Goal: Find contact information: Find contact information

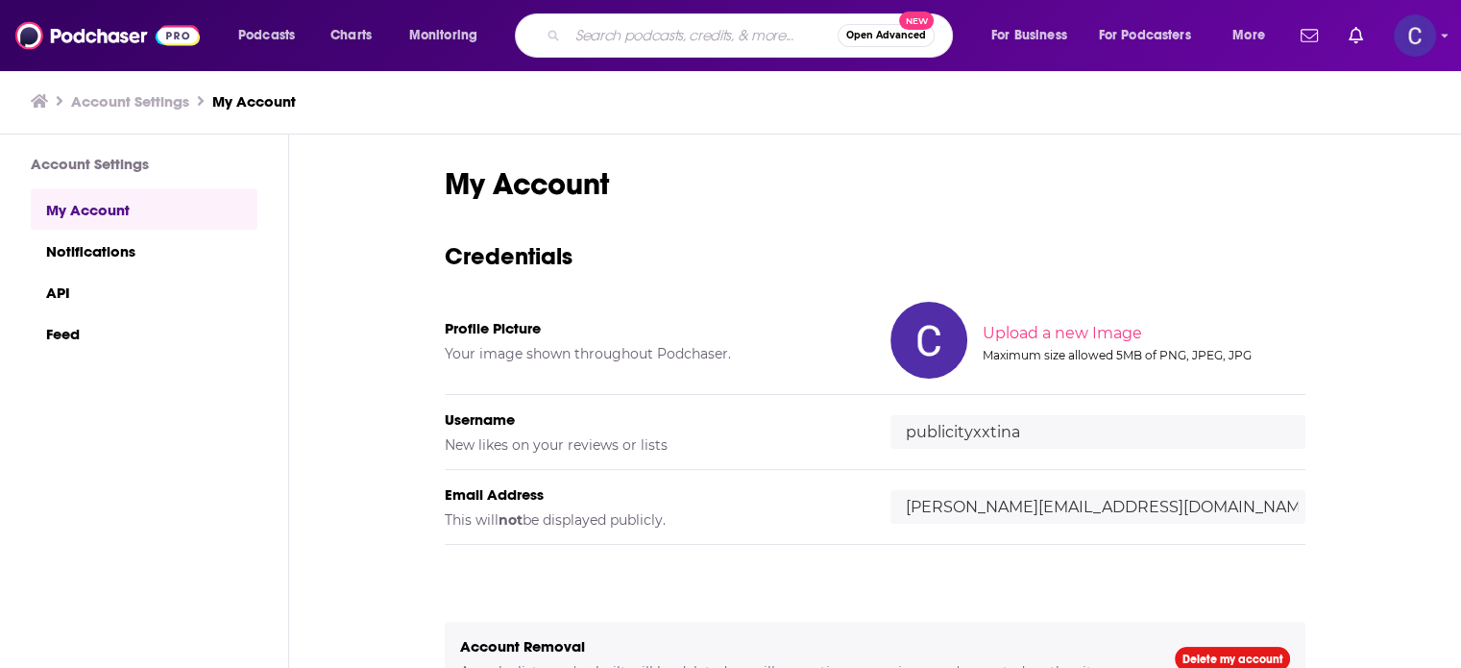
click at [607, 38] on input "Search podcasts, credits, & more..." at bounding box center [703, 35] width 270 height 31
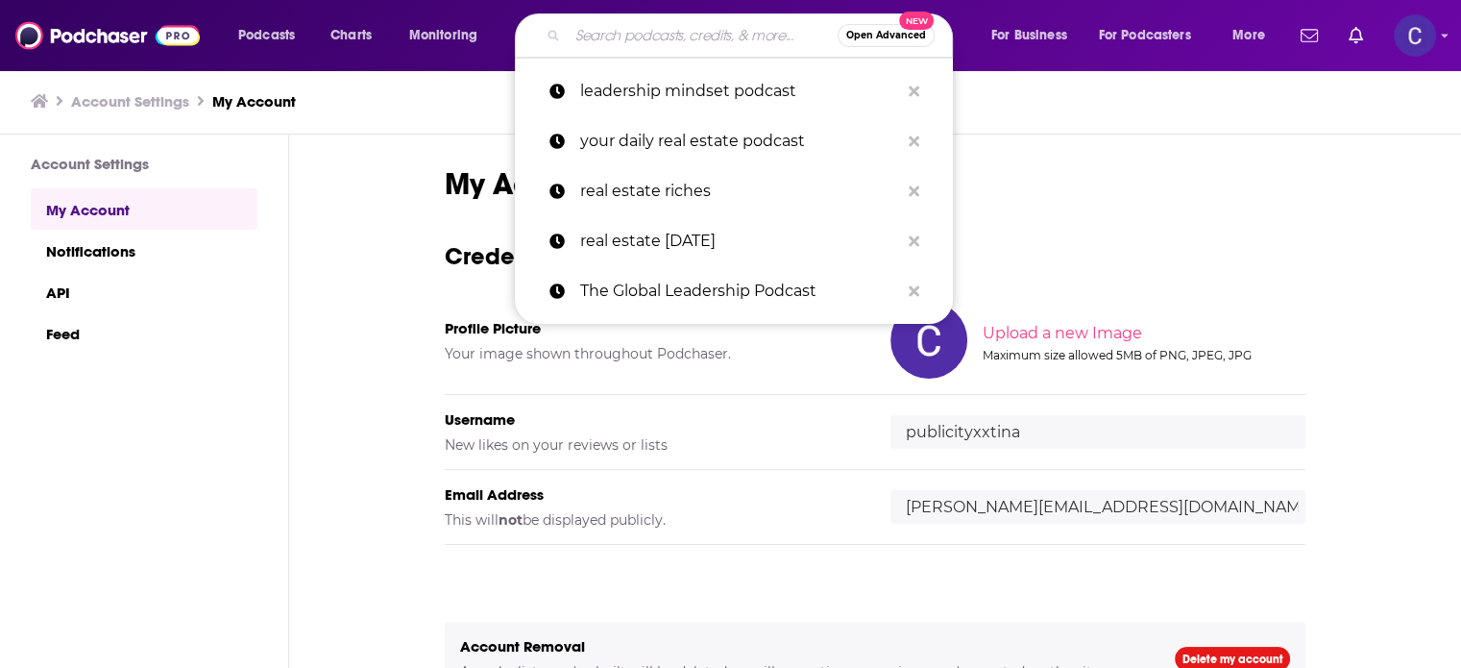
paste input "Feminine & Ambitious"
type input "Feminine & Ambitious"
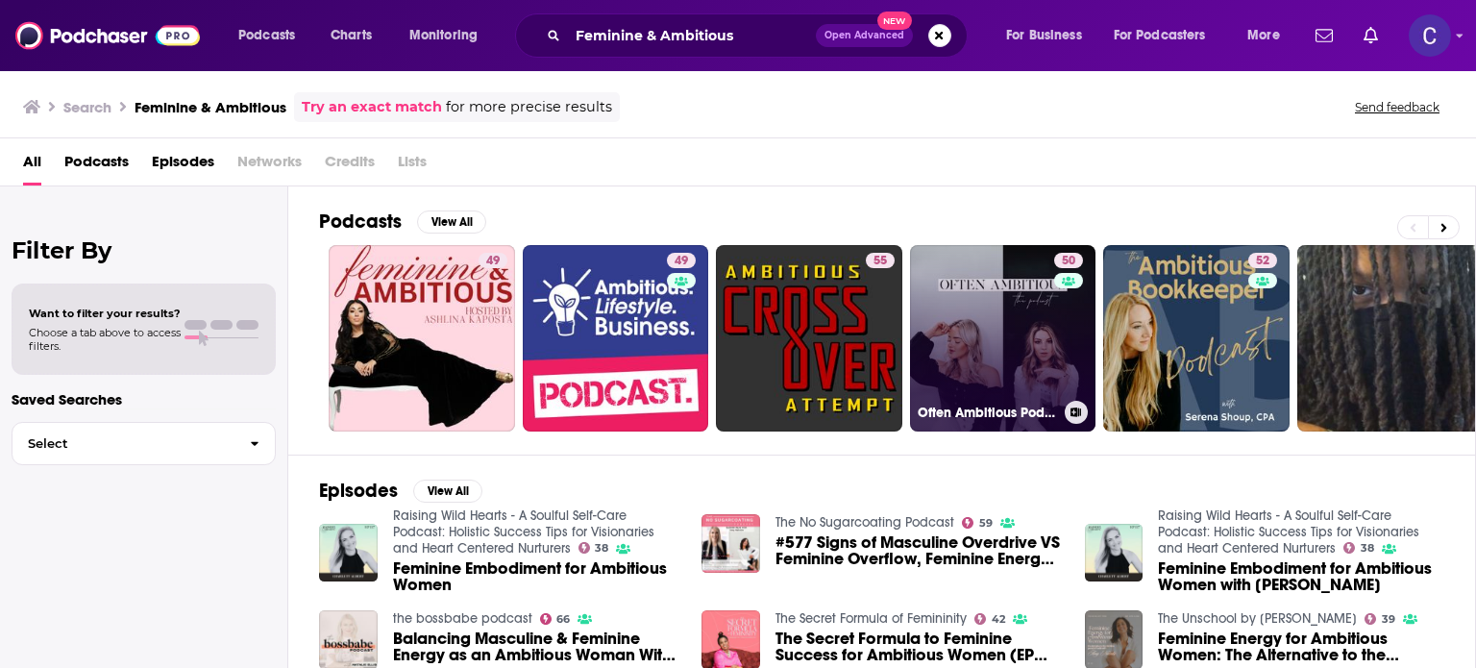
click at [1012, 349] on link "50 Often Ambitious Podcast" at bounding box center [1003, 338] width 186 height 186
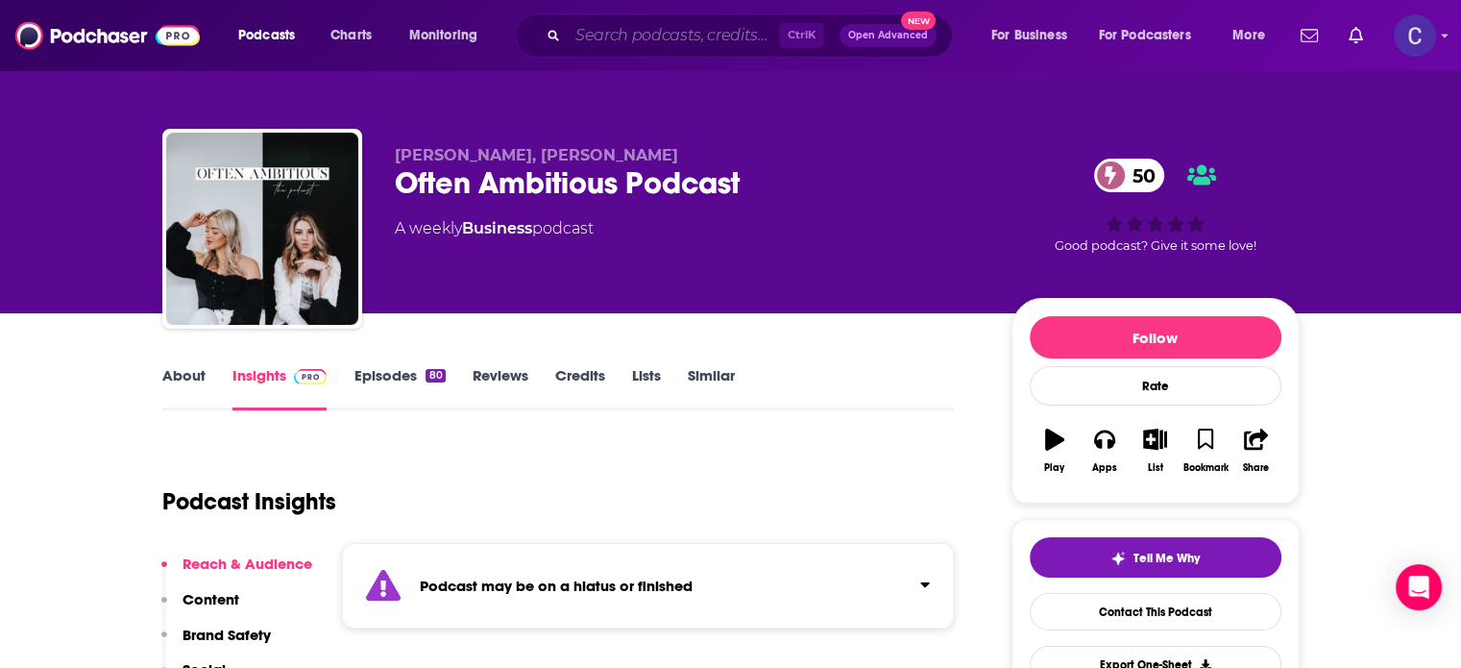
click at [692, 33] on input "Search podcasts, credits, & more..." at bounding box center [673, 35] width 211 height 31
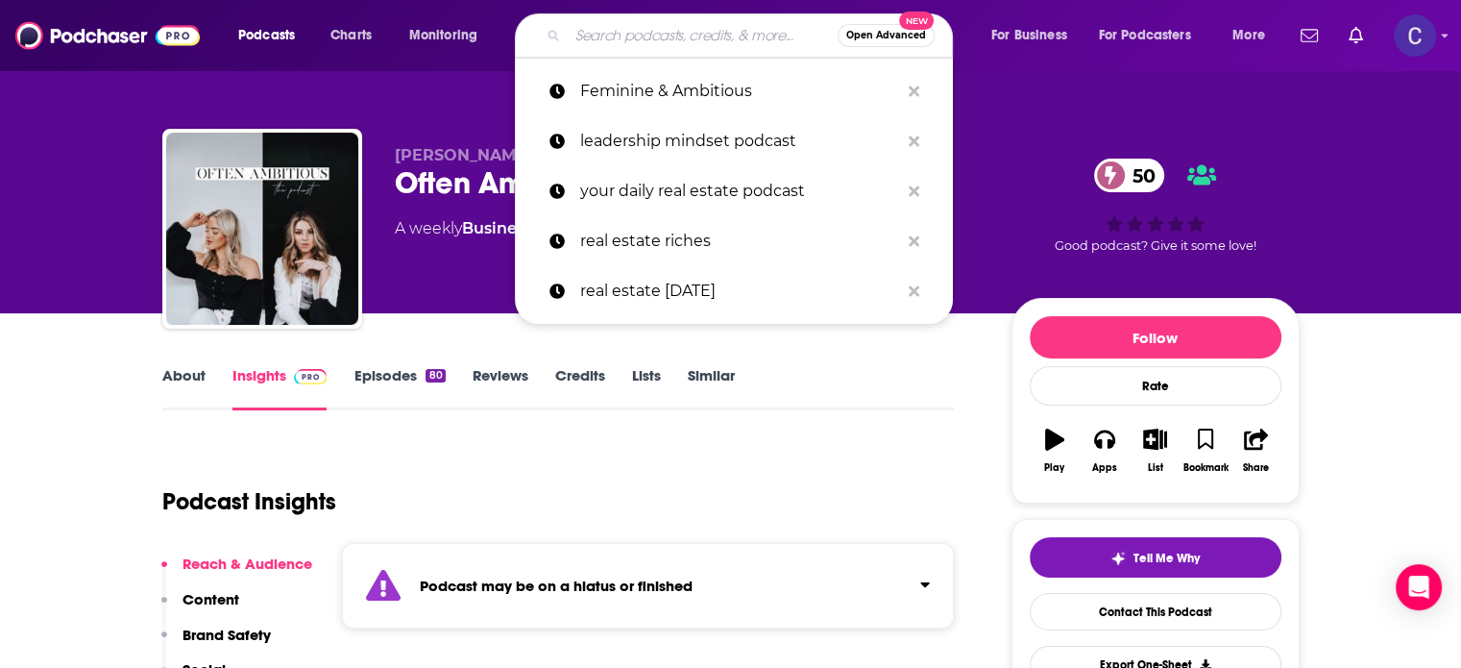
click at [665, 42] on input "Search podcasts, credits, & more..." at bounding box center [703, 35] width 270 height 31
paste input "Hello, Hot Flash"
type input "Hello, Hot Flash"
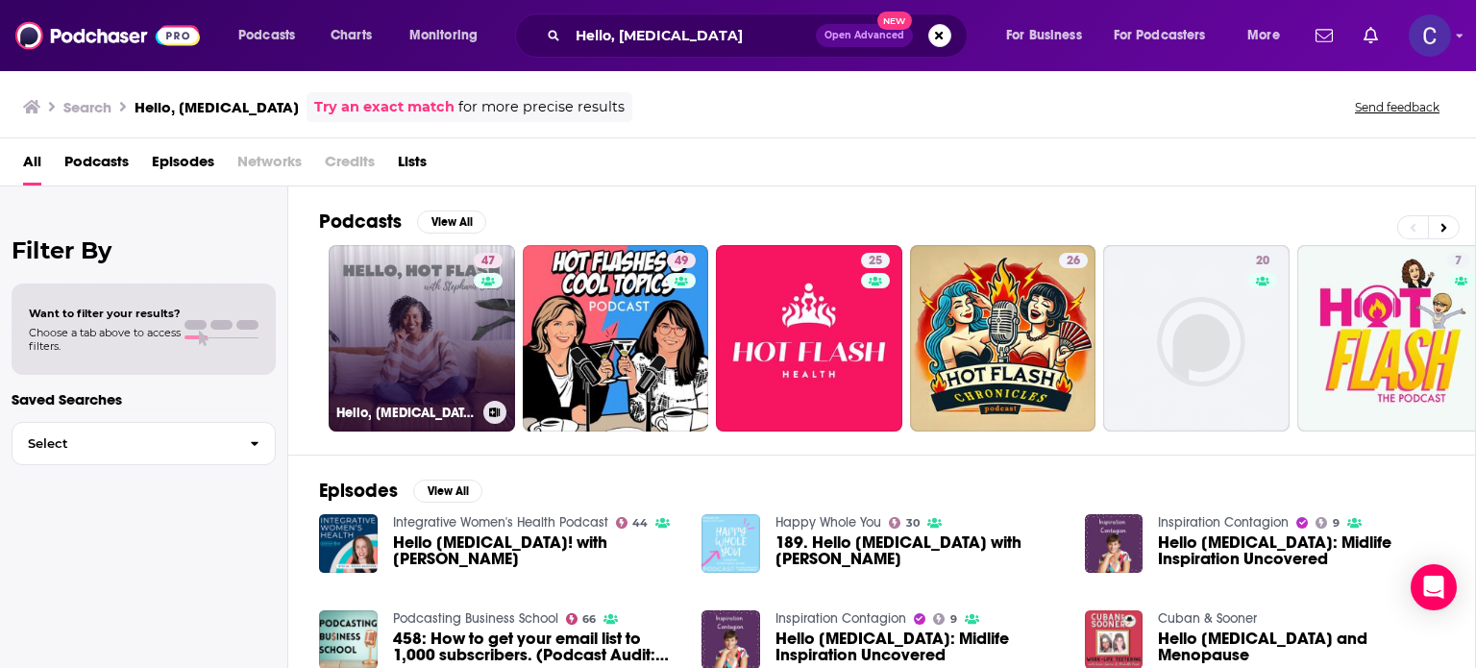
click at [437, 318] on link "47 Hello, Hot Flash: Conversations about menopause, women’s health and mindset …" at bounding box center [422, 338] width 186 height 186
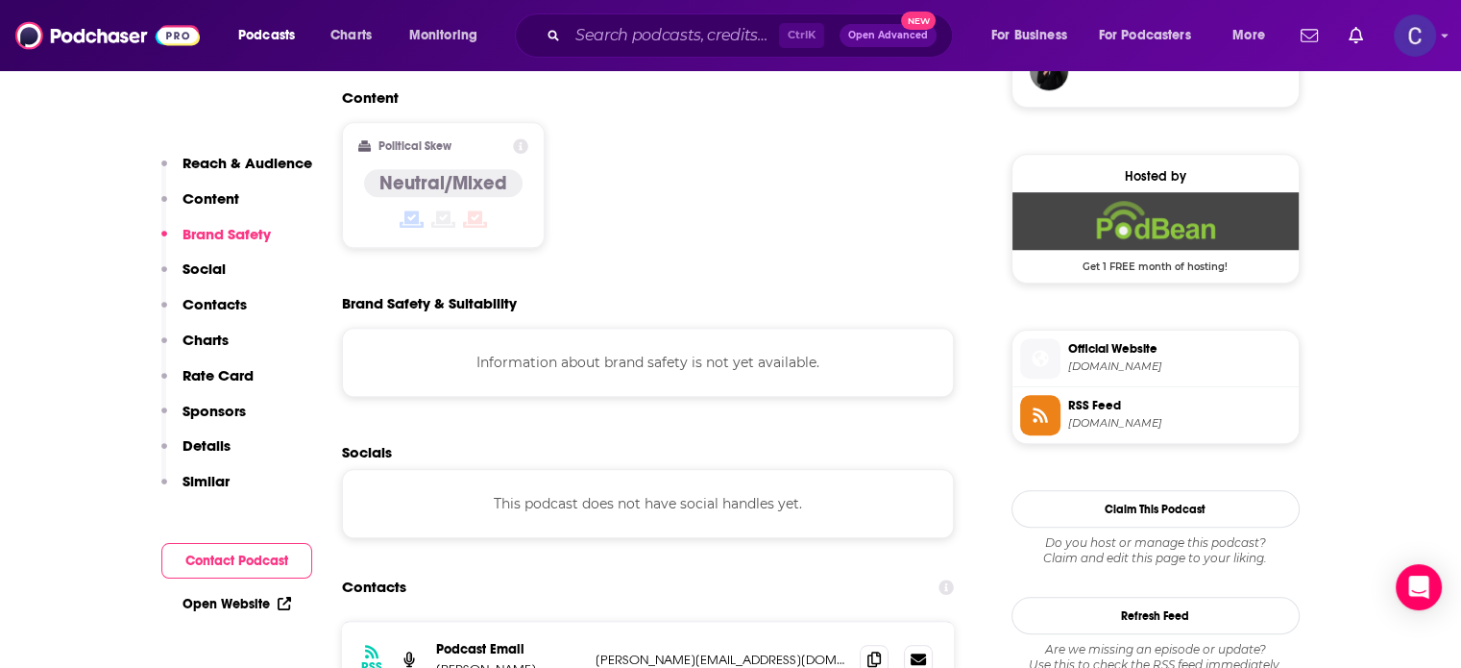
scroll to position [1633, 0]
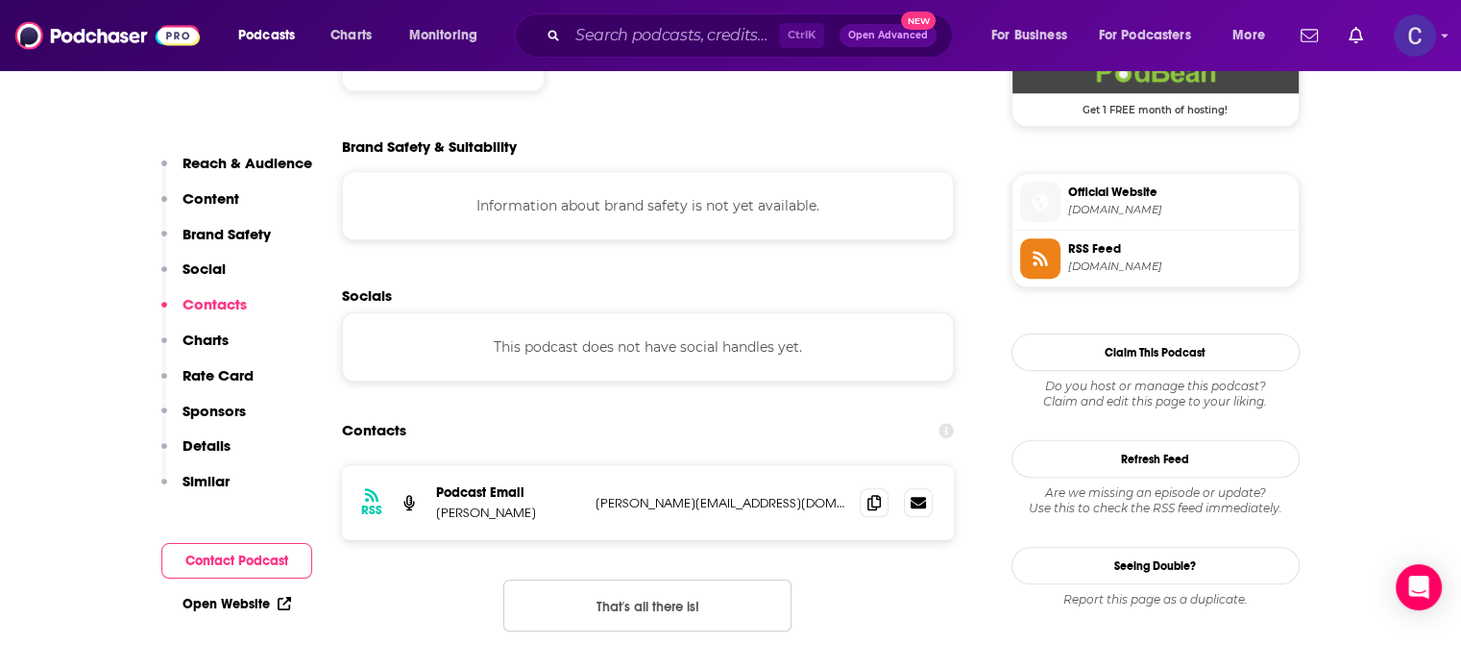
drag, startPoint x: 494, startPoint y: 459, endPoint x: 444, endPoint y: 458, distance: 50.0
click at [550, 504] on p "Stephanie Shaw" at bounding box center [508, 512] width 144 height 16
drag, startPoint x: 432, startPoint y: 456, endPoint x: 540, endPoint y: 459, distance: 107.7
click at [540, 465] on div "RSS Podcast Email Stephanie Shaw Stephanie@StephanieLynnShaw.com Stephanie@Step…" at bounding box center [648, 502] width 613 height 75
copy p "Stephanie Shaw"
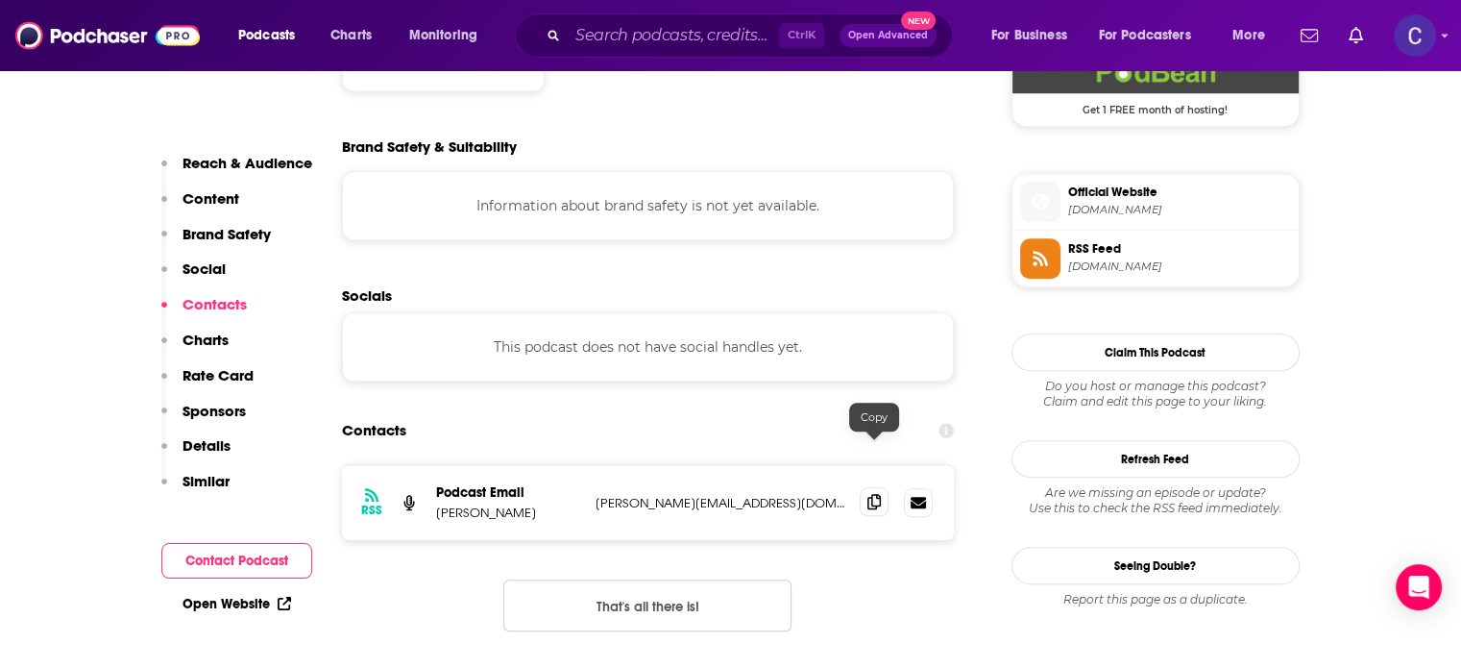
click at [878, 494] on icon at bounding box center [874, 501] width 13 height 15
click at [664, 25] on input "Search podcasts, credits, & more..." at bounding box center [673, 35] width 211 height 31
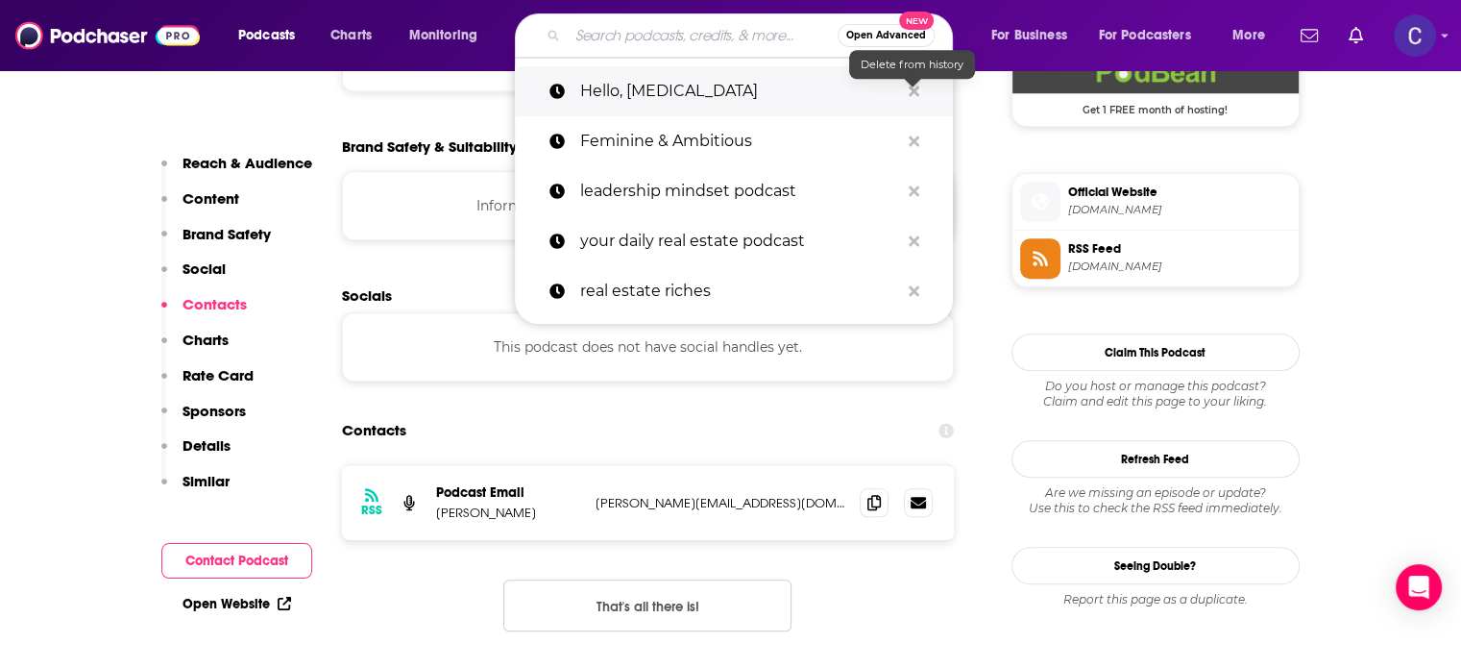
click at [911, 87] on icon "Search podcasts, credits, & more..." at bounding box center [914, 91] width 11 height 11
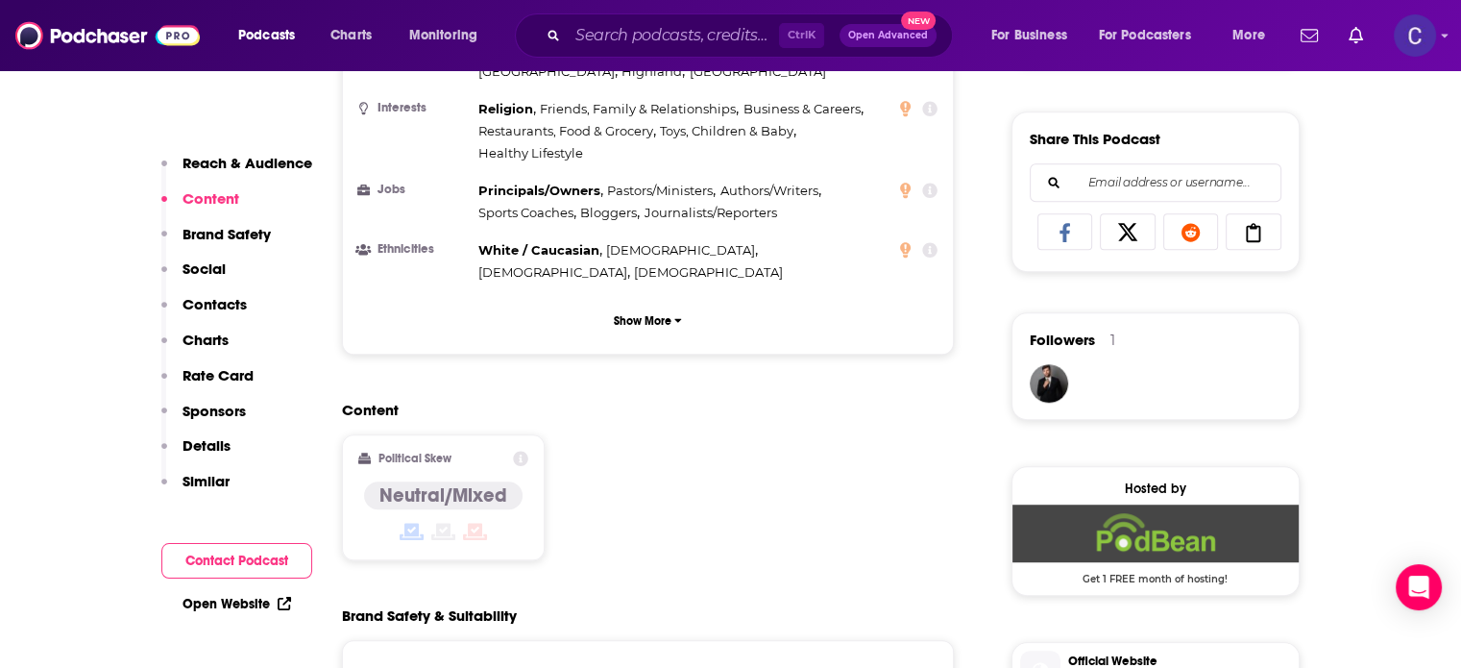
scroll to position [1153, 0]
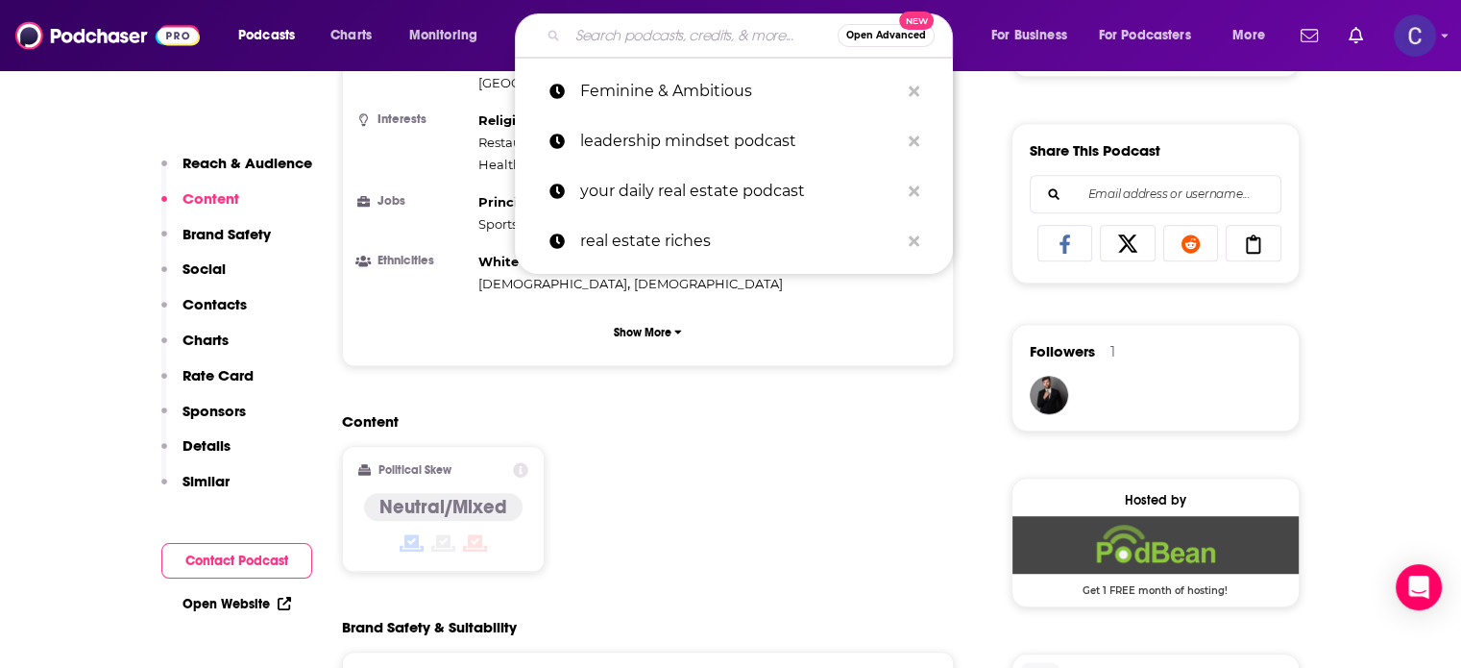
click at [642, 32] on input "Search podcasts, credits, & more..." at bounding box center [703, 35] width 270 height 31
paste input "Rebranding Menopause Podcast"
type input "Rebranding Menopause Podcast"
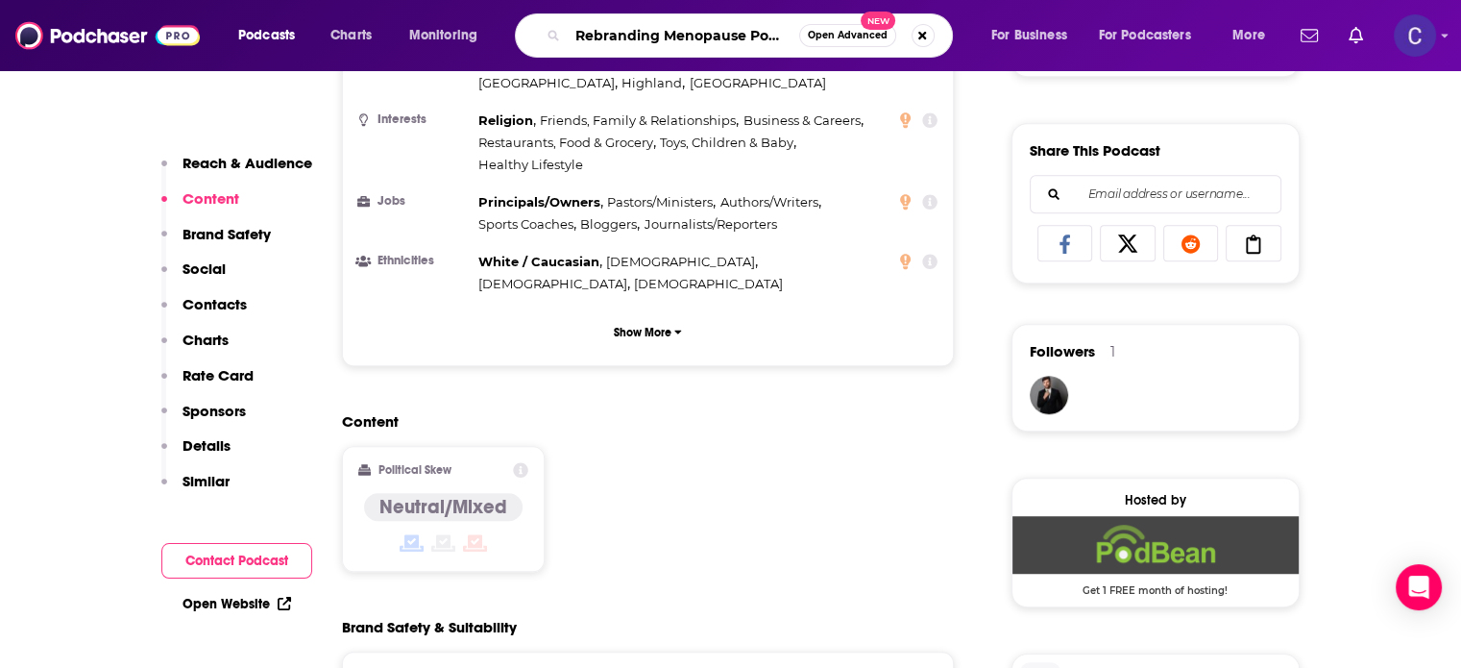
scroll to position [0, 15]
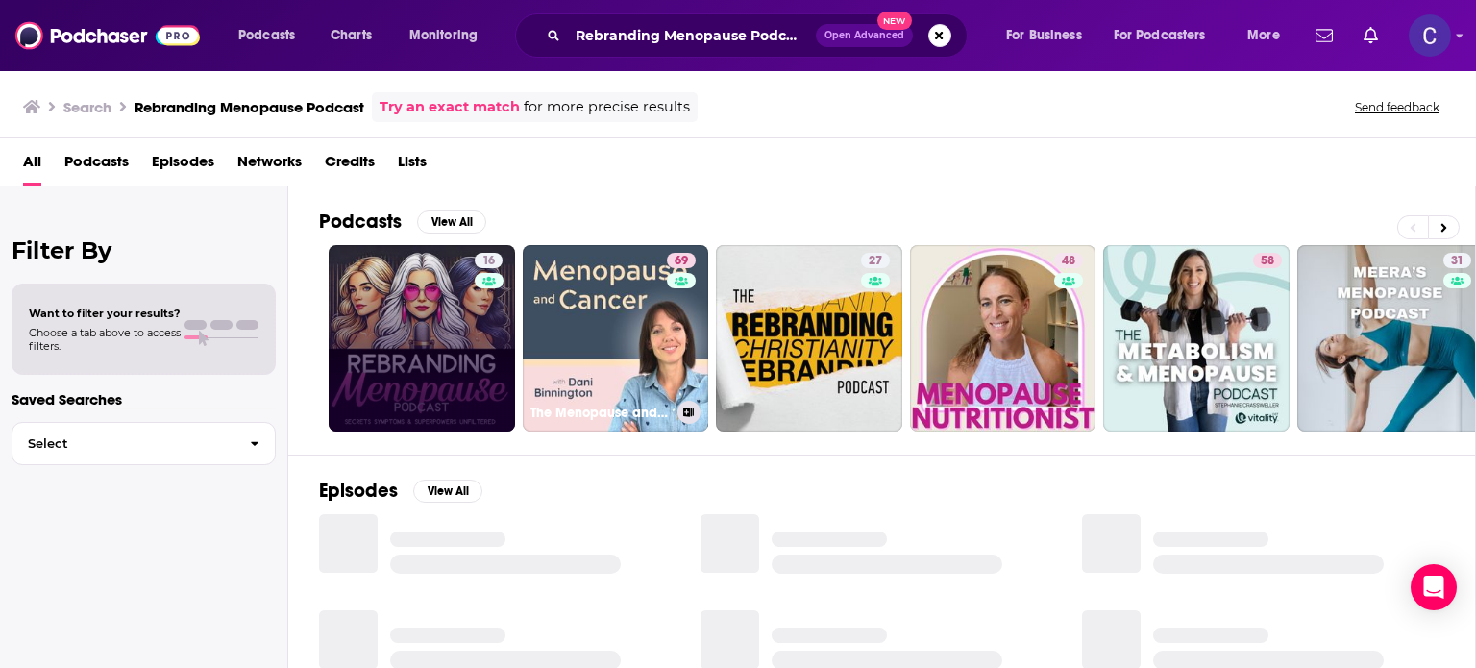
click at [407, 345] on link "16" at bounding box center [422, 338] width 186 height 186
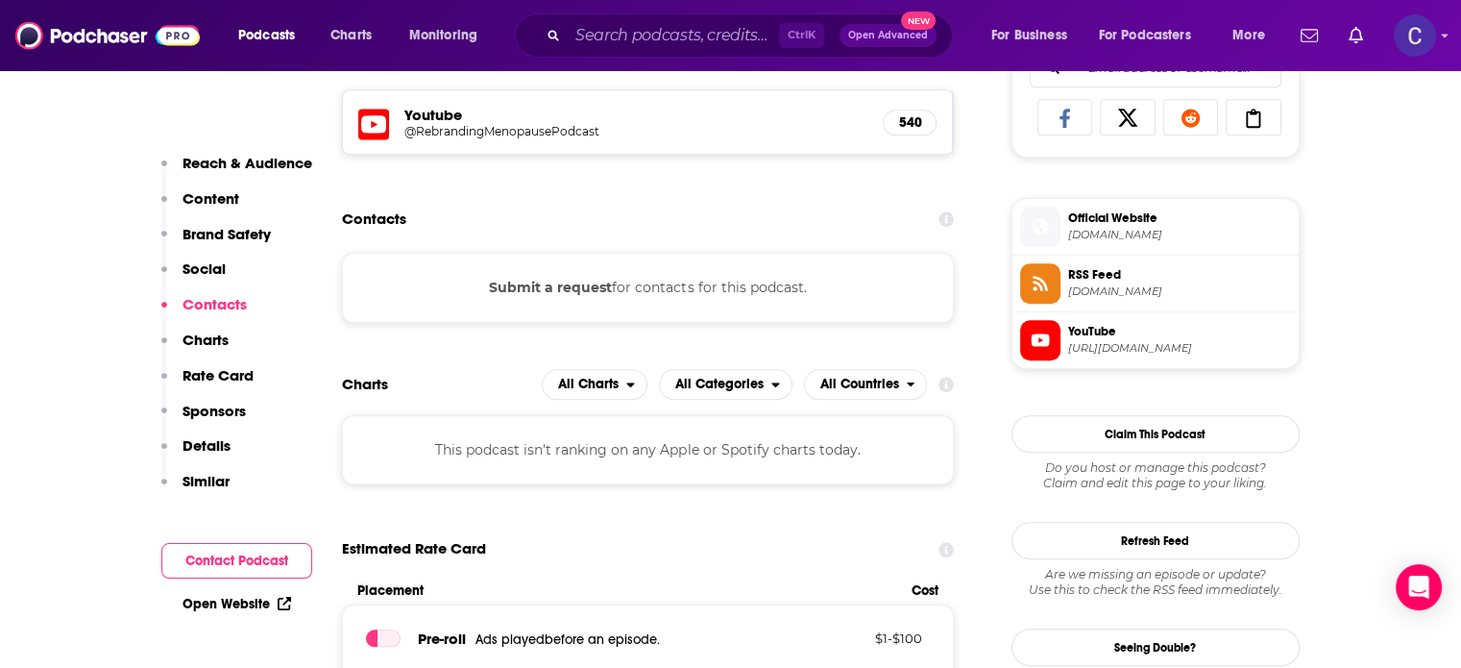
scroll to position [1153, 0]
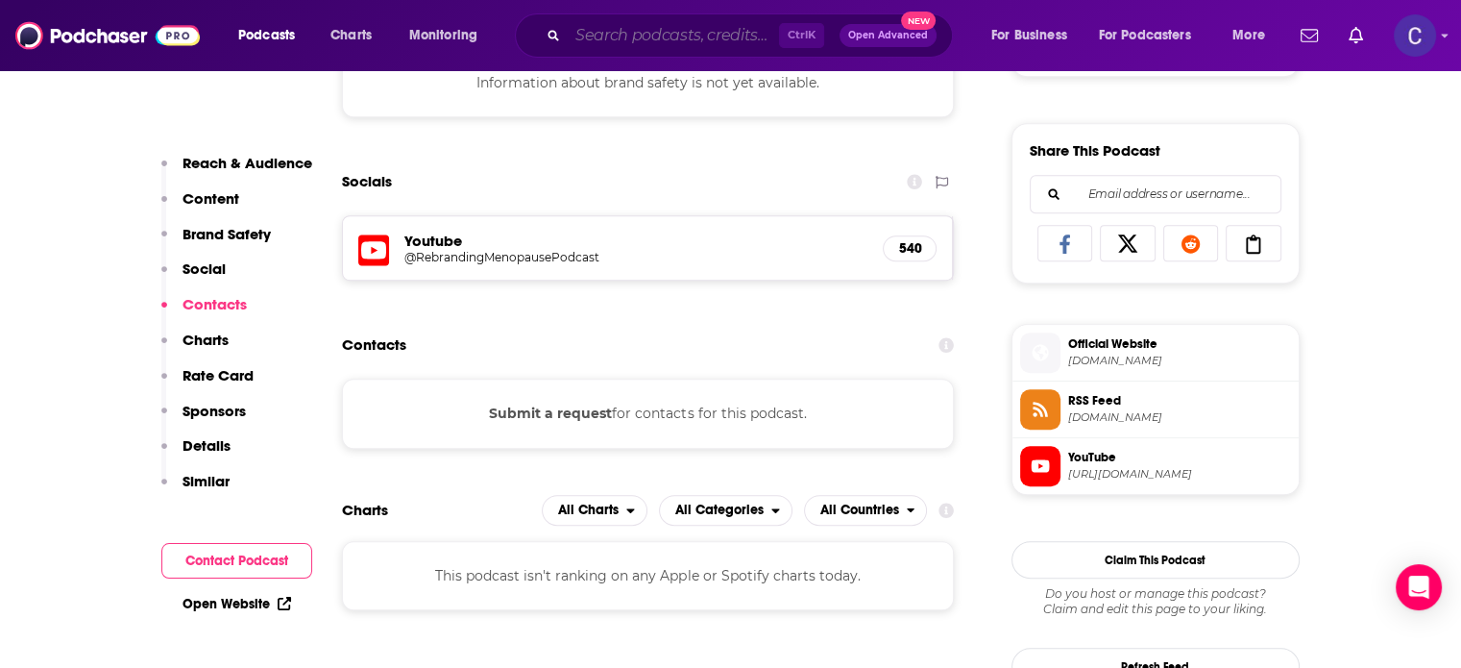
click at [629, 30] on input "Search podcasts, credits, & more..." at bounding box center [673, 35] width 211 height 31
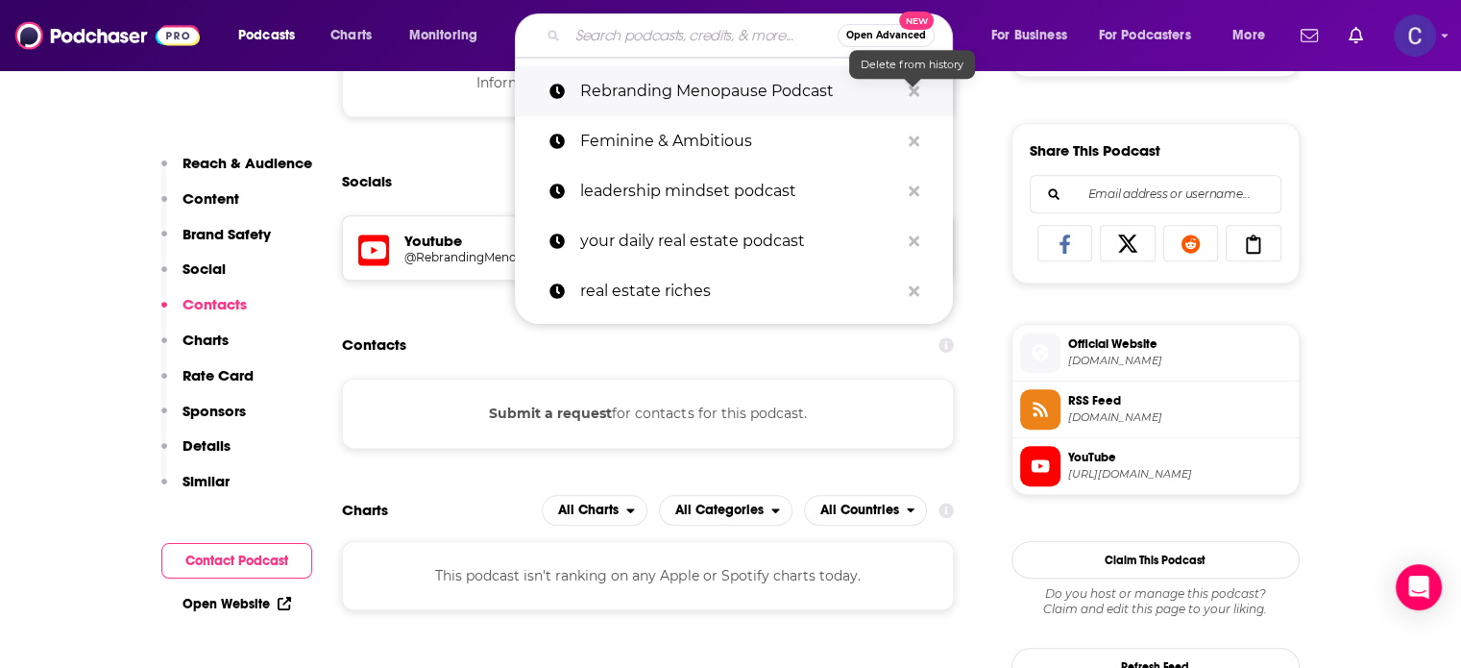
click at [914, 85] on icon "Search podcasts, credits, & more..." at bounding box center [914, 91] width 11 height 15
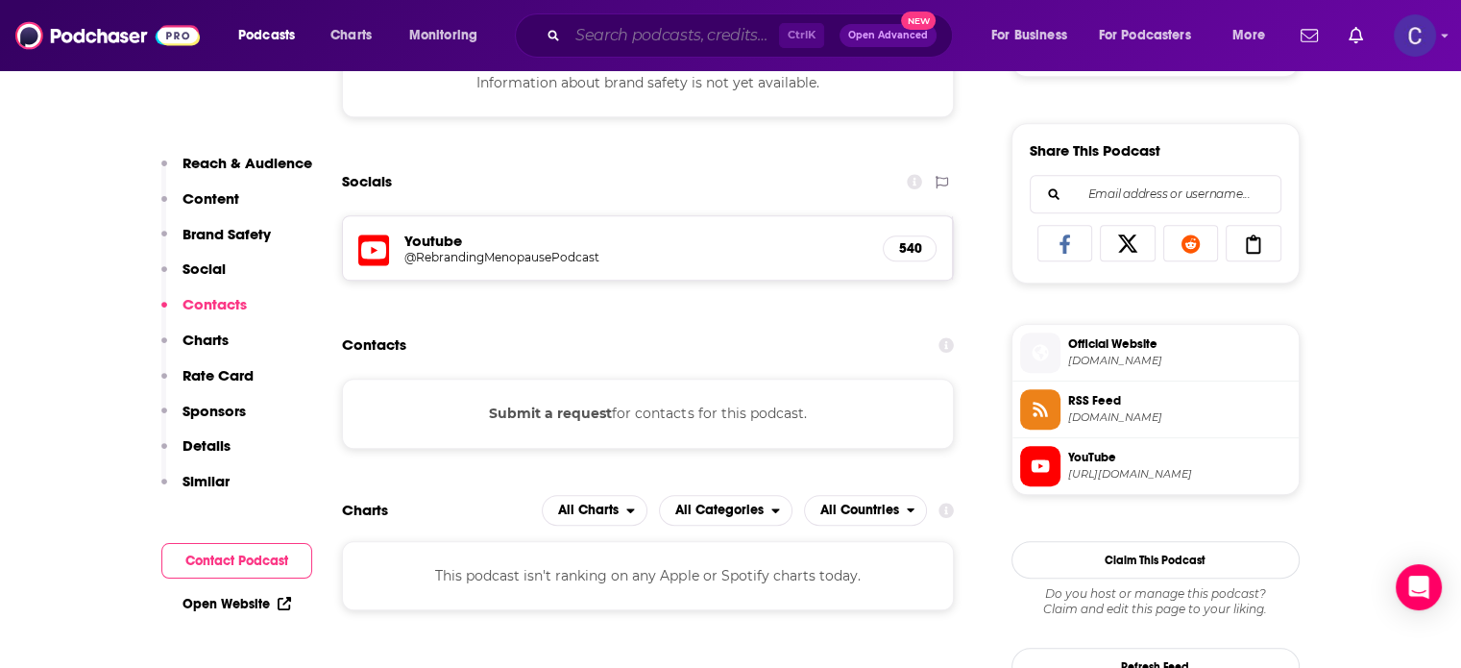
click at [665, 40] on input "Search podcasts, credits, & more..." at bounding box center [673, 35] width 211 height 31
paste input "The Menopause Coach"
type input "The Menopause Coach"
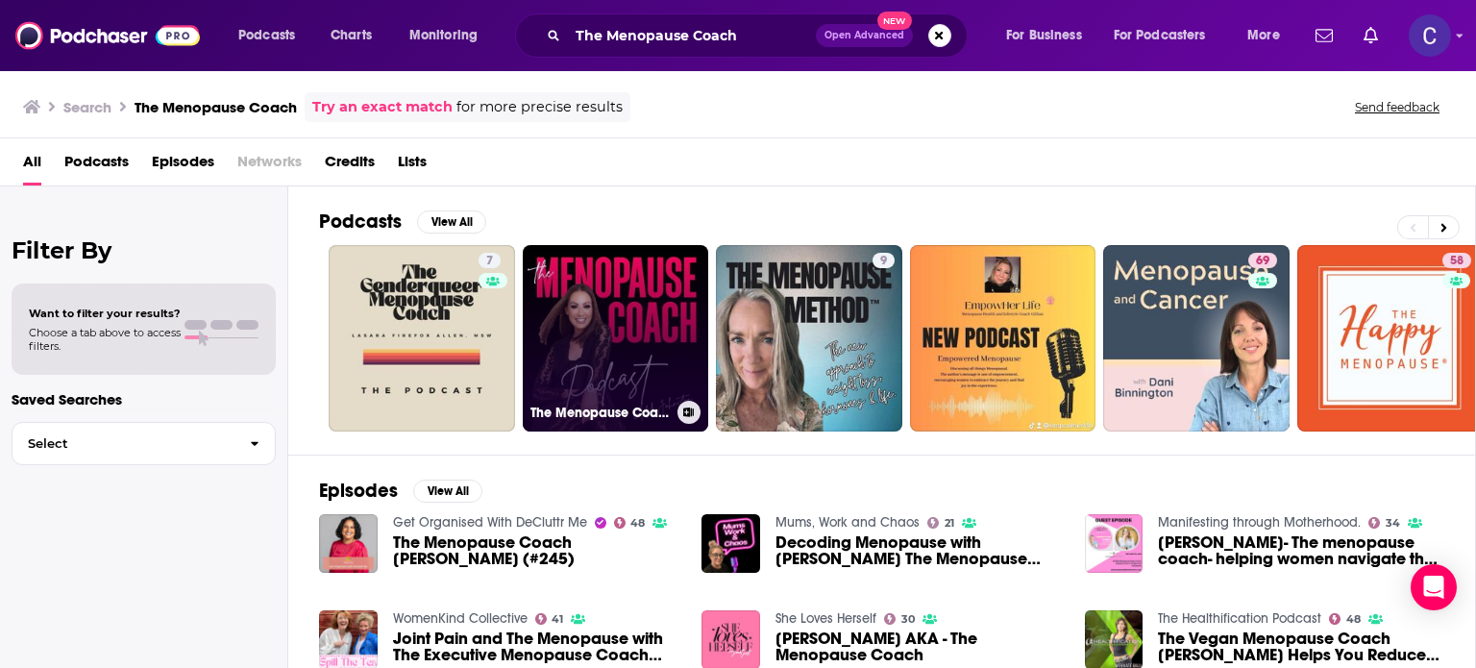
click at [646, 319] on link "The Menopause Coach" at bounding box center [616, 338] width 186 height 186
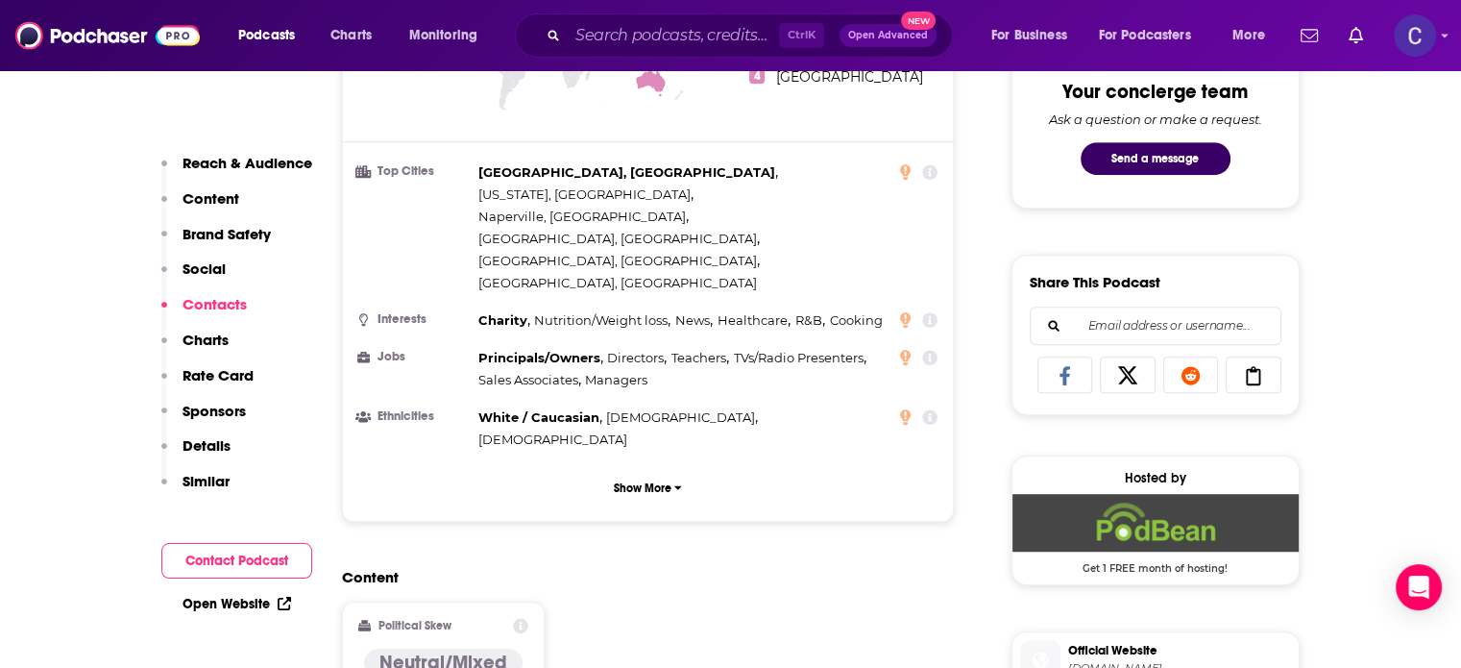
scroll to position [1826, 0]
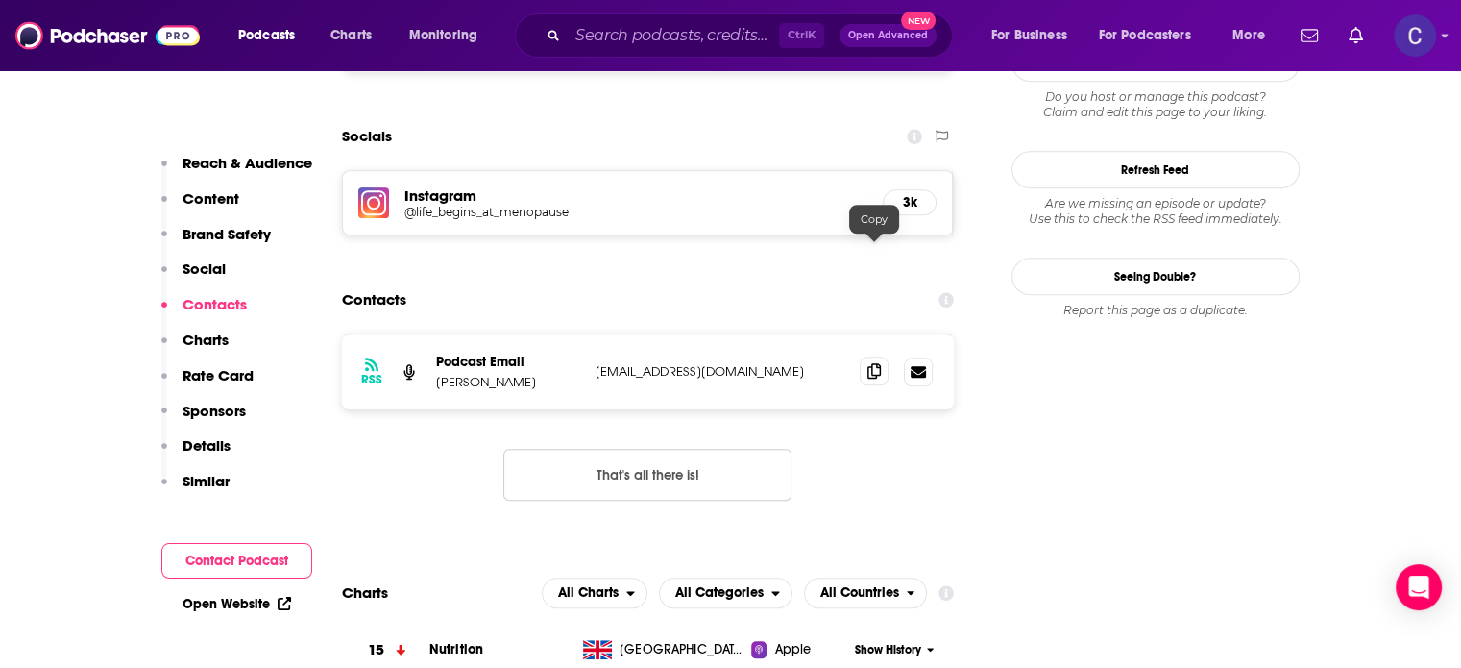
click at [874, 363] on icon at bounding box center [874, 370] width 13 height 15
click at [650, 44] on input "Search podcasts, credits, & more..." at bounding box center [673, 35] width 211 height 31
click at [688, 29] on input "Search podcasts, credits, & more..." at bounding box center [673, 35] width 211 height 31
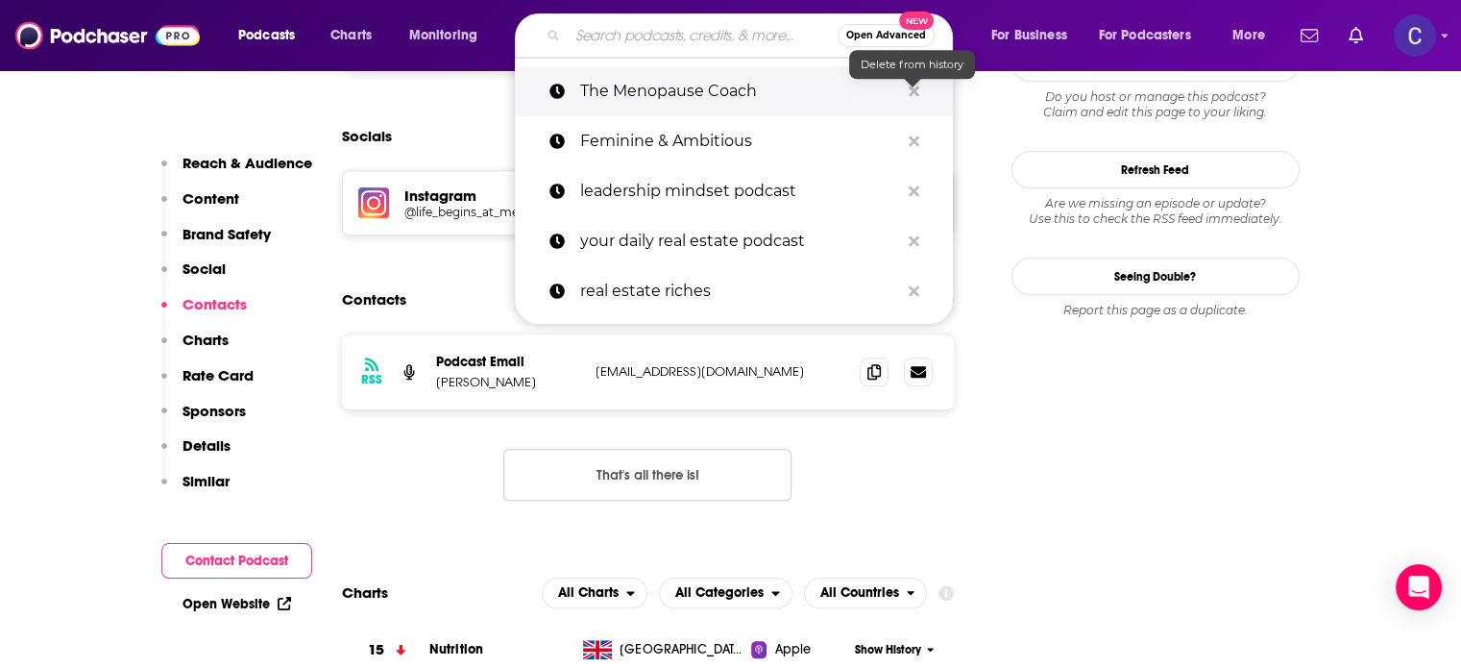
click at [911, 87] on icon "Search podcasts, credits, & more..." at bounding box center [914, 91] width 11 height 11
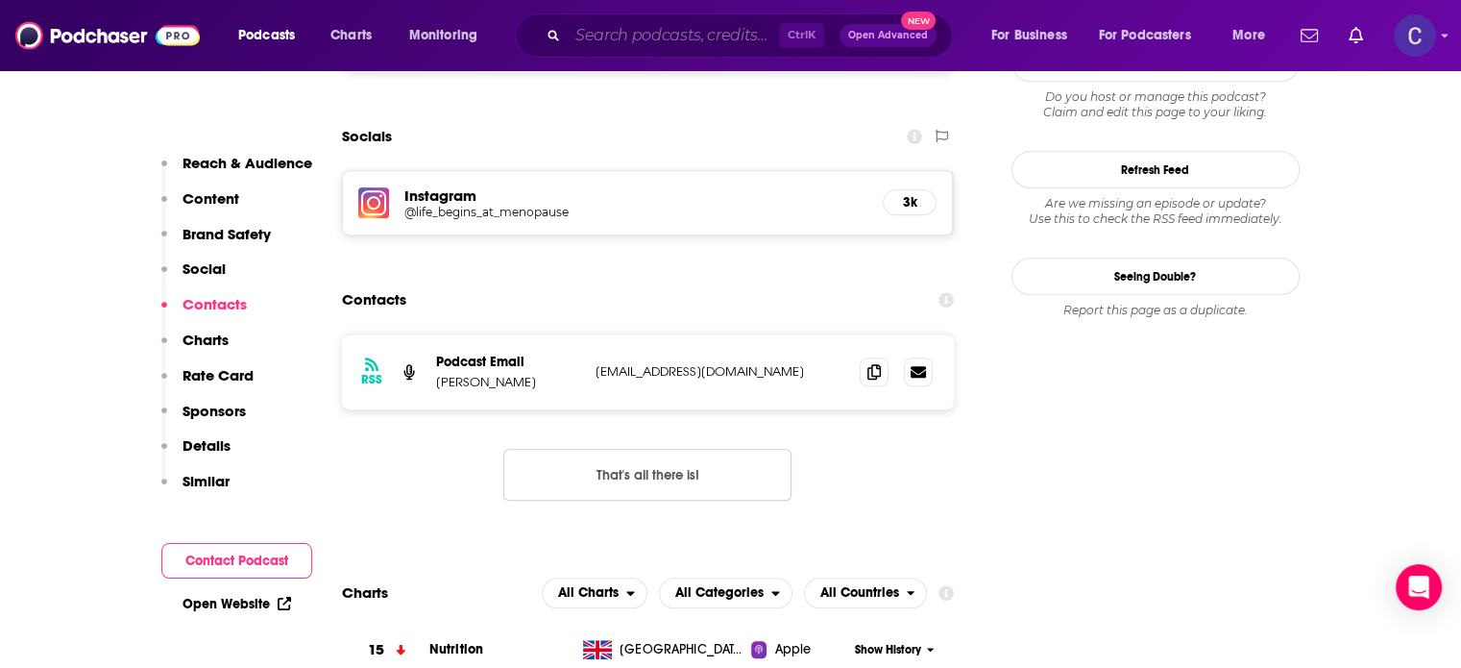
click at [615, 36] on input "Search podcasts, credits, & more..." at bounding box center [673, 35] width 211 height 31
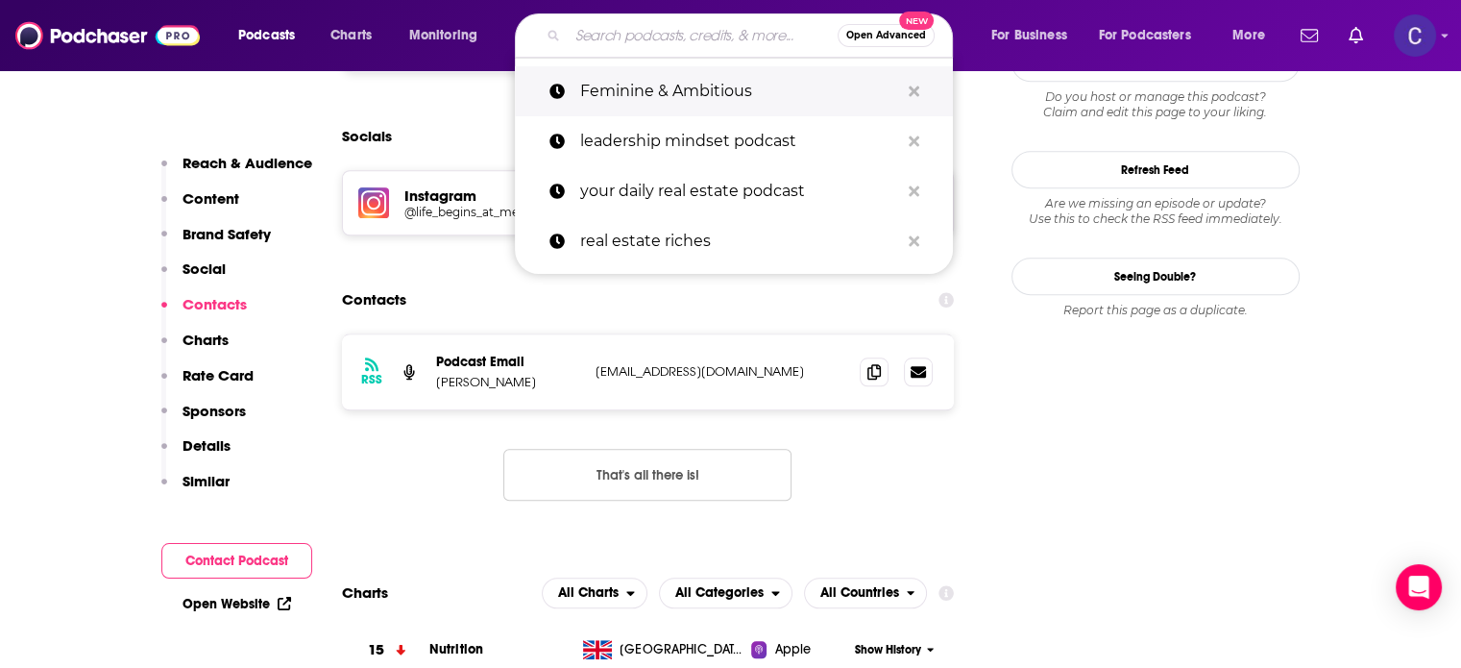
paste input "The Metabolism and Menopause Podcast"
type input "The Metabolism and Menopause Podcast"
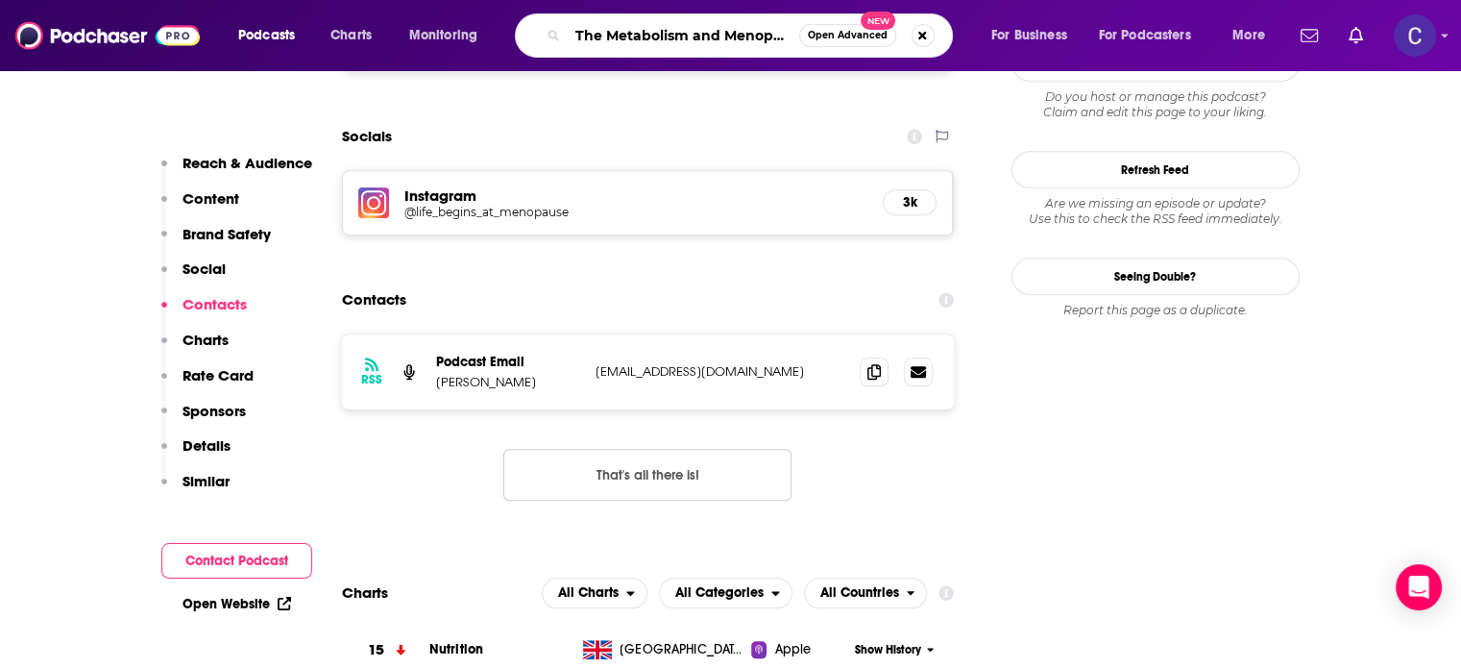
scroll to position [0, 76]
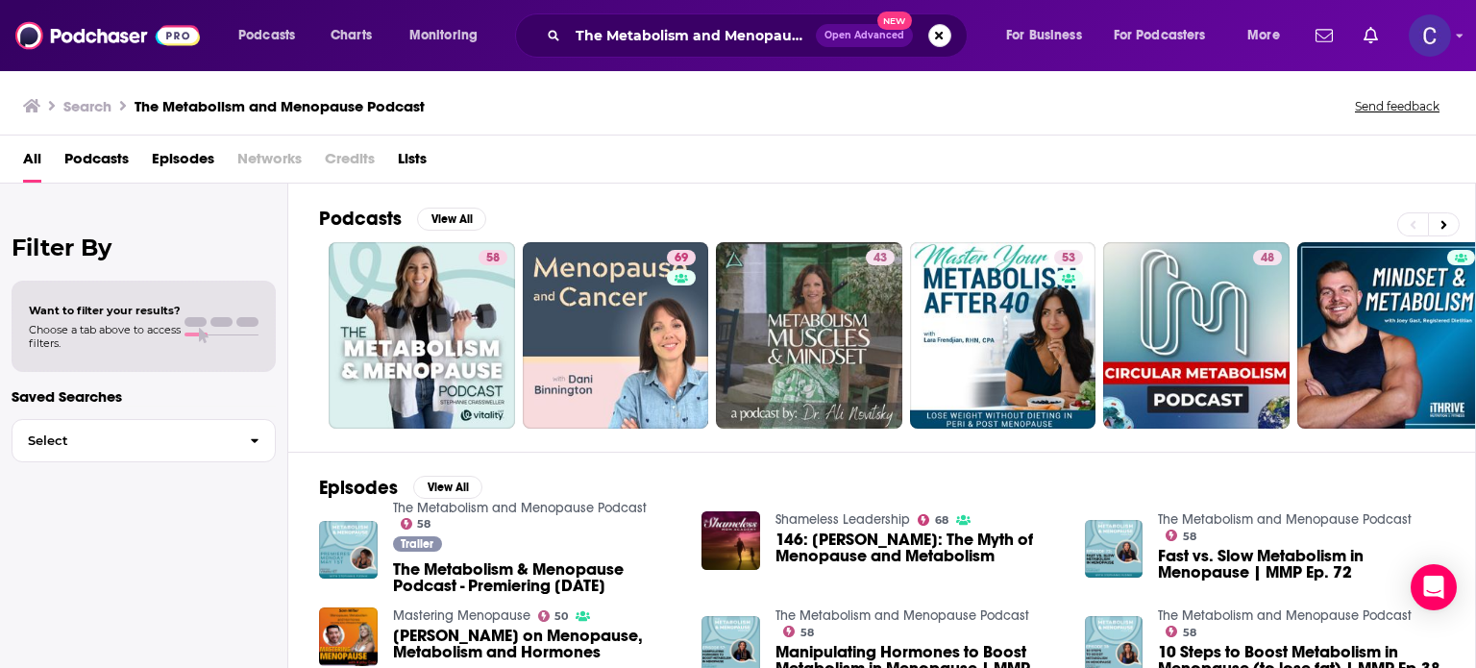
click at [934, 34] on button "Search podcasts, credits, & more..." at bounding box center [939, 35] width 23 height 23
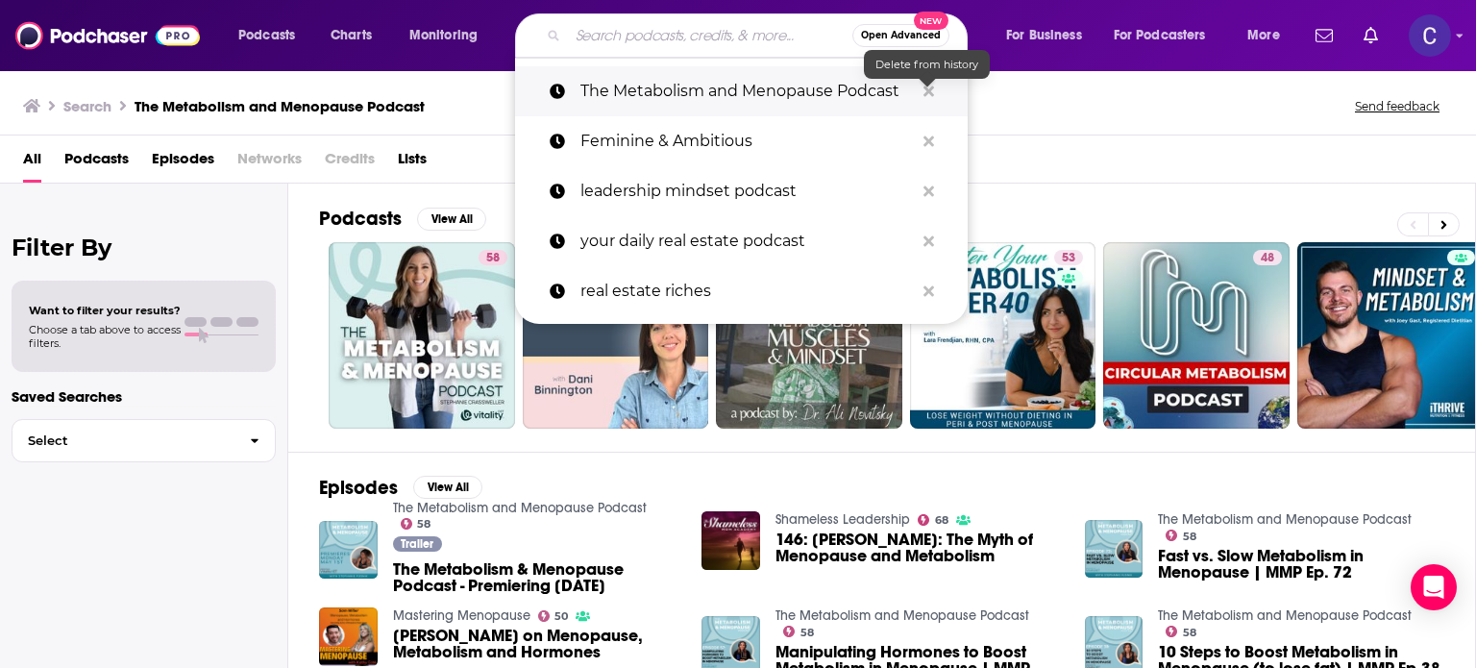
click at [926, 87] on icon "Search podcasts, credits, & more..." at bounding box center [928, 91] width 11 height 15
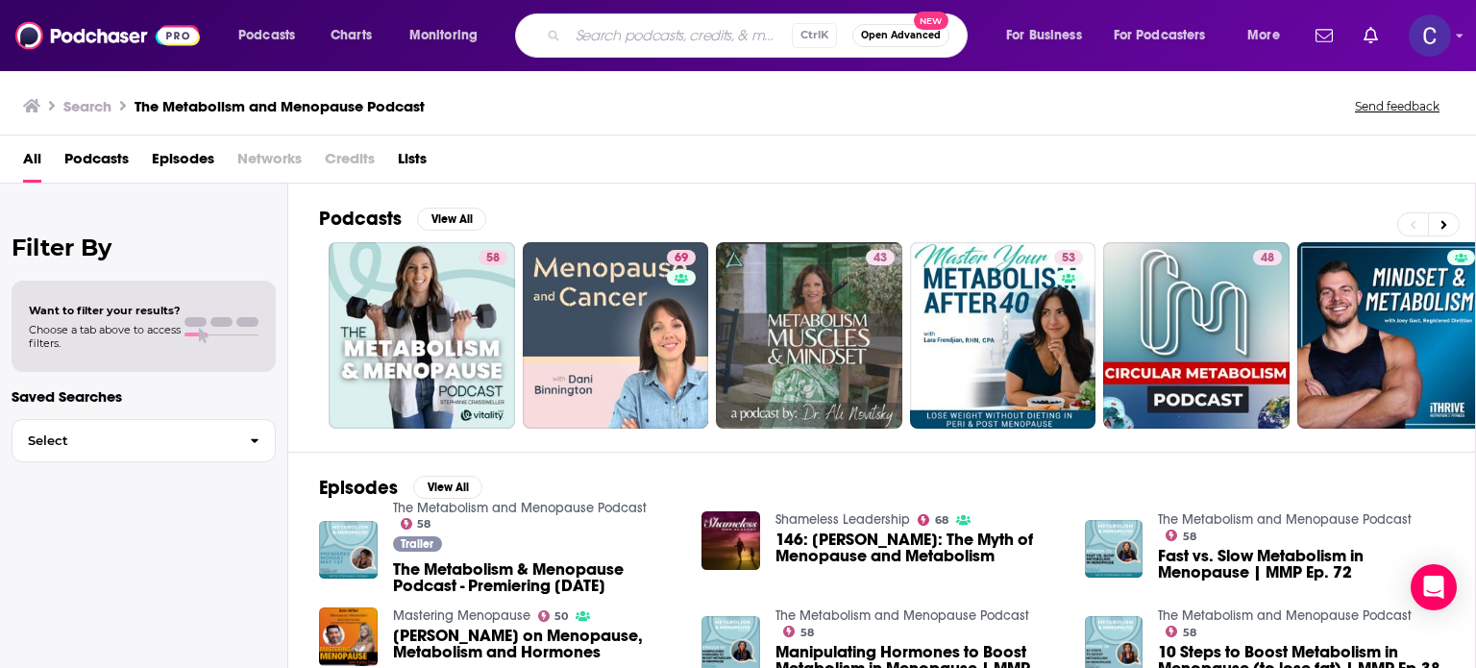
click at [619, 37] on input "Search podcasts, credits, & more..." at bounding box center [680, 35] width 224 height 31
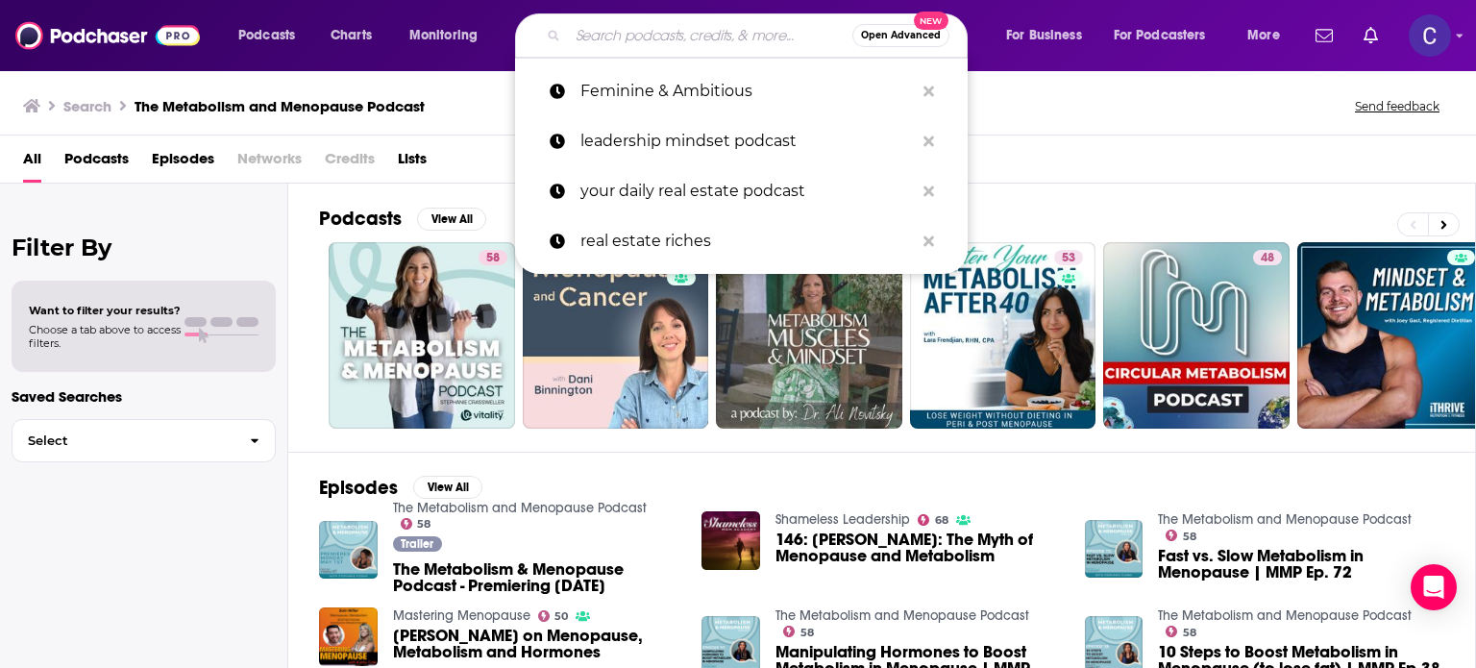
paste input "Dr. Streicher’s Inside Information"
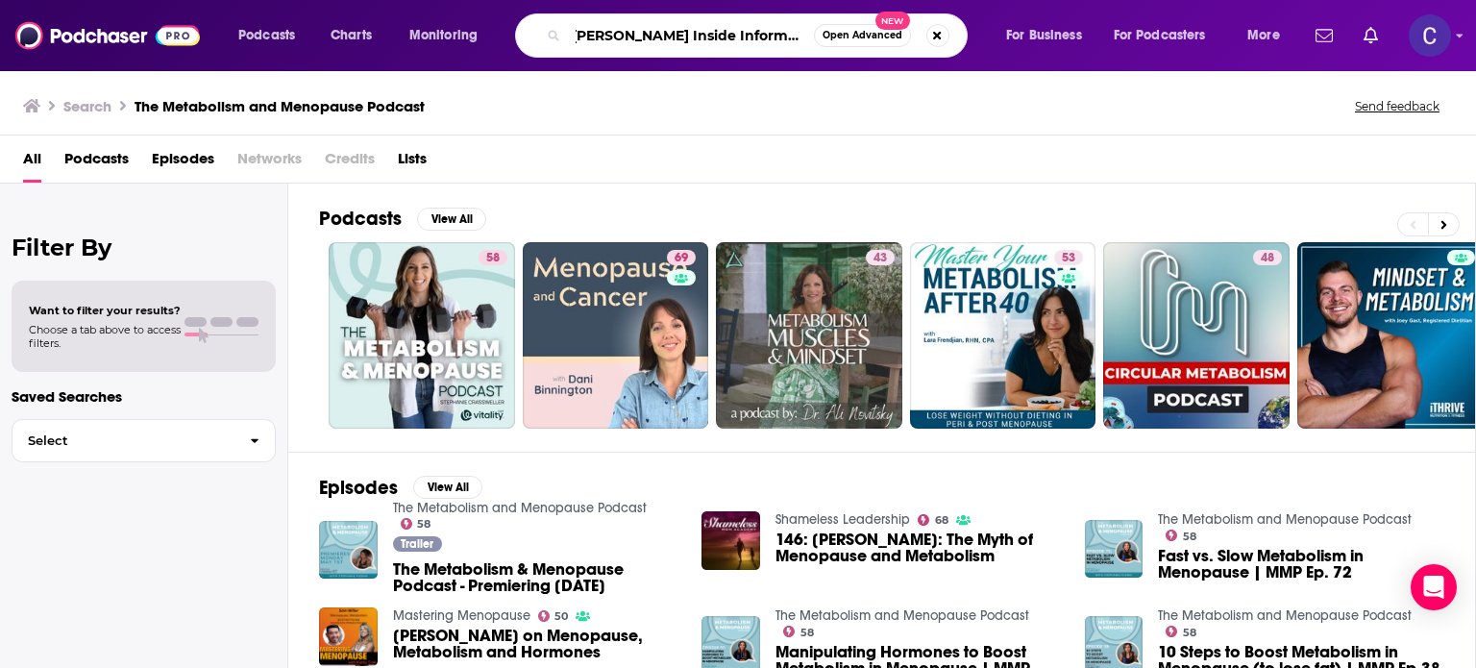
type input "Dr. Streicher’s Inside Information"
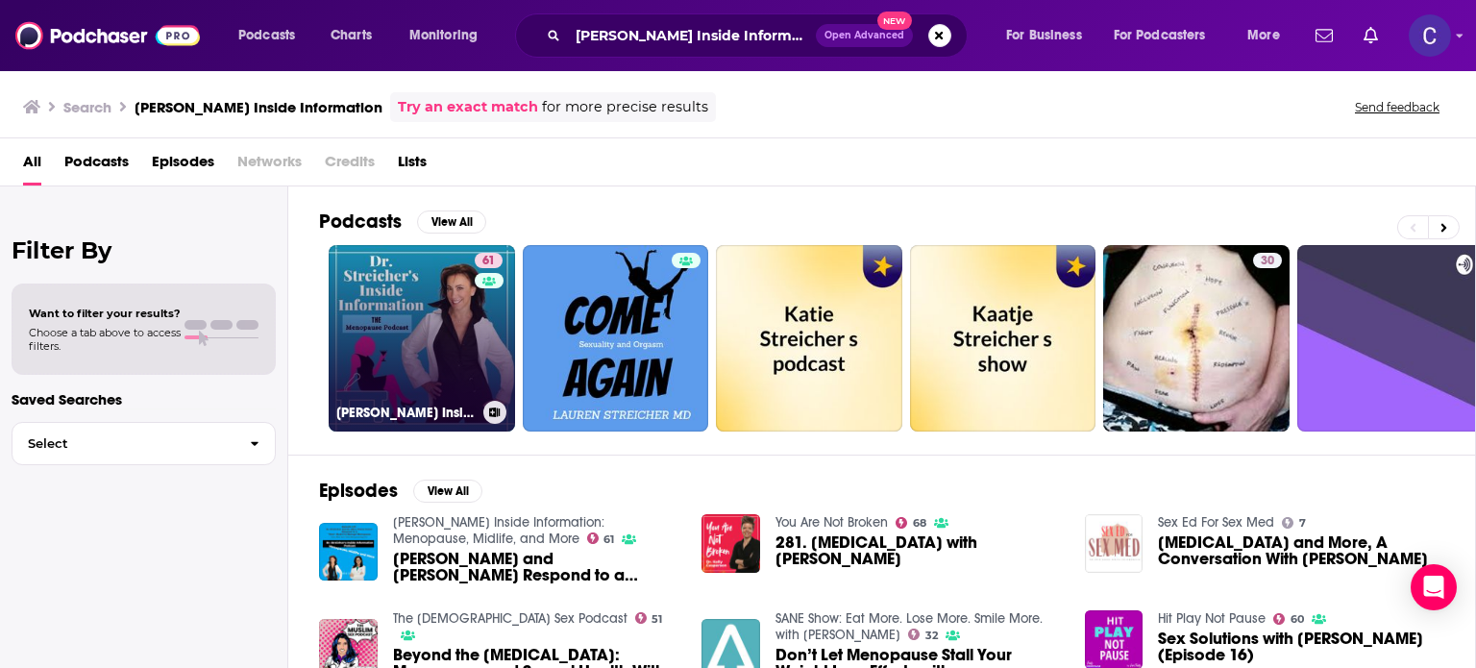
click at [461, 372] on link "61 Dr. Streicher’s Inside Information: Menopause, Midlife, and More" at bounding box center [422, 338] width 186 height 186
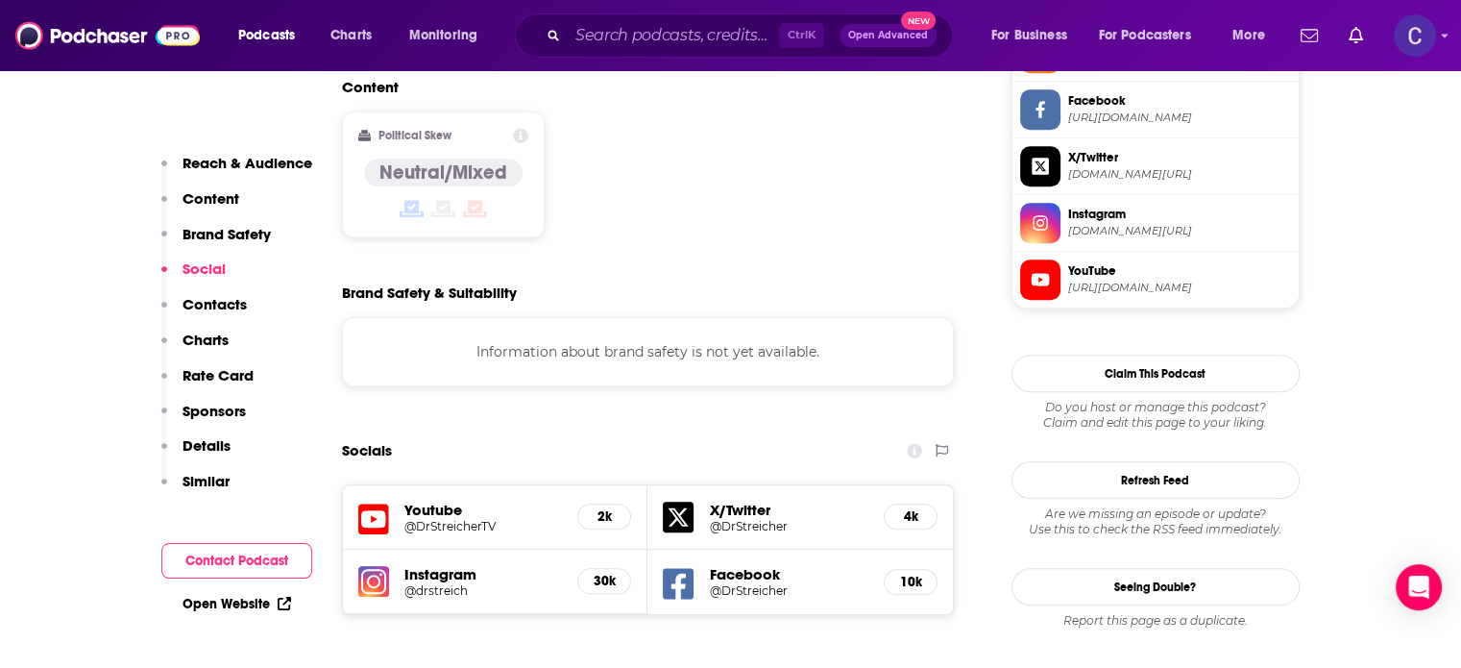
scroll to position [1730, 0]
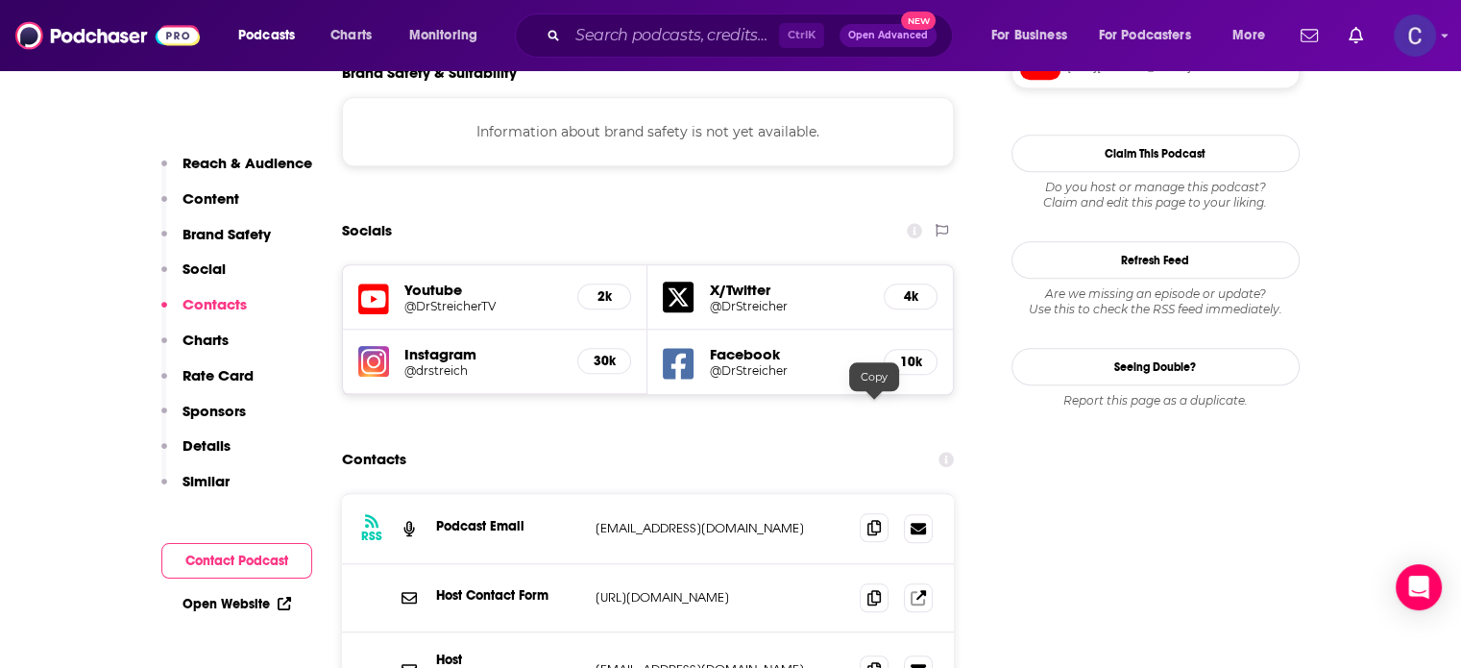
click at [873, 520] on icon at bounding box center [874, 527] width 13 height 15
click at [681, 36] on input "Search podcasts, credits, & more..." at bounding box center [673, 35] width 211 height 31
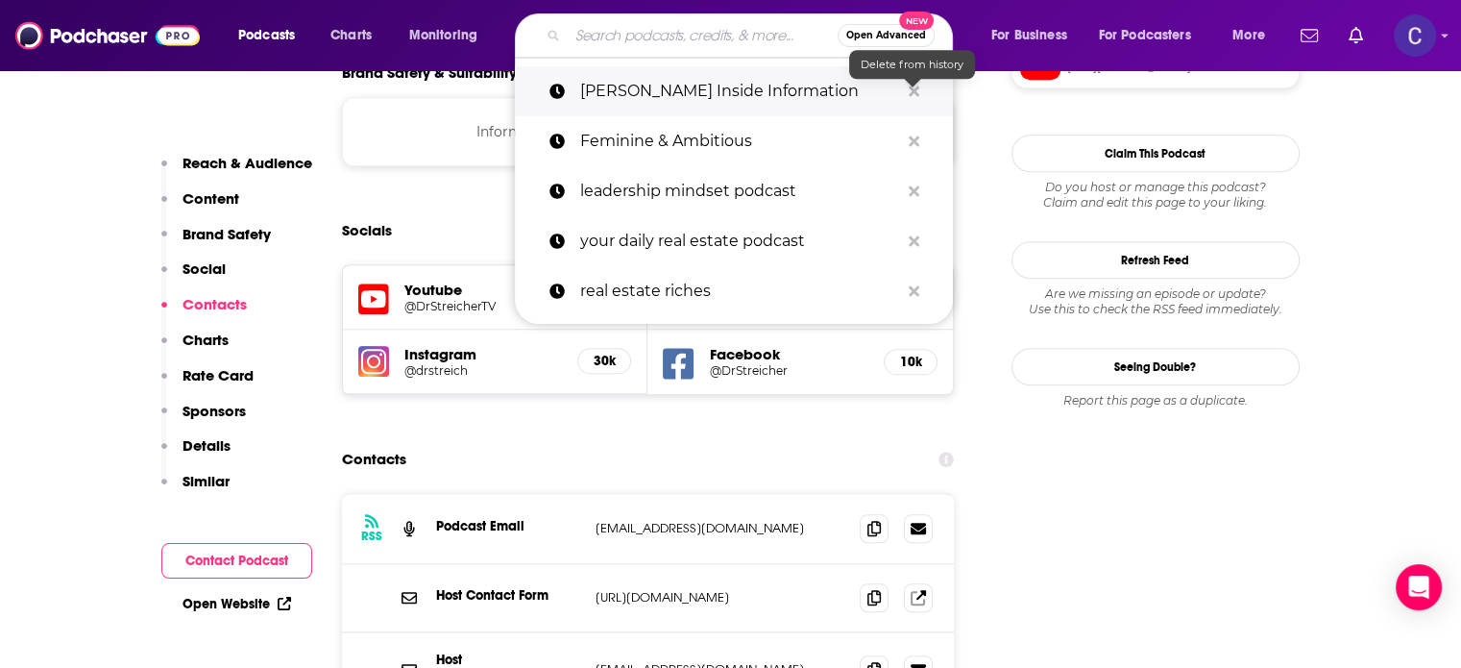
click at [913, 86] on icon "Search podcasts, credits, & more..." at bounding box center [914, 91] width 11 height 15
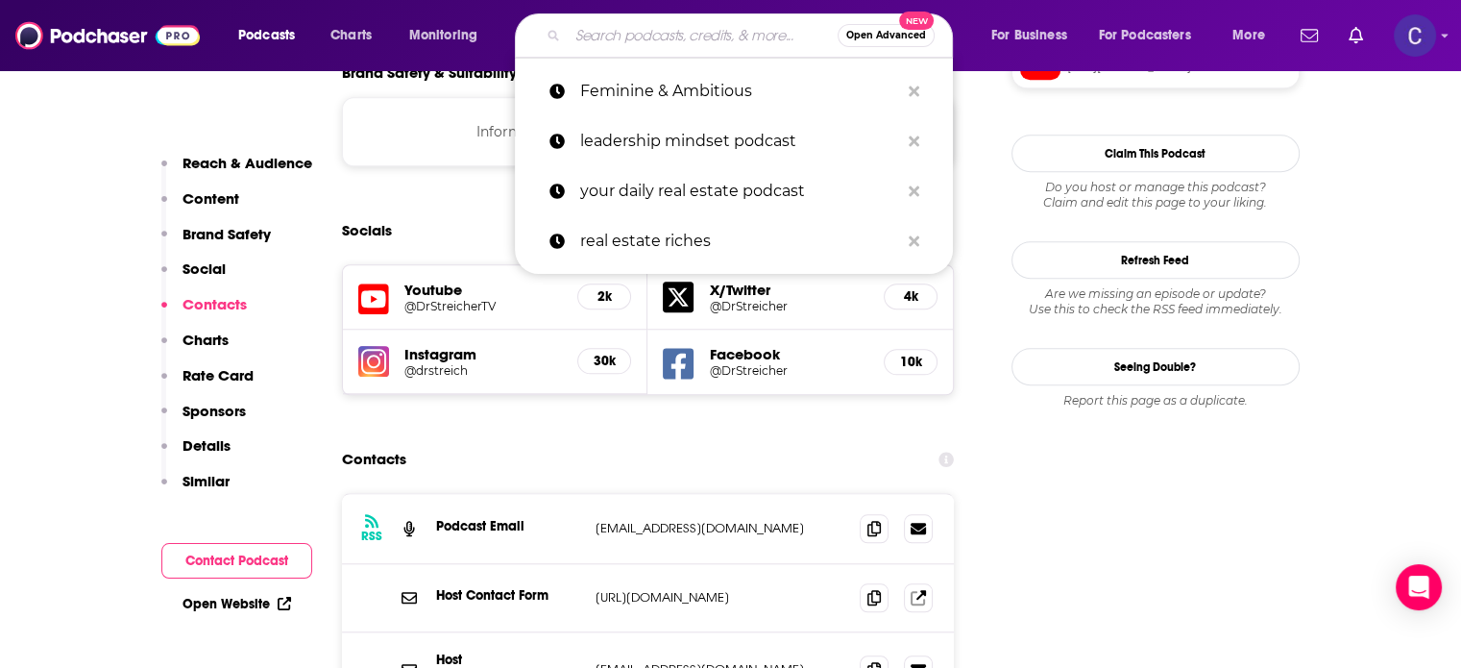
click at [636, 39] on input "Search podcasts, credits, & more..." at bounding box center [703, 35] width 270 height 31
paste input "Not Your Mother's Menopause with Dr. Fiona Lovely"
type input "Not Your Mother's Menopause with Dr. Fiona Lovely"
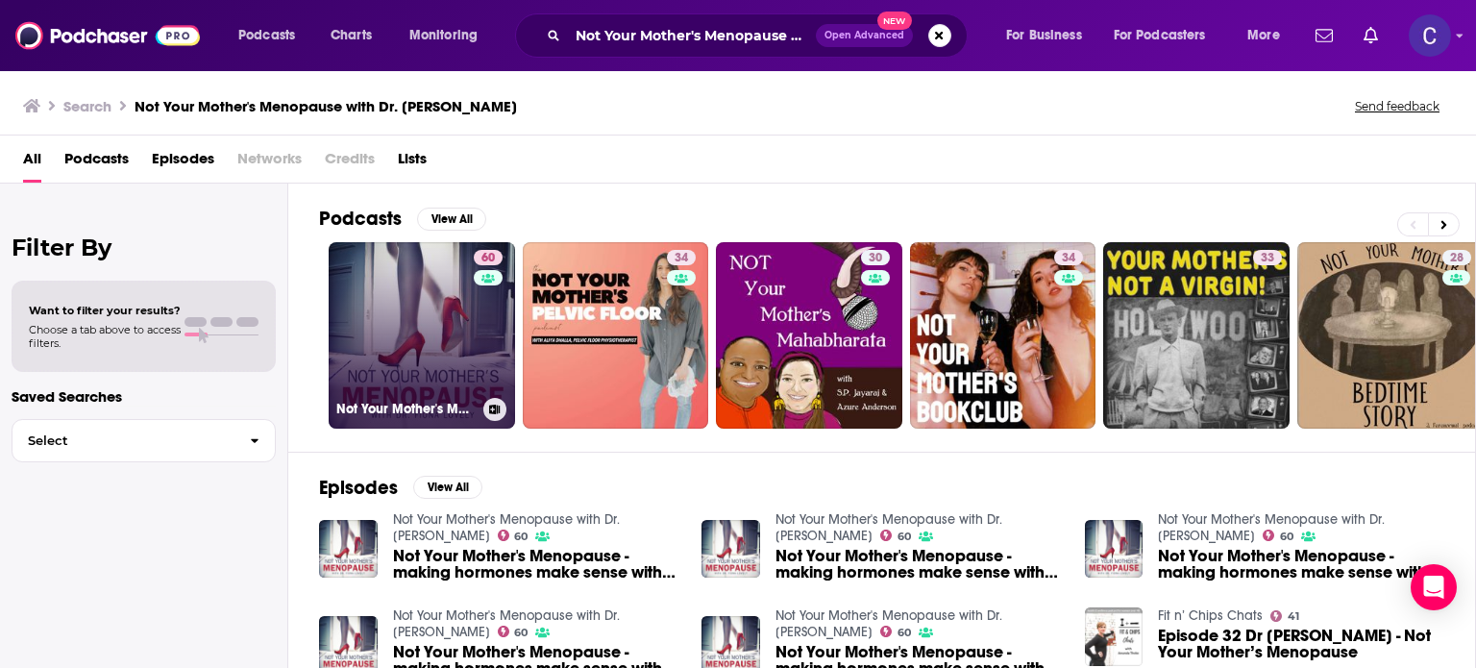
click at [405, 310] on link "60 Not Your Mother's Menopause with Dr. Fiona Lovely" at bounding box center [422, 335] width 186 height 186
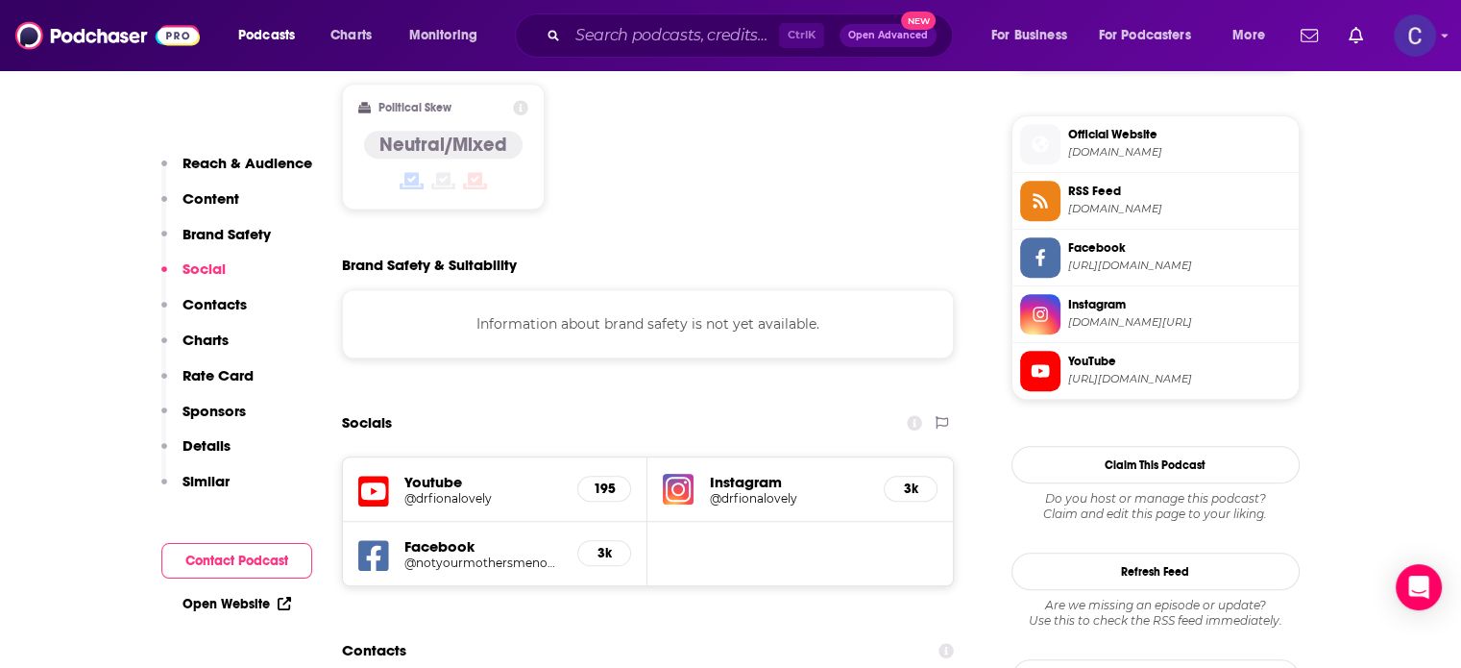
scroll to position [1730, 0]
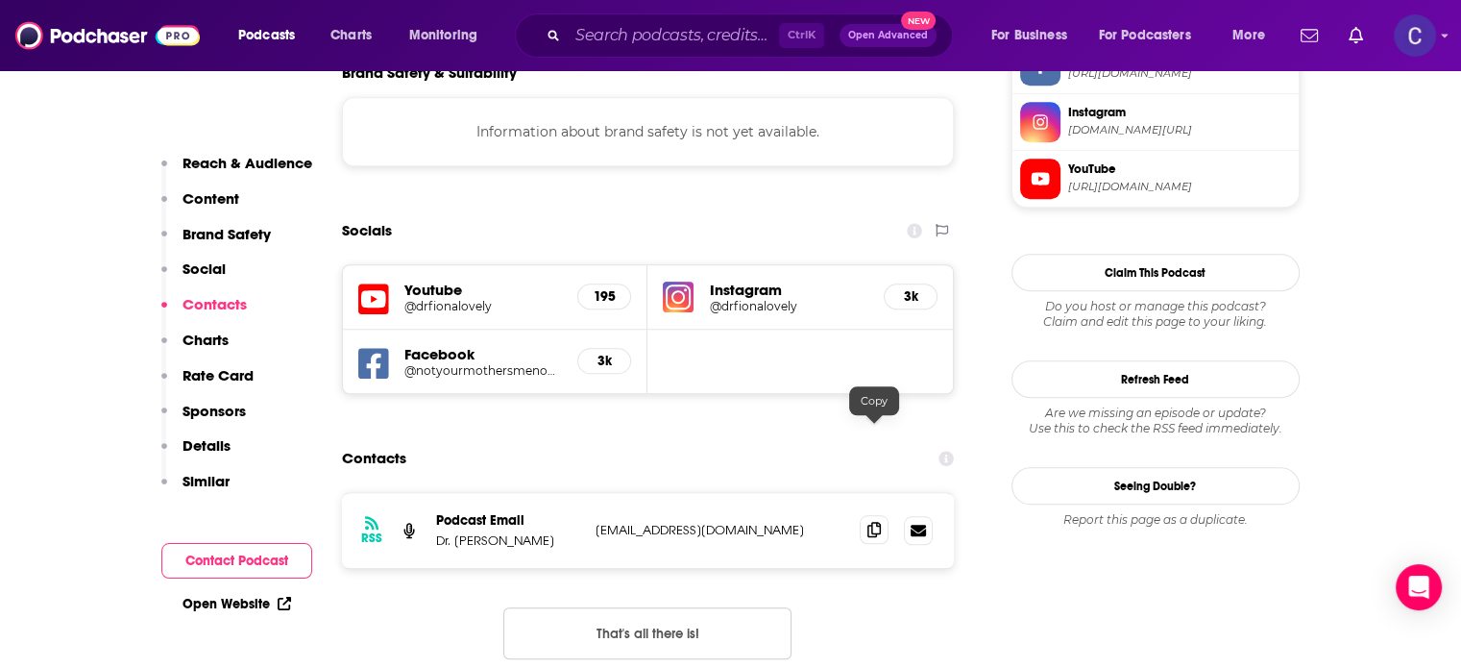
click at [878, 522] on icon at bounding box center [874, 529] width 13 height 15
click at [651, 43] on input "Search podcasts, credits, & more..." at bounding box center [673, 35] width 211 height 31
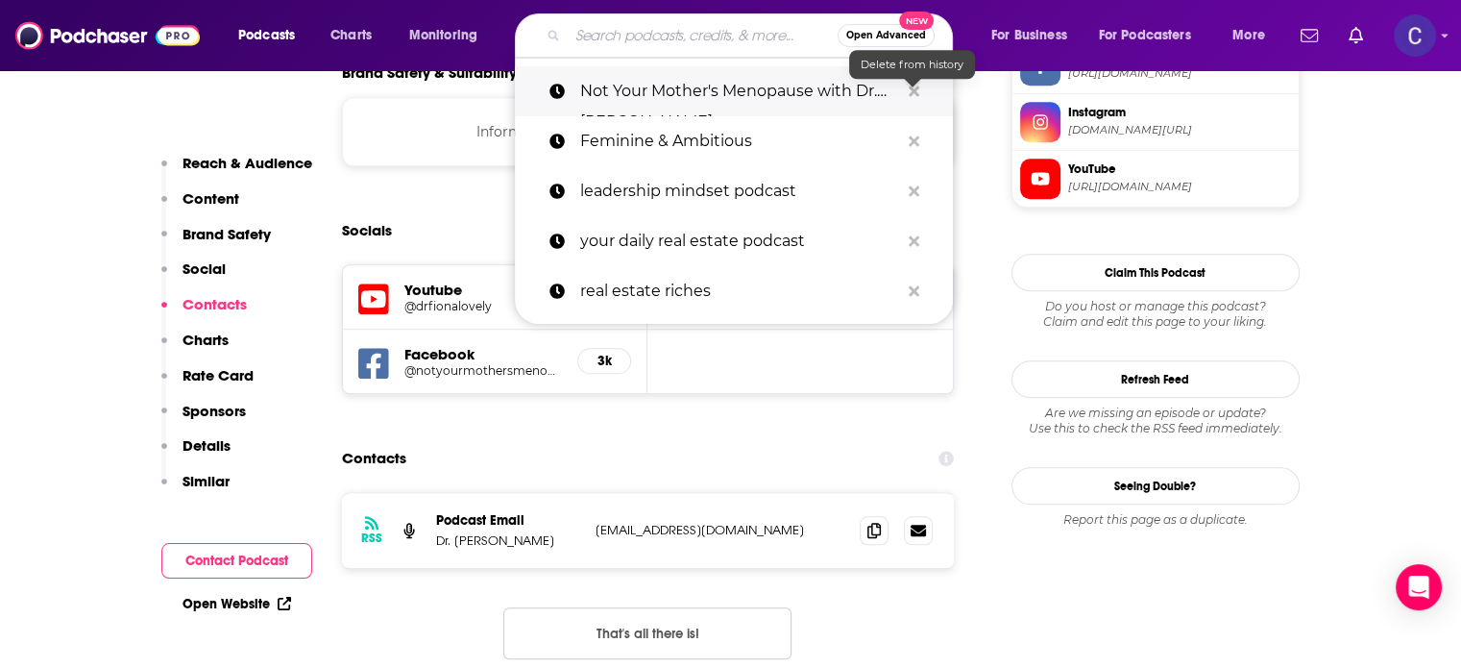
click at [915, 85] on icon "Search podcasts, credits, & more..." at bounding box center [914, 91] width 11 height 15
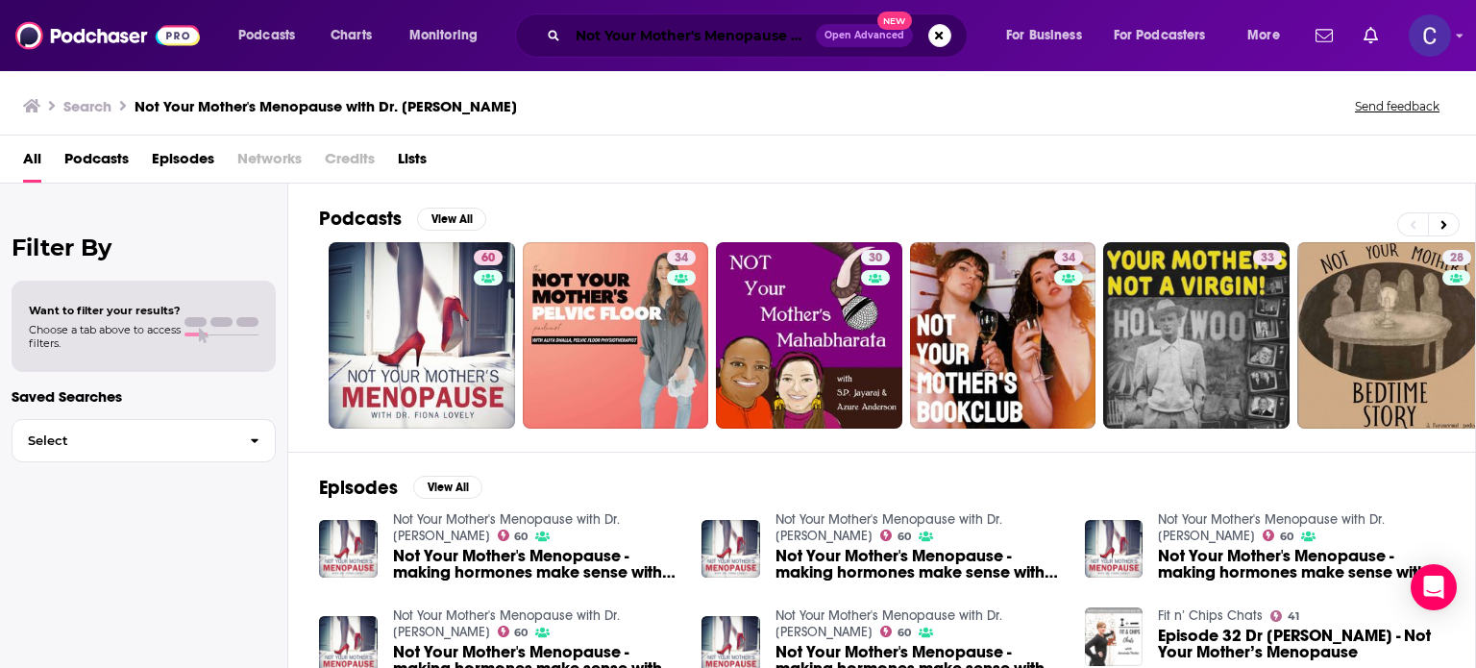
click at [675, 38] on input "Not Your Mother's Menopause with Dr. Fiona Lovely" at bounding box center [692, 35] width 248 height 31
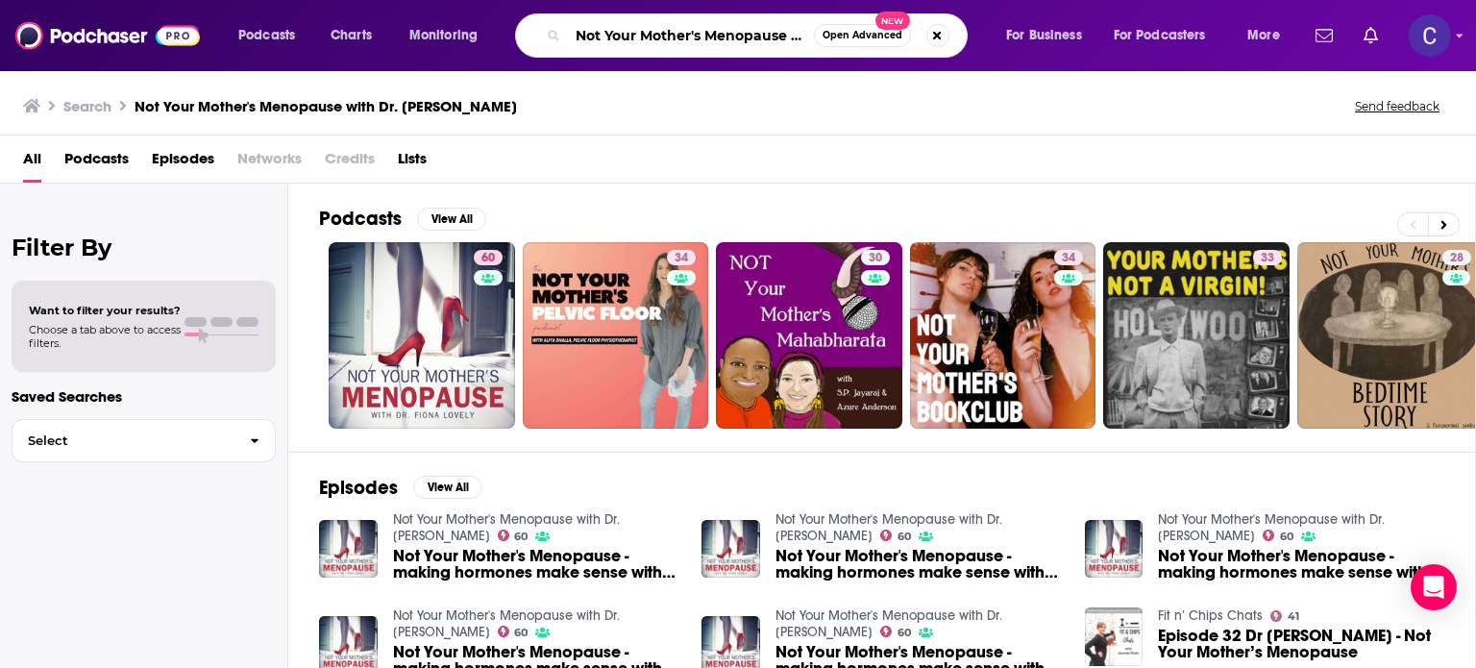
paste input "Hack My Age"
type input "Hack My Age"
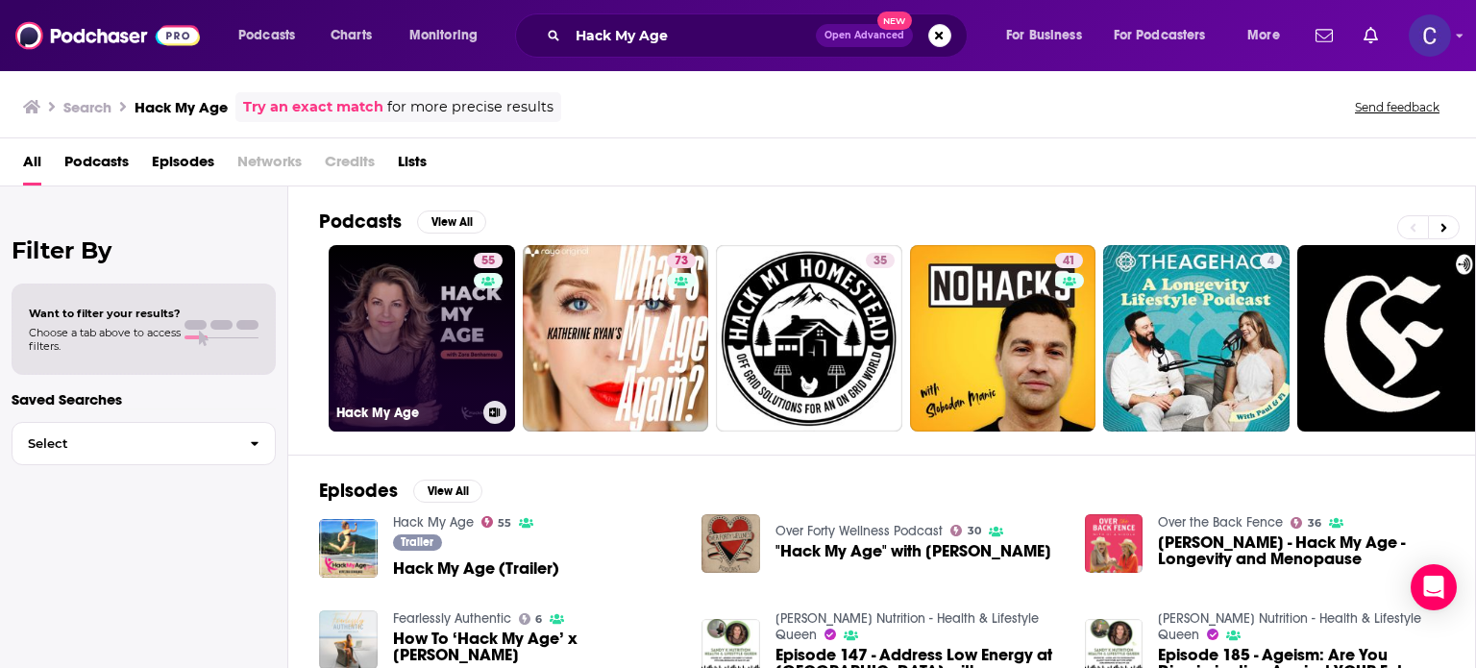
click at [390, 336] on link "55 Hack My Age" at bounding box center [422, 338] width 186 height 186
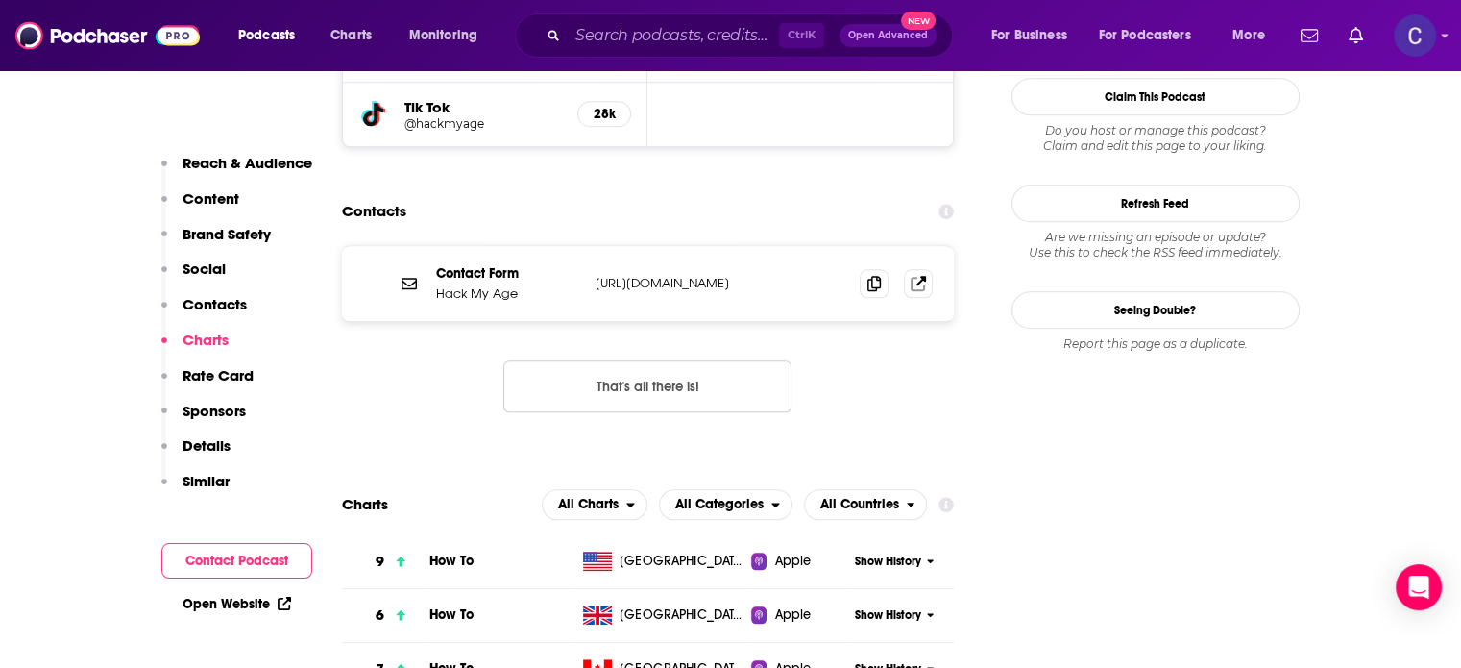
scroll to position [1922, 0]
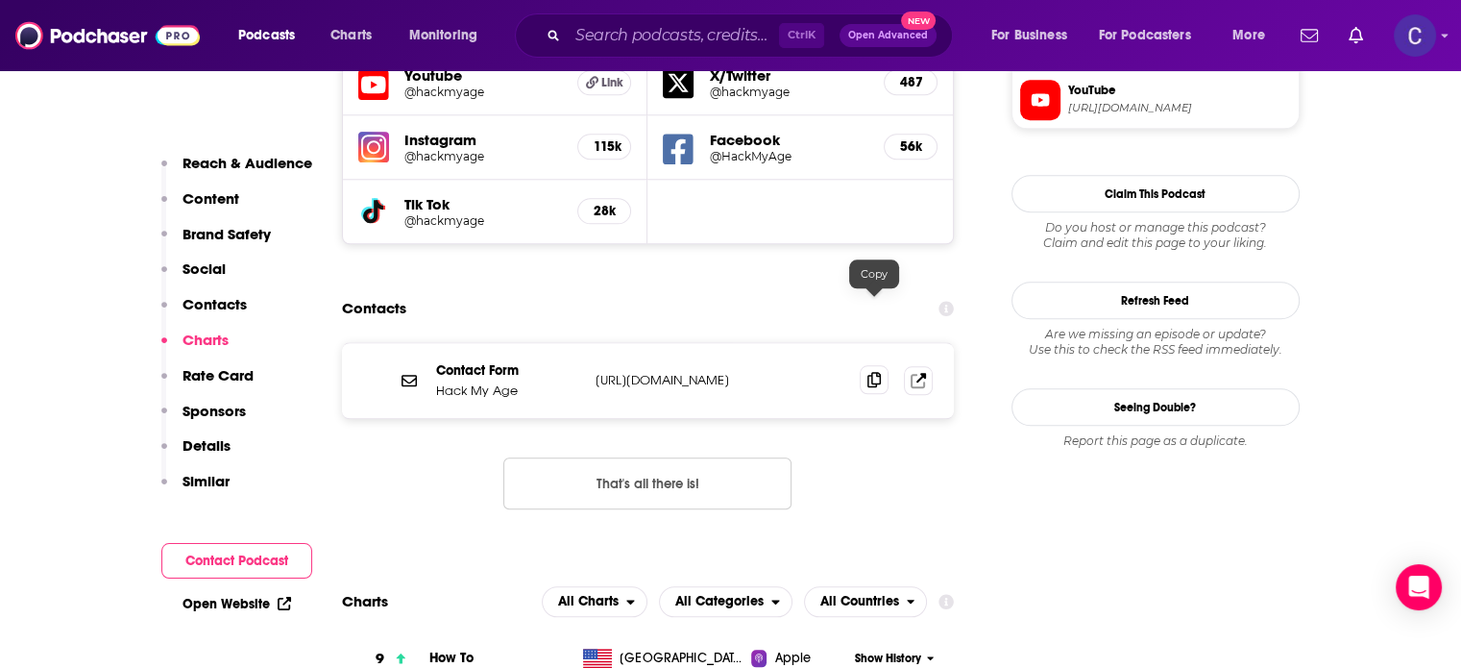
click at [871, 372] on icon at bounding box center [874, 379] width 13 height 15
click at [683, 35] on input "Search podcasts, credits, & more..." at bounding box center [673, 35] width 211 height 31
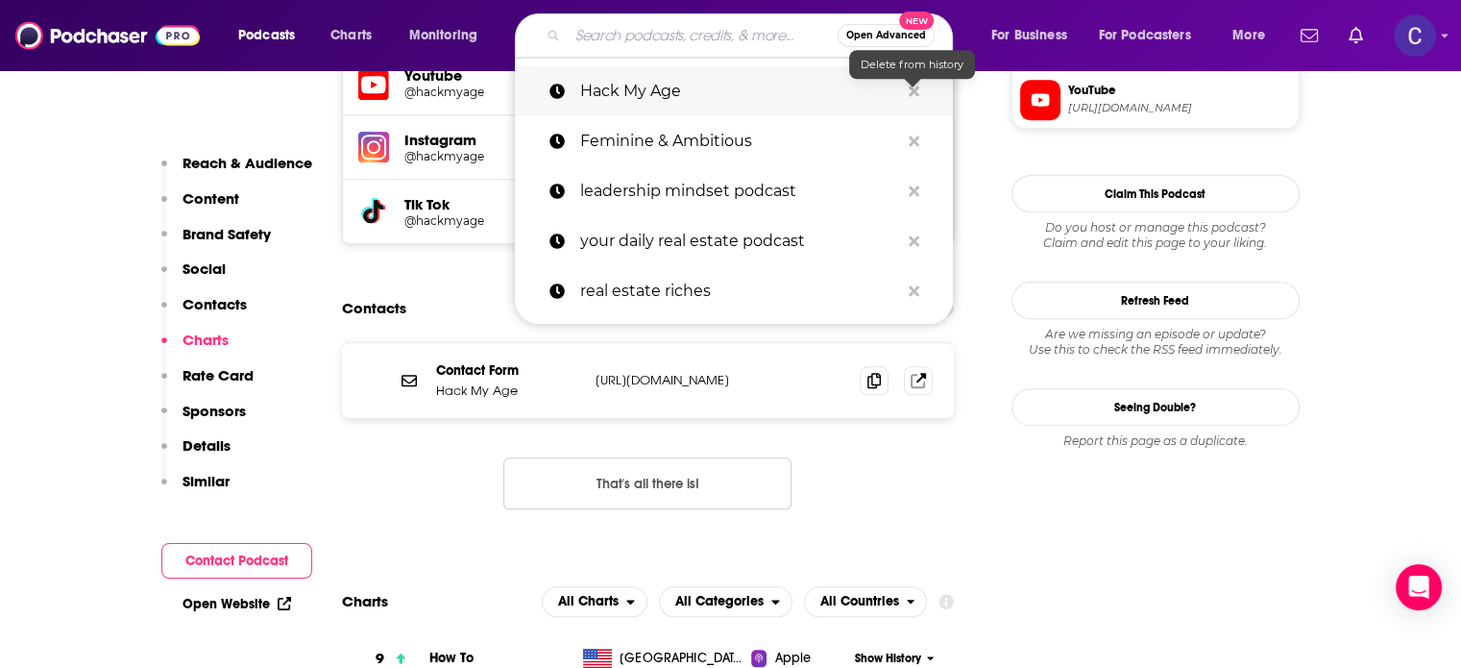
click at [913, 86] on icon "Search podcasts, credits, & more..." at bounding box center [914, 91] width 11 height 15
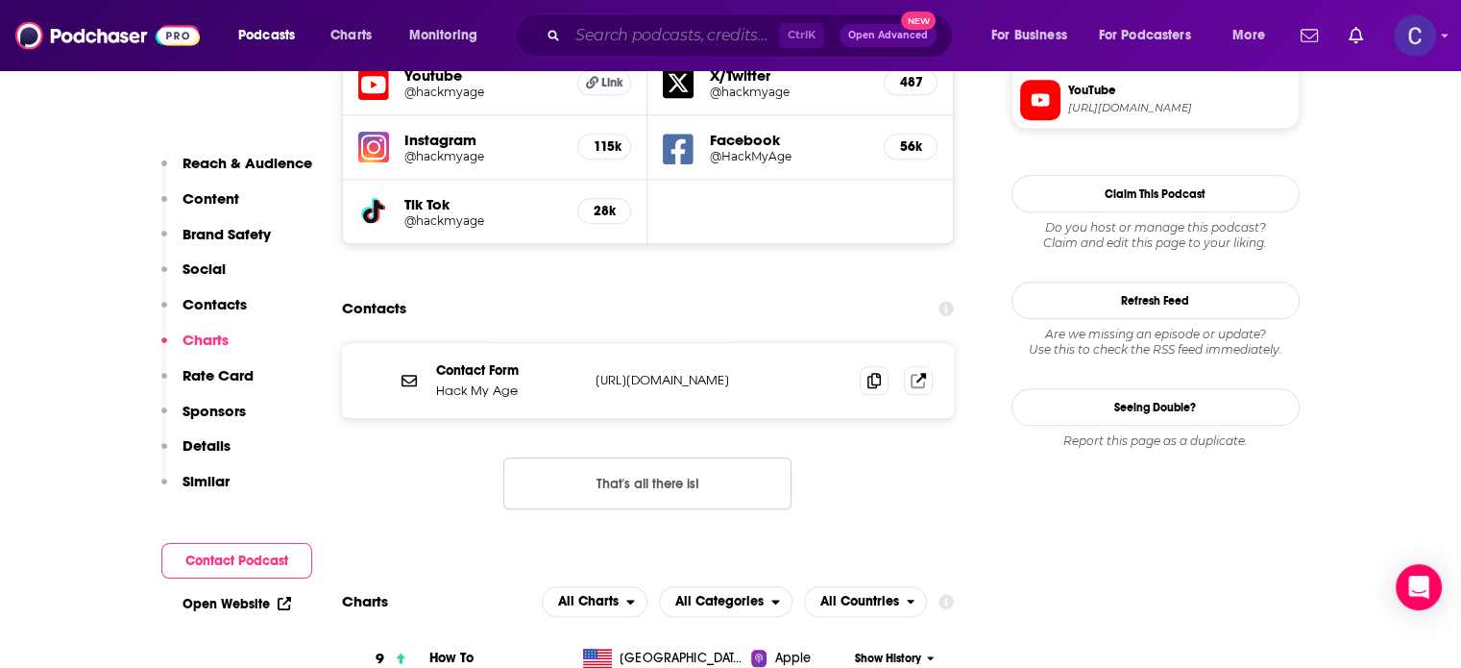
click at [713, 28] on input "Search podcasts, credits, & more..." at bounding box center [673, 35] width 211 height 31
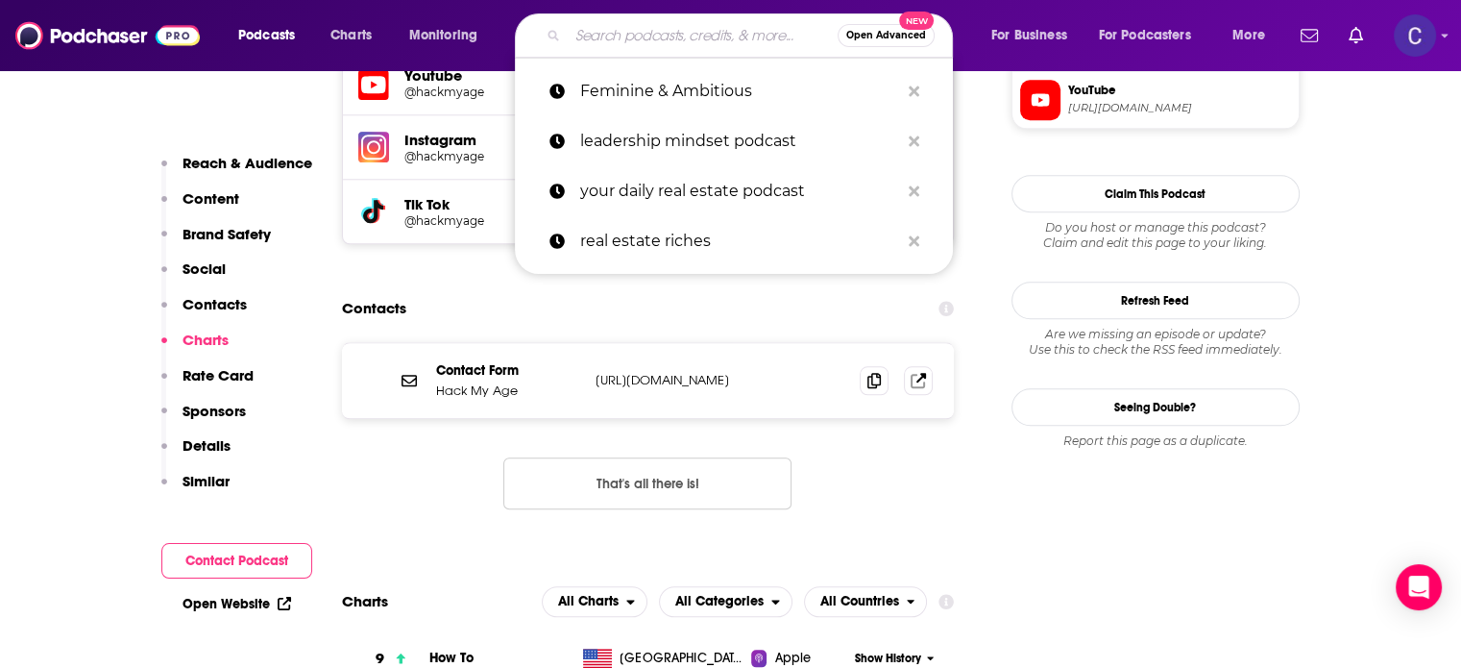
paste input "Energized with Dr. Mariza"
type input "Energized with Dr. Mariza"
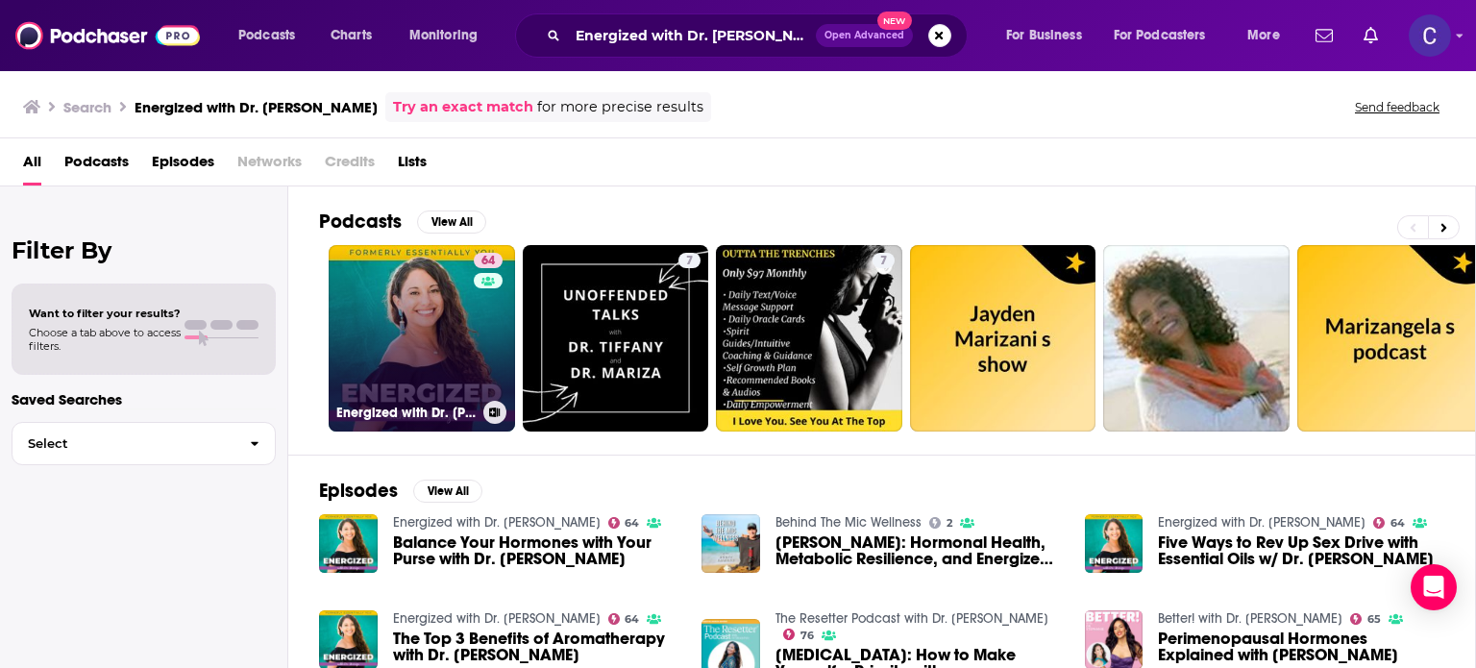
click at [433, 307] on link "64 Energized with Dr. Mariza" at bounding box center [422, 338] width 186 height 186
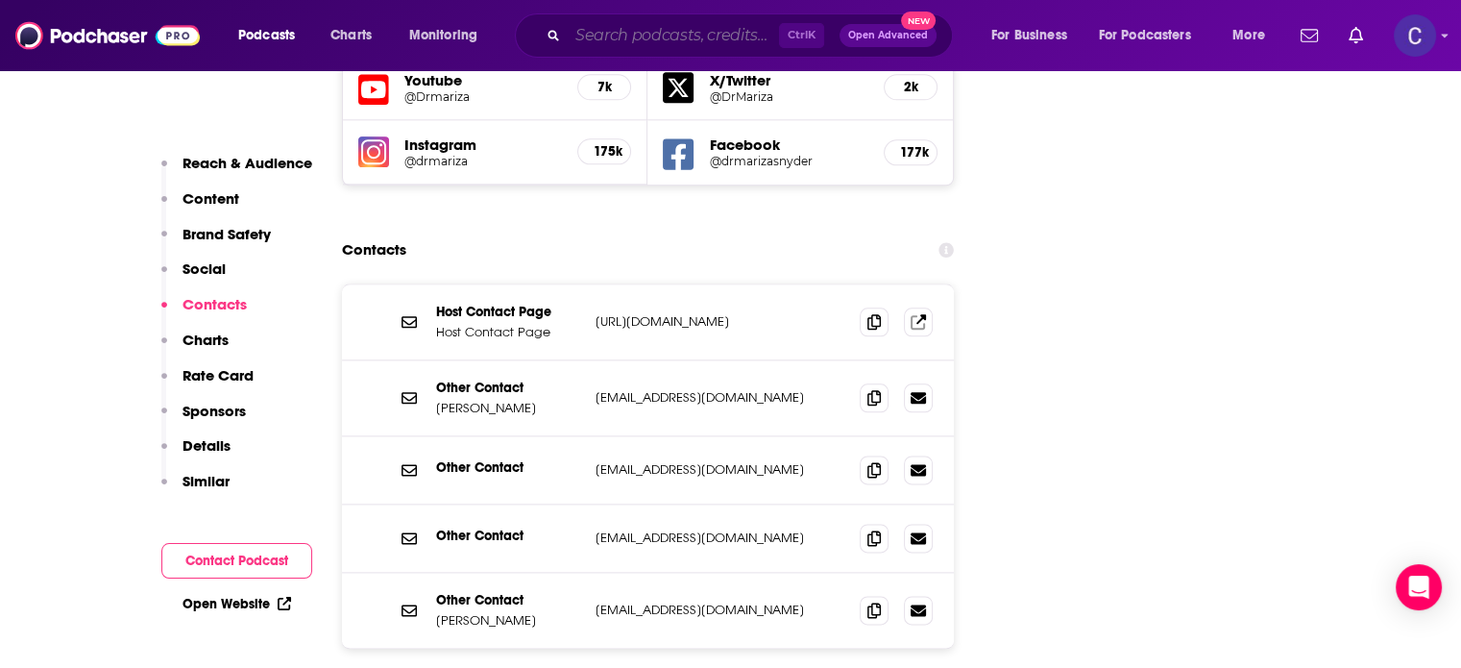
click at [692, 36] on input "Search podcasts, credits, & more..." at bounding box center [673, 35] width 211 height 31
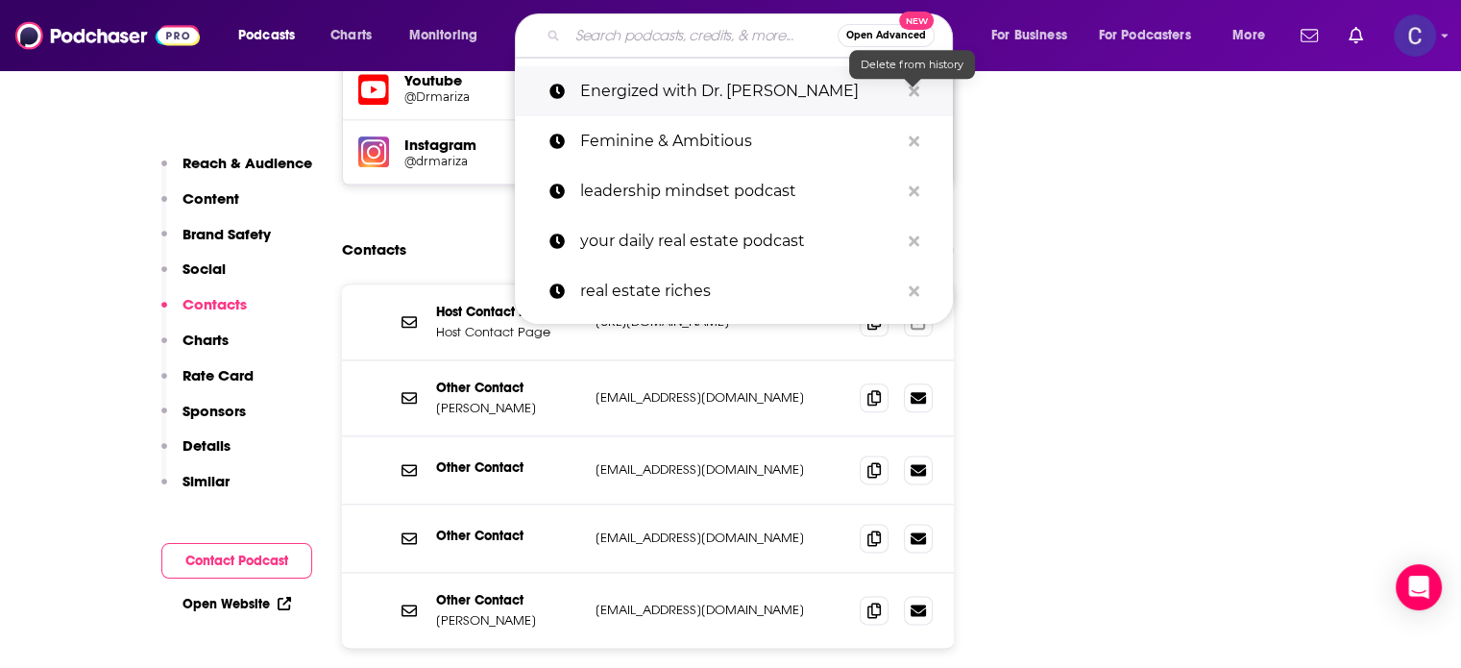
click at [911, 88] on icon "Search podcasts, credits, & more..." at bounding box center [914, 91] width 11 height 11
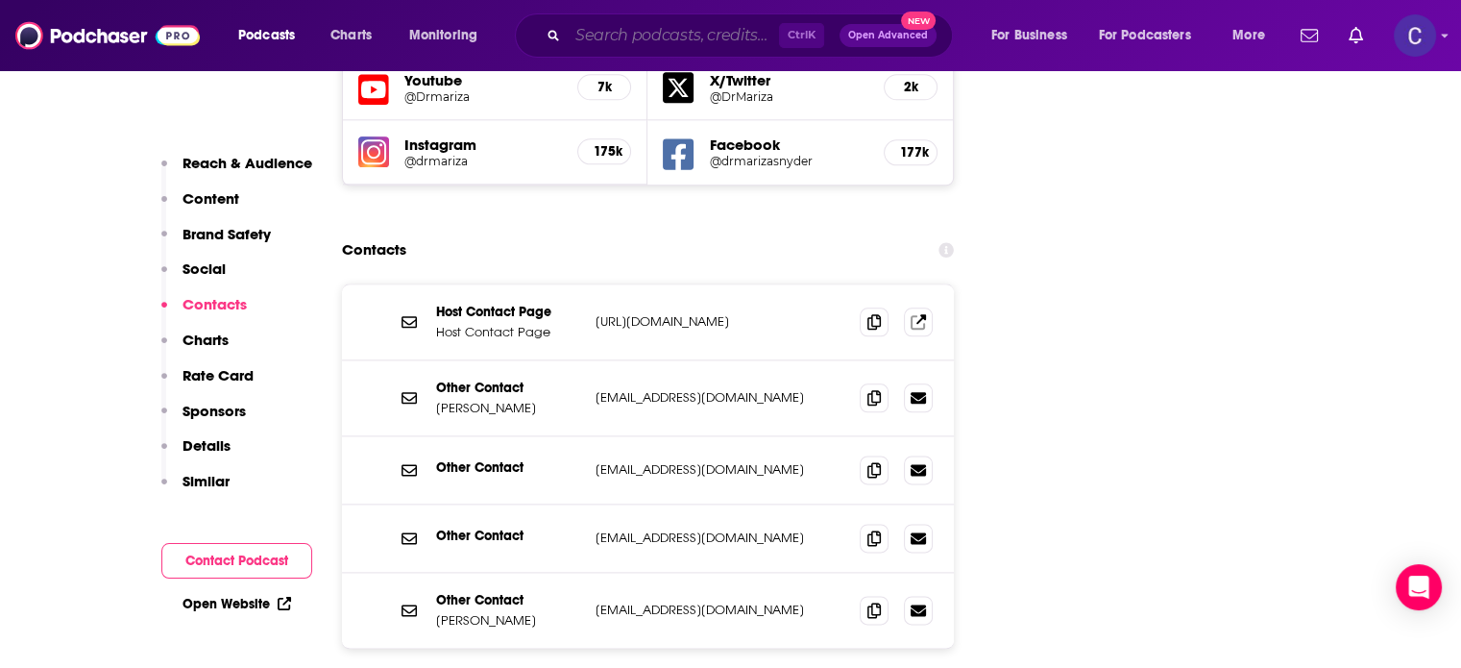
click at [623, 29] on input "Search podcasts, credits, & more..." at bounding box center [673, 35] width 211 height 31
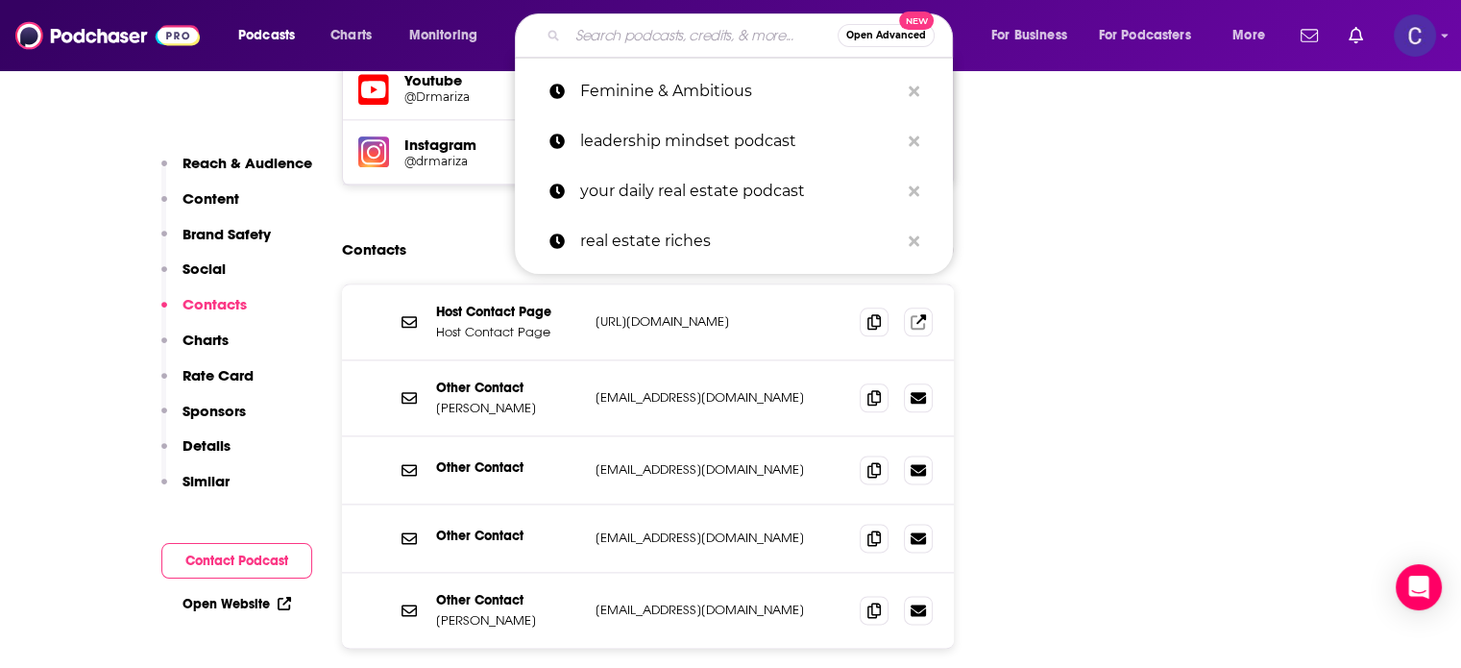
paste input "Creative Juice"
type input "Creative Juice"
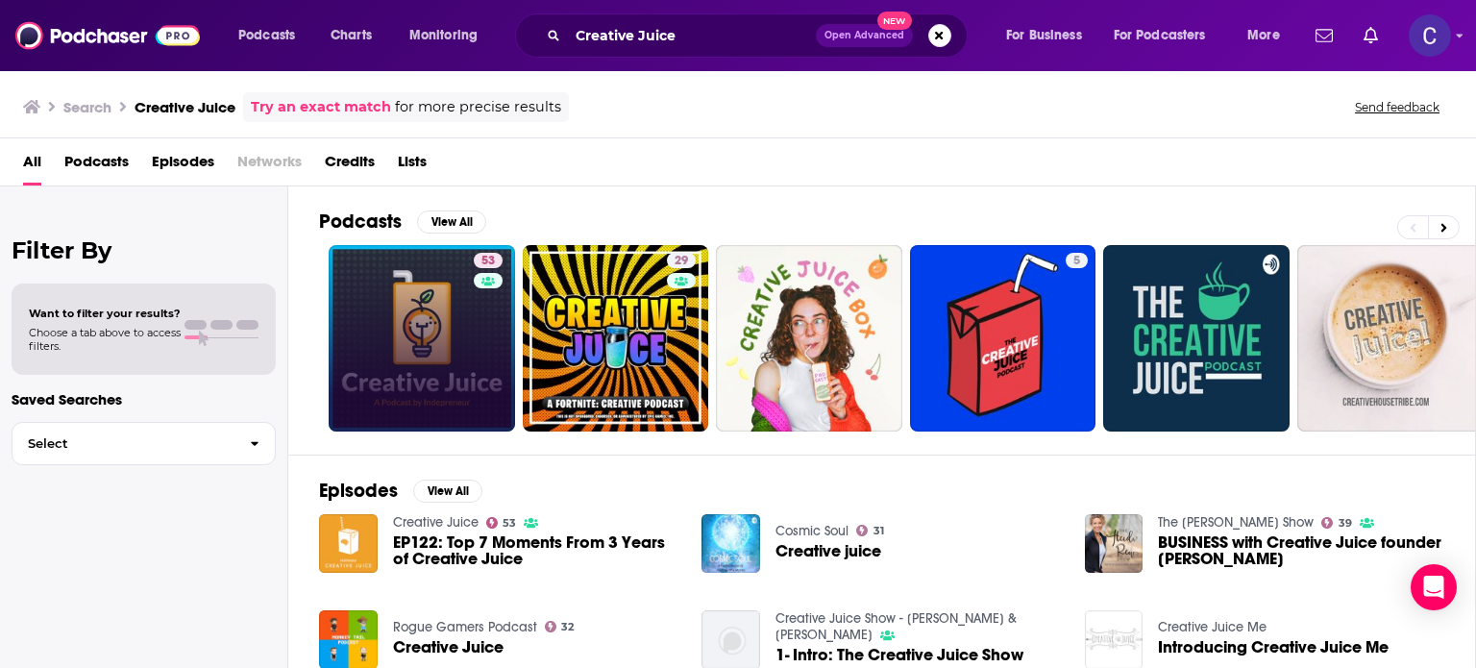
click at [400, 291] on link "53" at bounding box center [422, 338] width 186 height 186
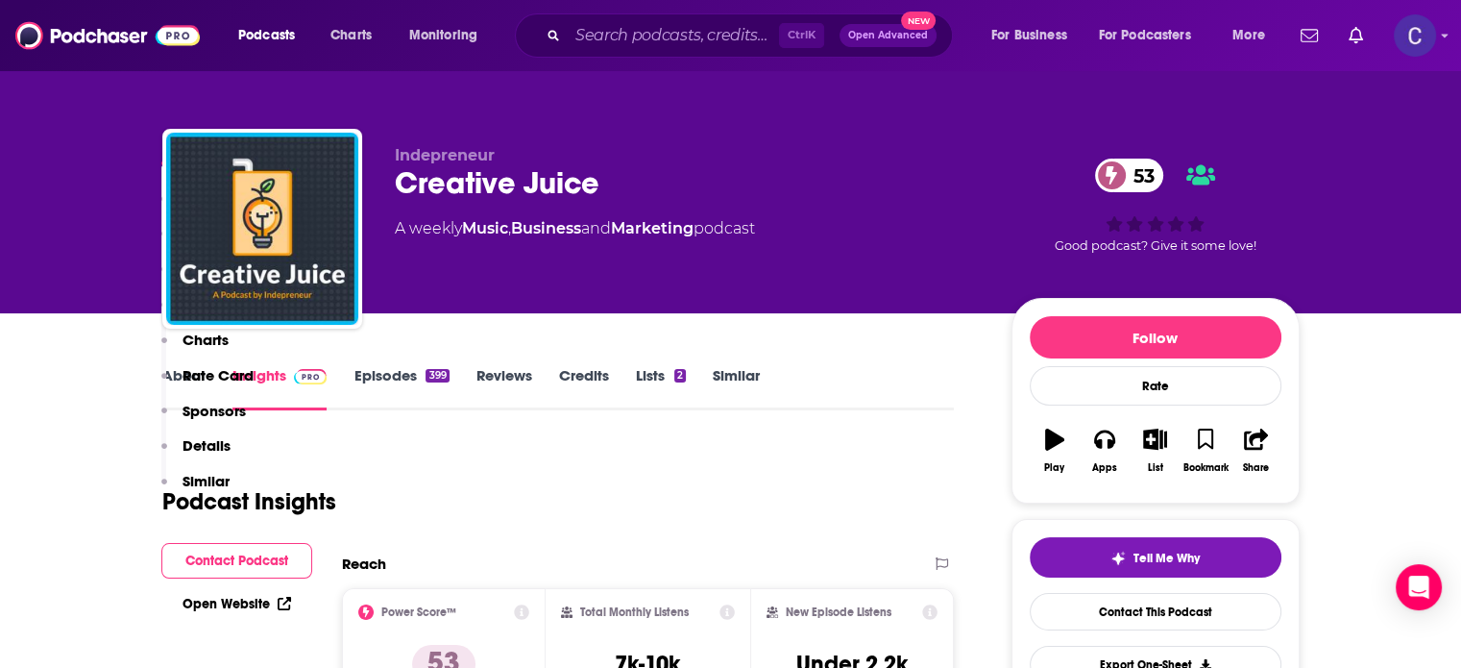
scroll to position [2018, 0]
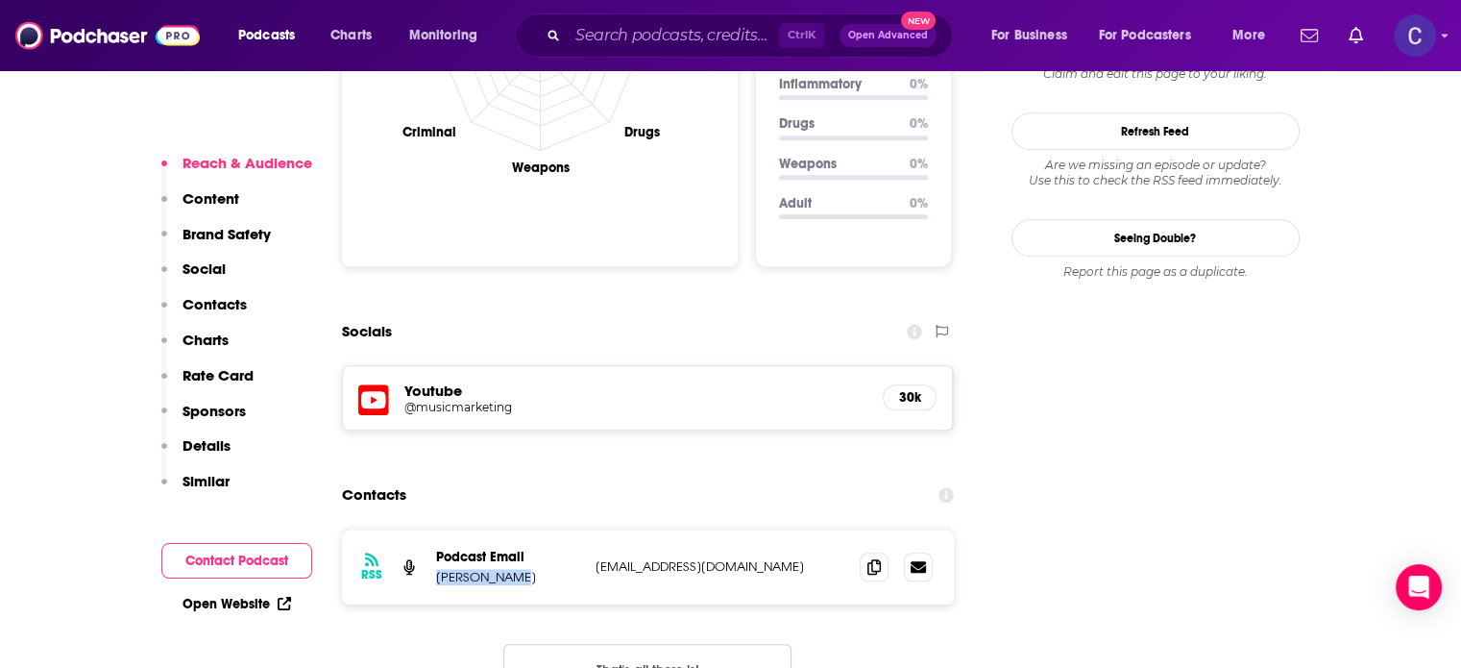
drag, startPoint x: 432, startPoint y: 480, endPoint x: 512, endPoint y: 482, distance: 79.8
click at [512, 529] on div "RSS Podcast Email Kyle Lemaire circa@indepreneur.io circa@indepreneur.io" at bounding box center [648, 566] width 613 height 75
click at [876, 558] on icon at bounding box center [874, 565] width 13 height 15
click at [650, 25] on input "Search podcasts, credits, & more..." at bounding box center [673, 35] width 211 height 31
click at [653, 34] on input "Search podcasts, credits, & more..." at bounding box center [673, 35] width 211 height 31
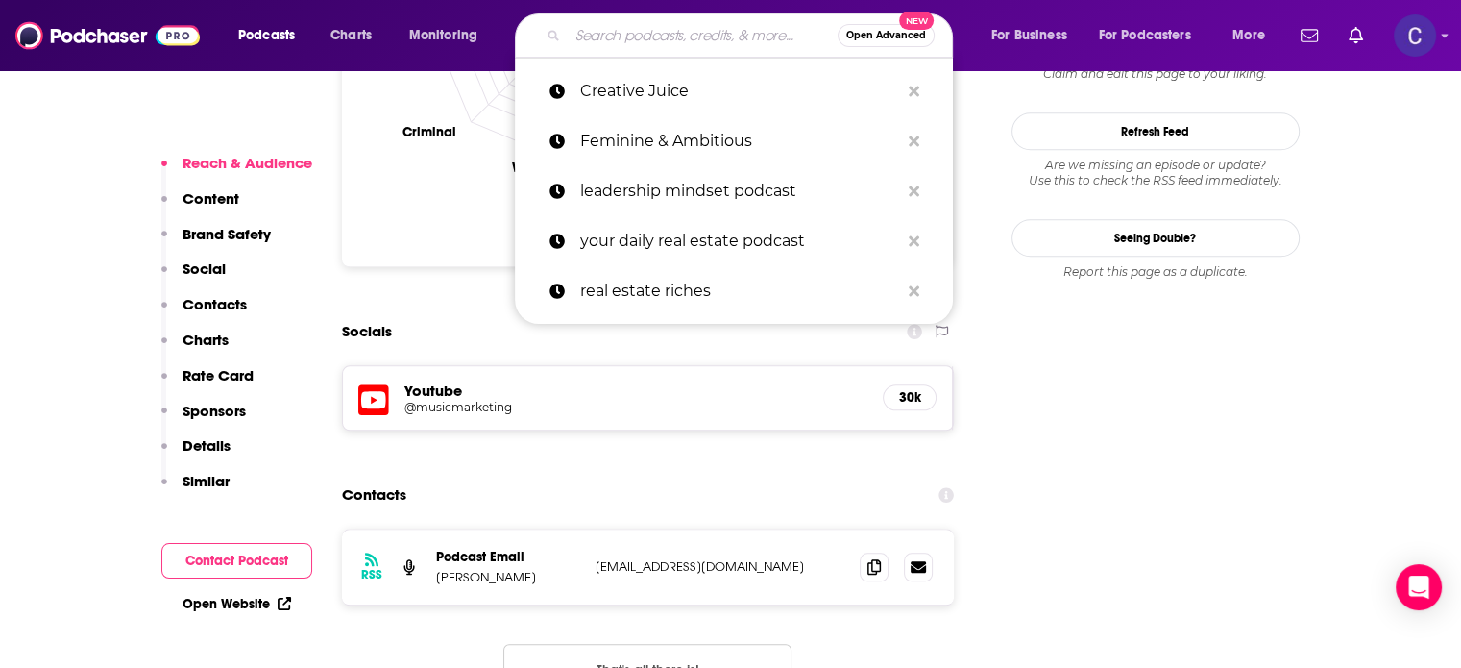
click at [653, 34] on input "Search podcasts, credits, & more..." at bounding box center [703, 35] width 270 height 31
paste input "The Profitable Nutritionist"
type input "The Profitable Nutritionist"
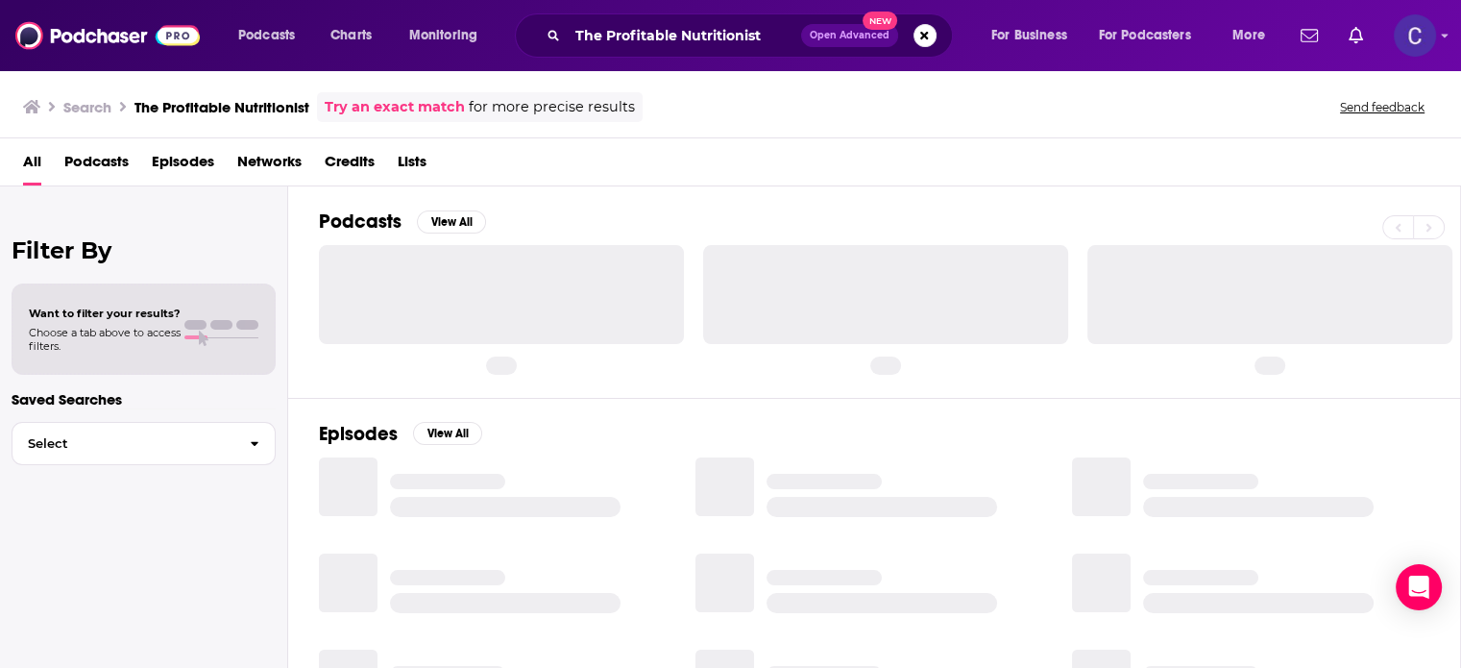
click at [825, 32] on span "Open Advanced" at bounding box center [850, 36] width 80 height 10
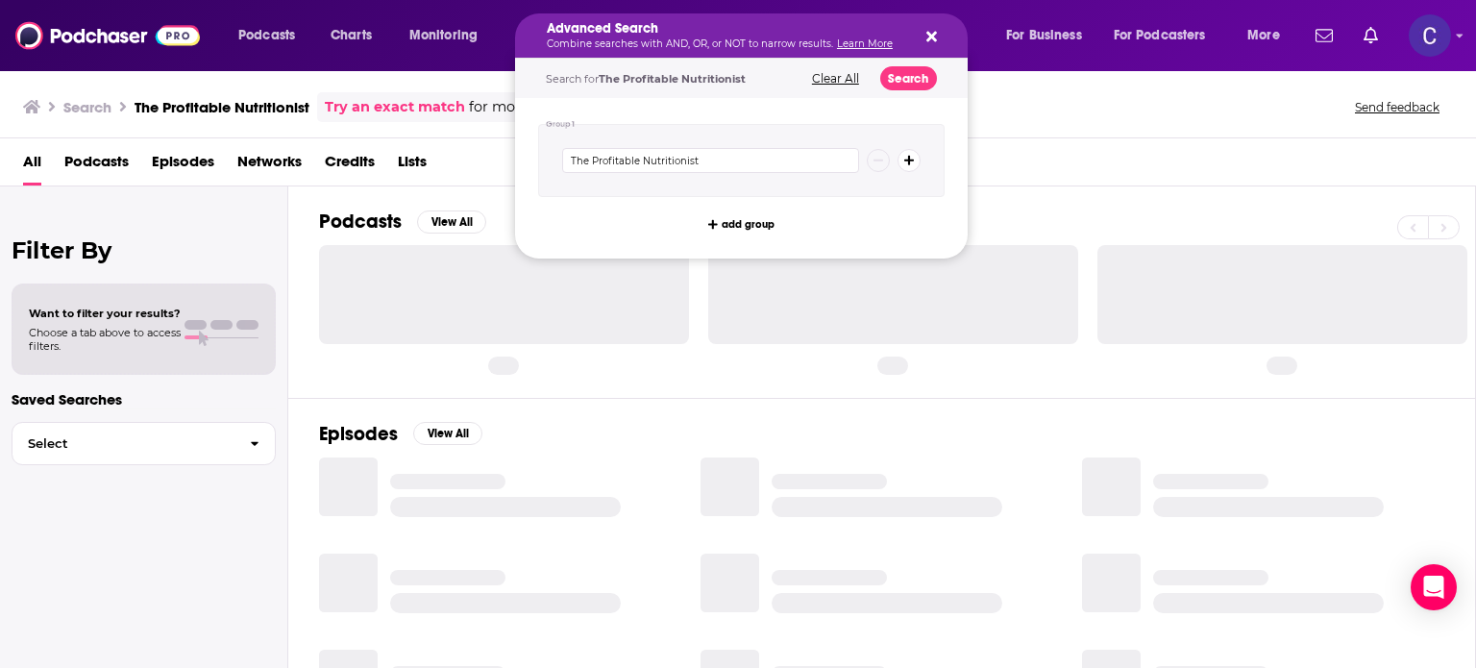
click at [930, 34] on icon "Search podcasts, credits, & more..." at bounding box center [931, 36] width 11 height 15
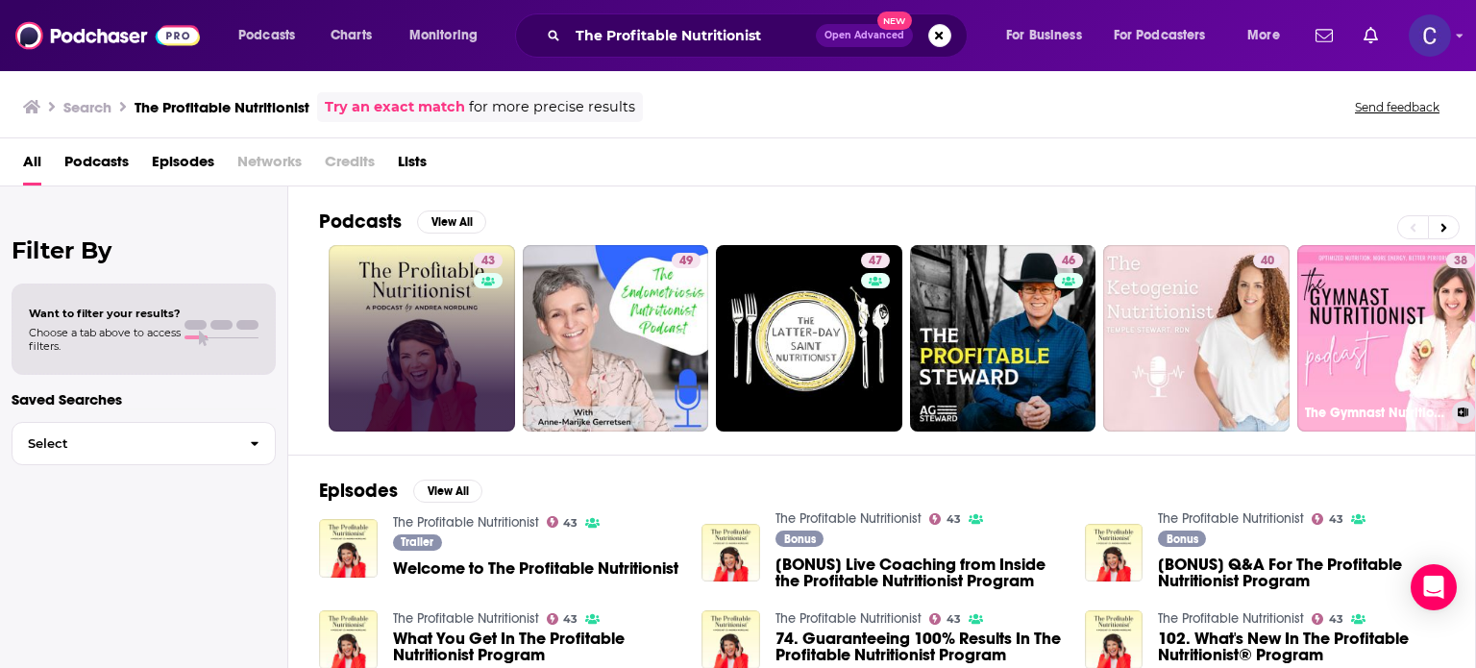
click at [417, 303] on link "43" at bounding box center [422, 338] width 186 height 186
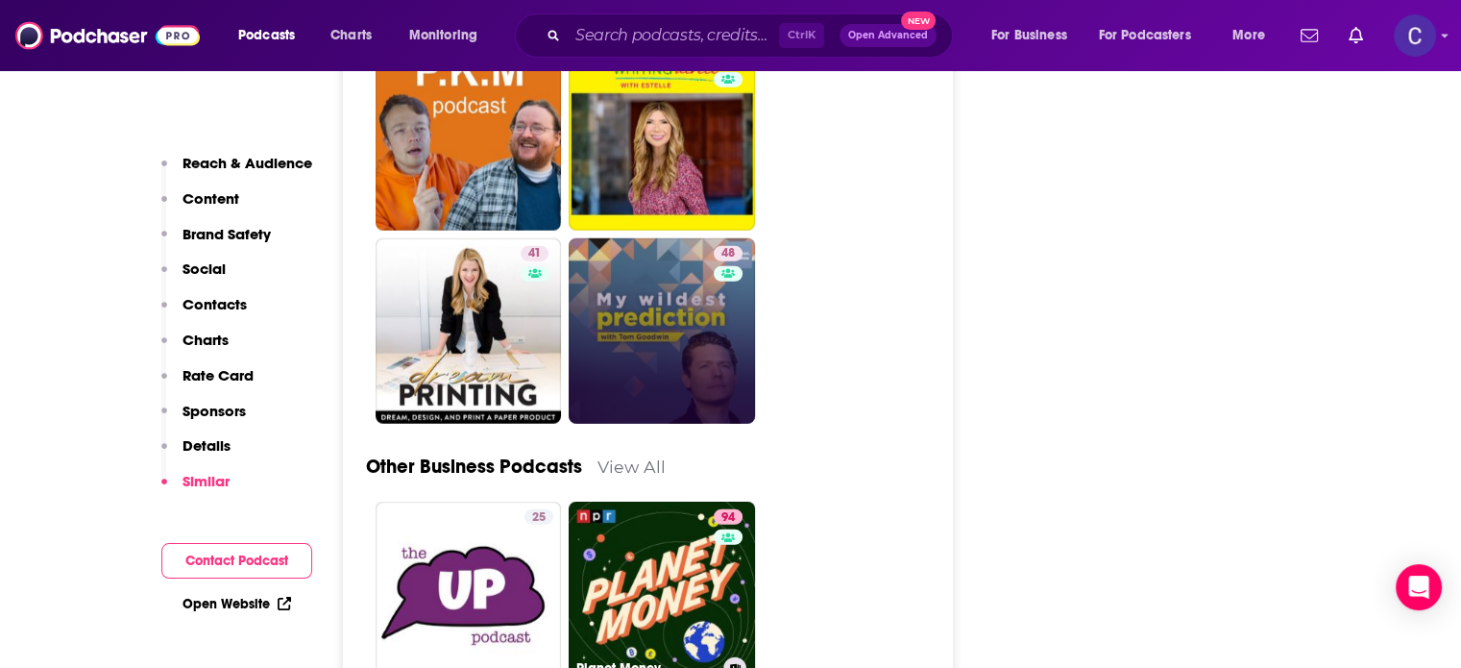
scroll to position [5285, 0]
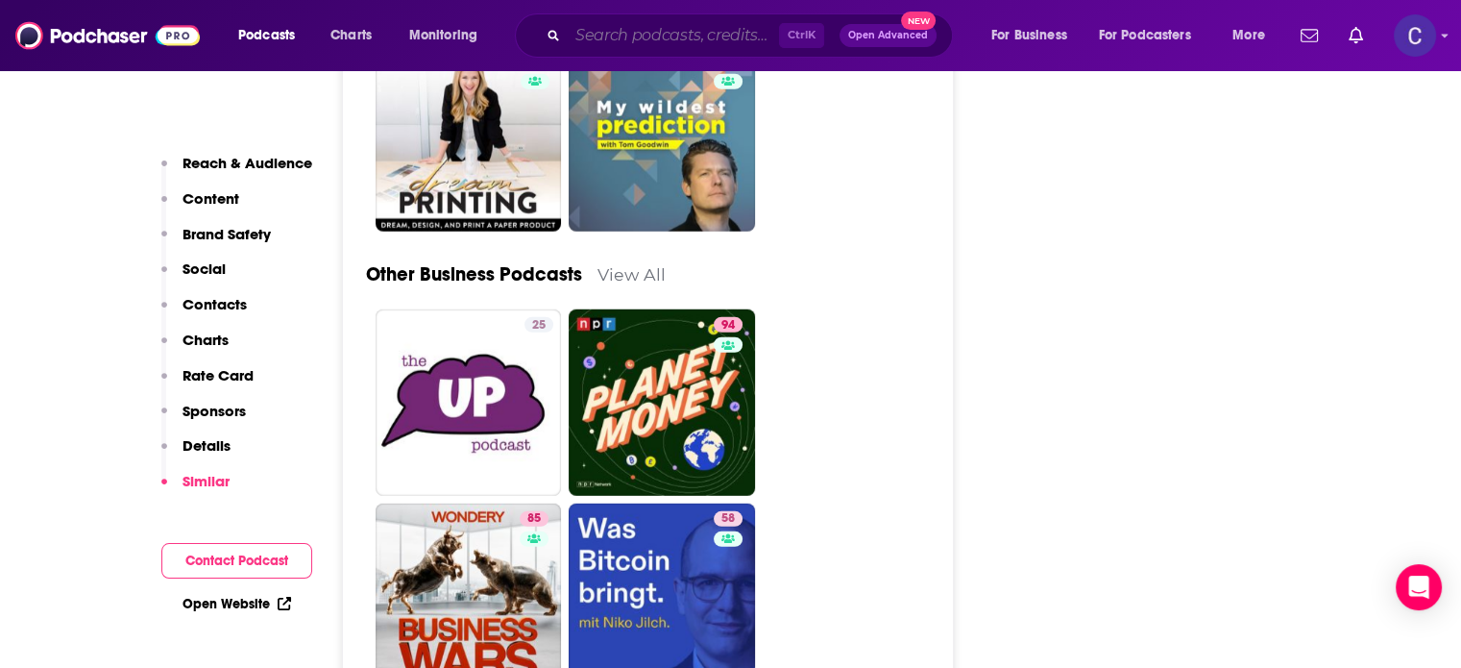
click at [646, 40] on input "Search podcasts, credits, & more..." at bounding box center [673, 35] width 211 height 31
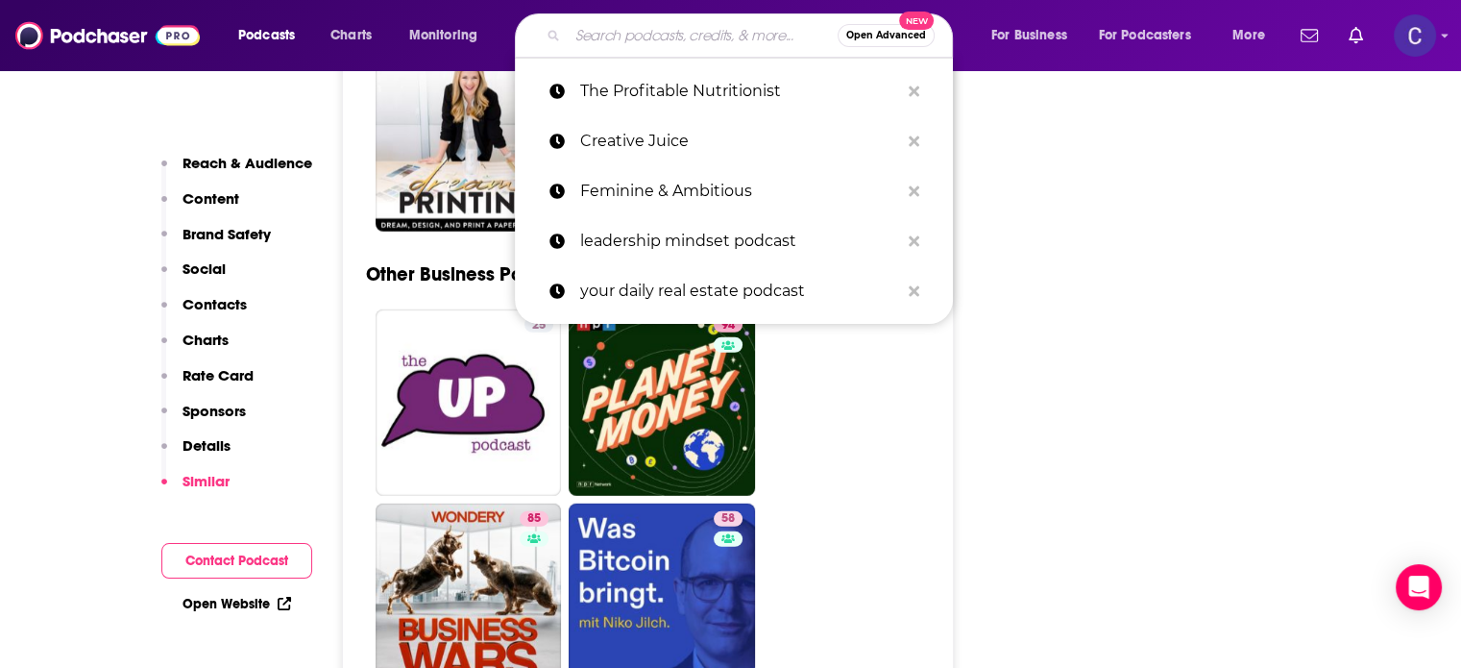
click at [650, 33] on input "Search podcasts, credits, & more..." at bounding box center [703, 35] width 270 height 31
paste input "The Business Savvy Therapist"
type input "The Business Savvy Therapist"
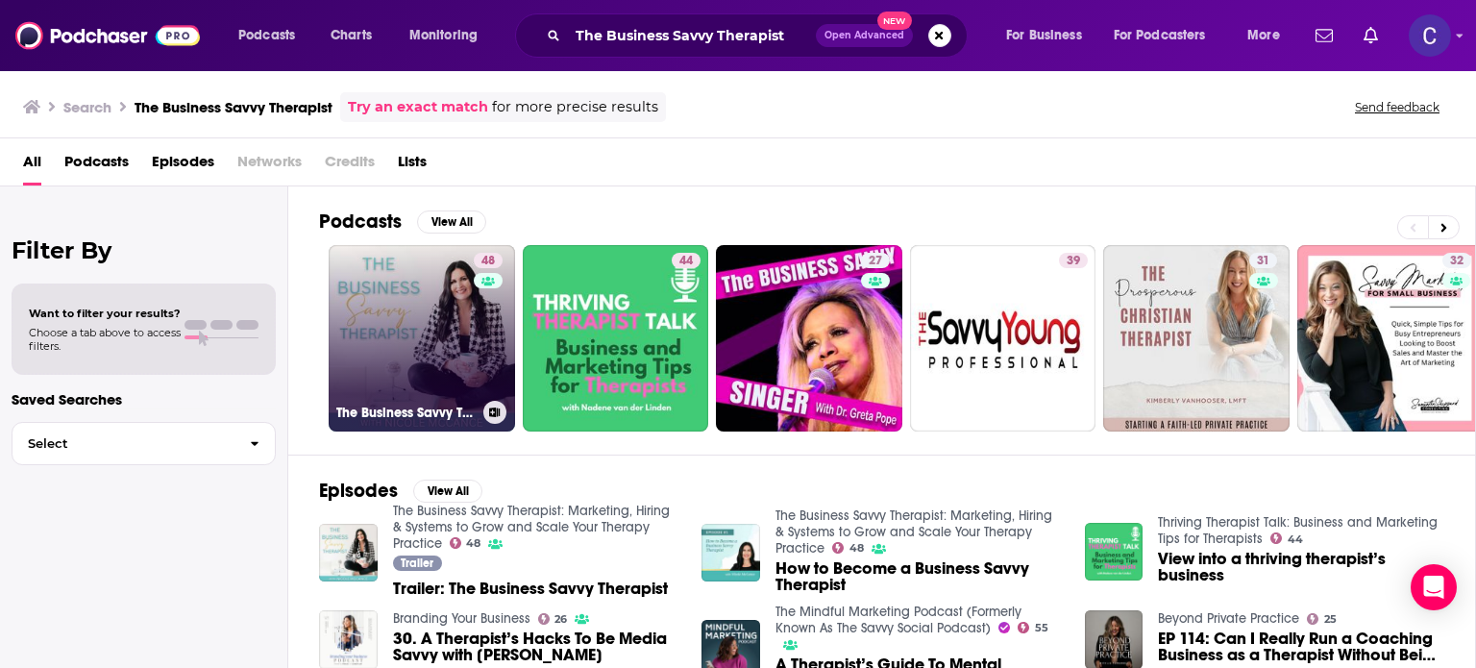
click at [422, 351] on link "48 The Business Savvy Therapist: Marketing, Hiring & Systems to Grow and Scale …" at bounding box center [422, 338] width 186 height 186
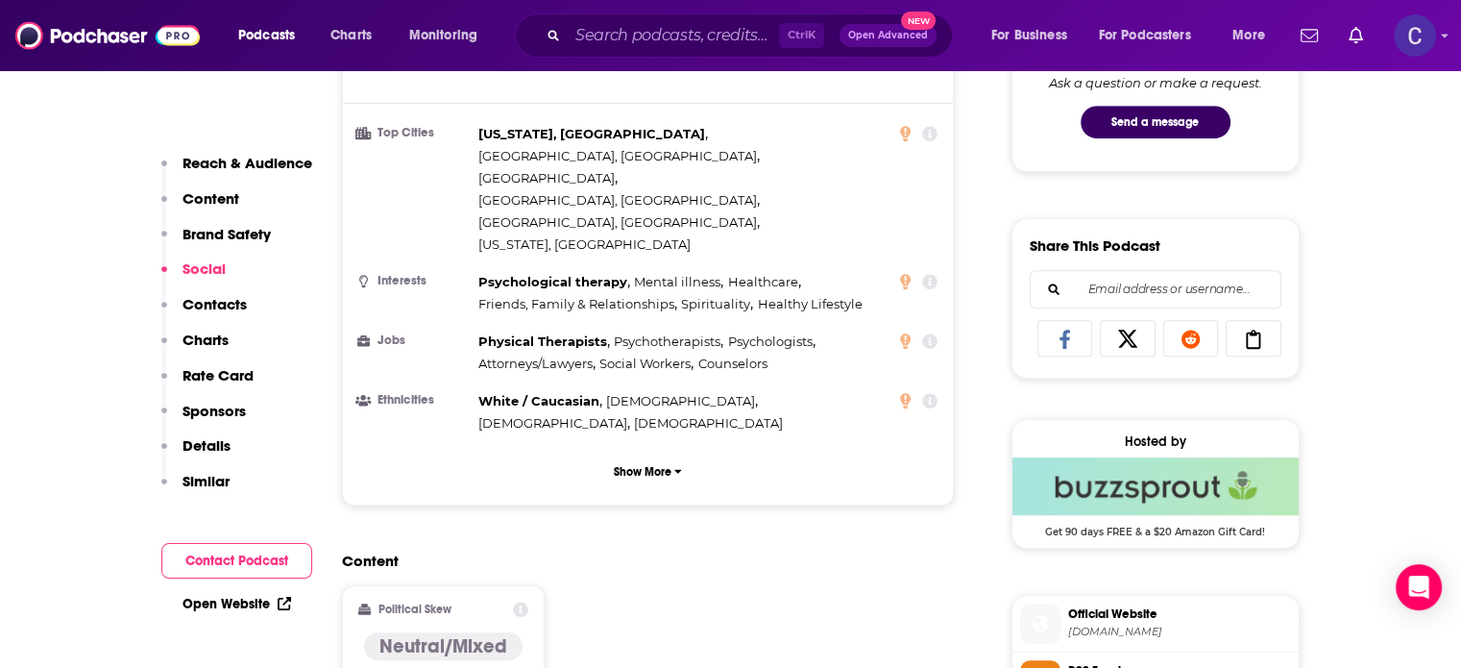
scroll to position [1537, 0]
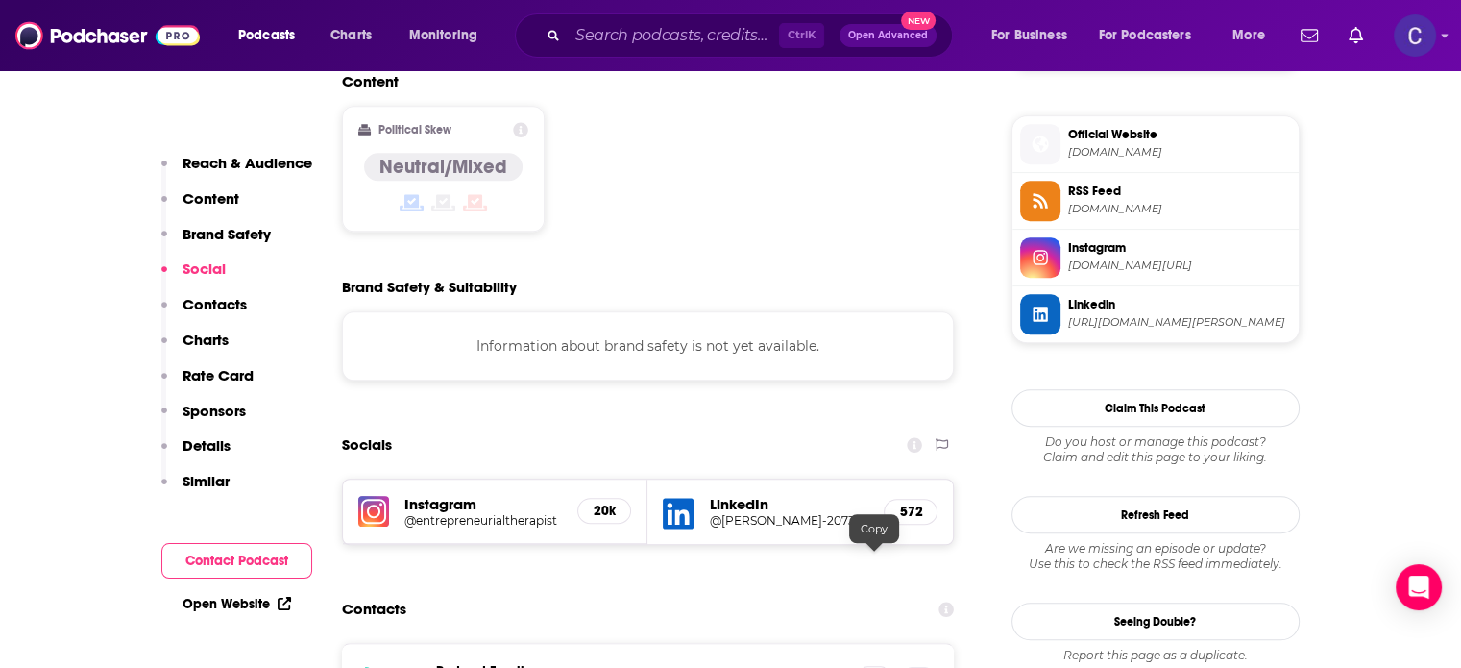
click at [878, 667] on icon at bounding box center [874, 680] width 13 height 15
drag, startPoint x: 438, startPoint y: 575, endPoint x: 545, endPoint y: 575, distance: 106.7
copy p "Nicole McCance"
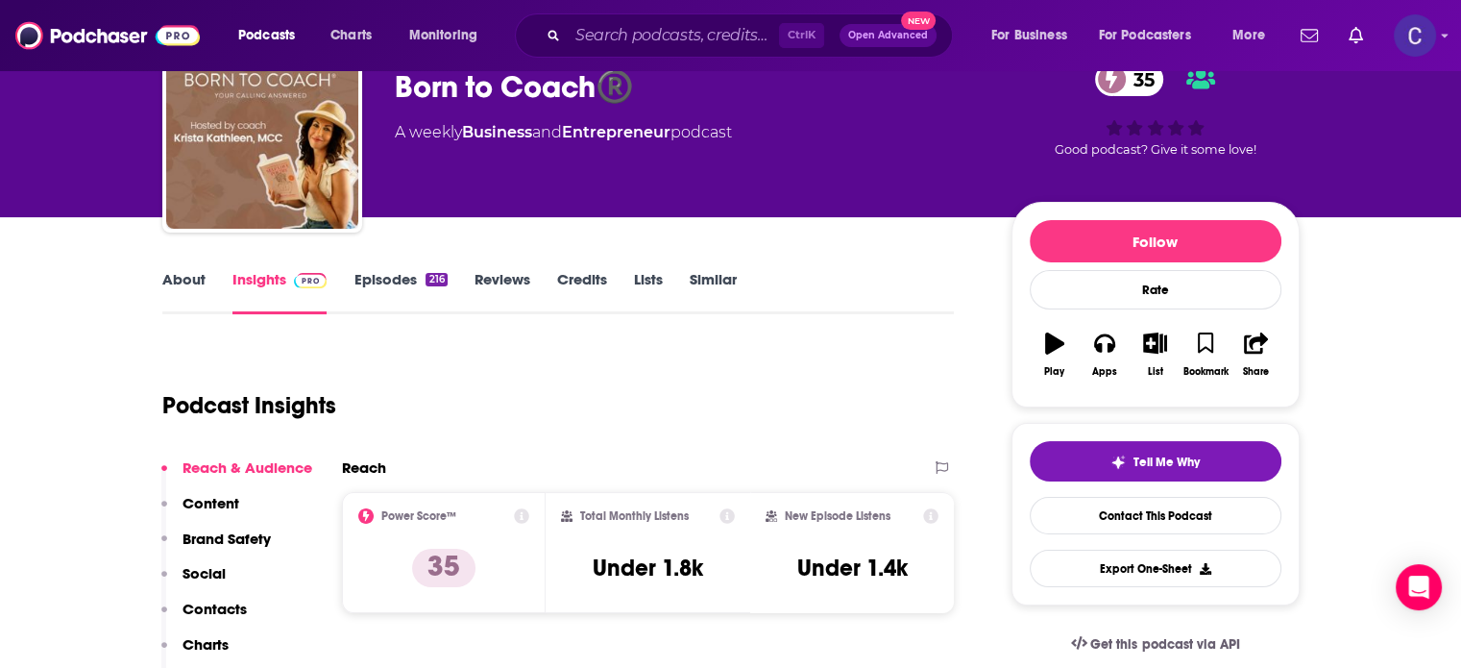
scroll to position [96, 0]
click at [196, 281] on link "About" at bounding box center [183, 292] width 43 height 44
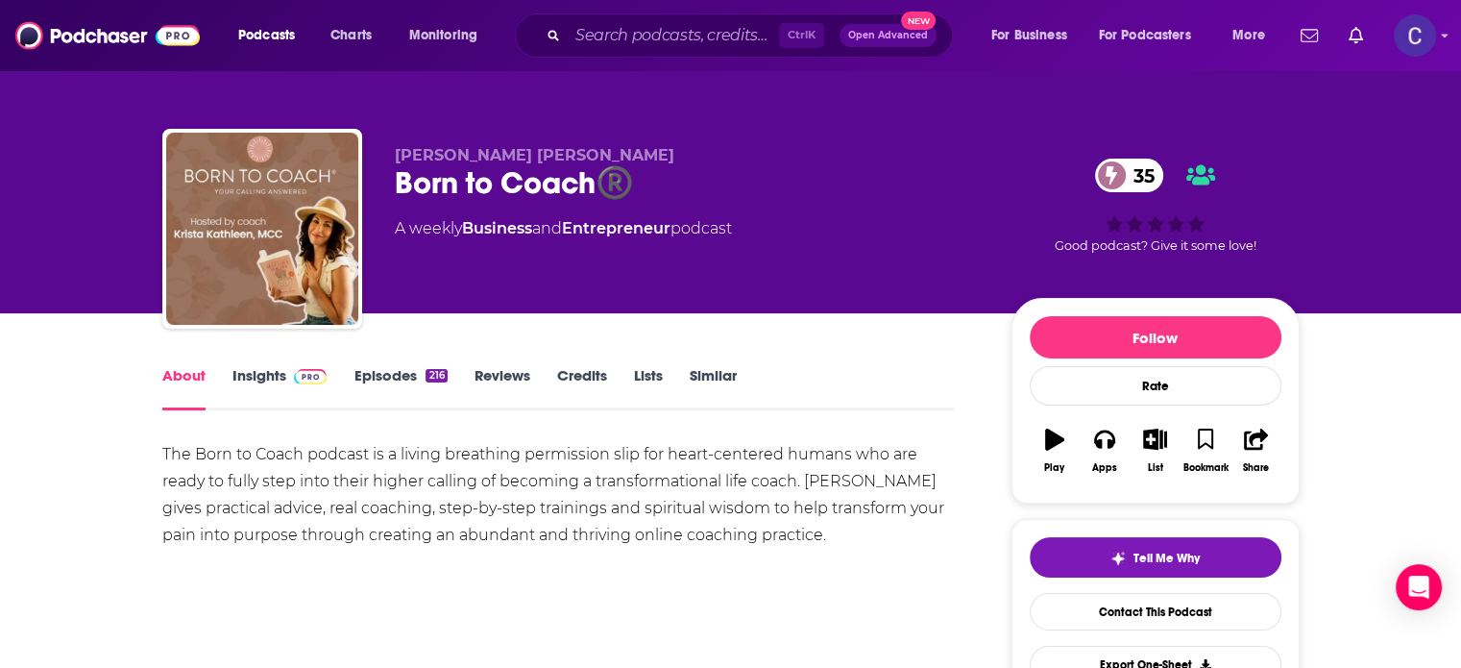
click at [388, 371] on link "Episodes 216" at bounding box center [400, 388] width 93 height 44
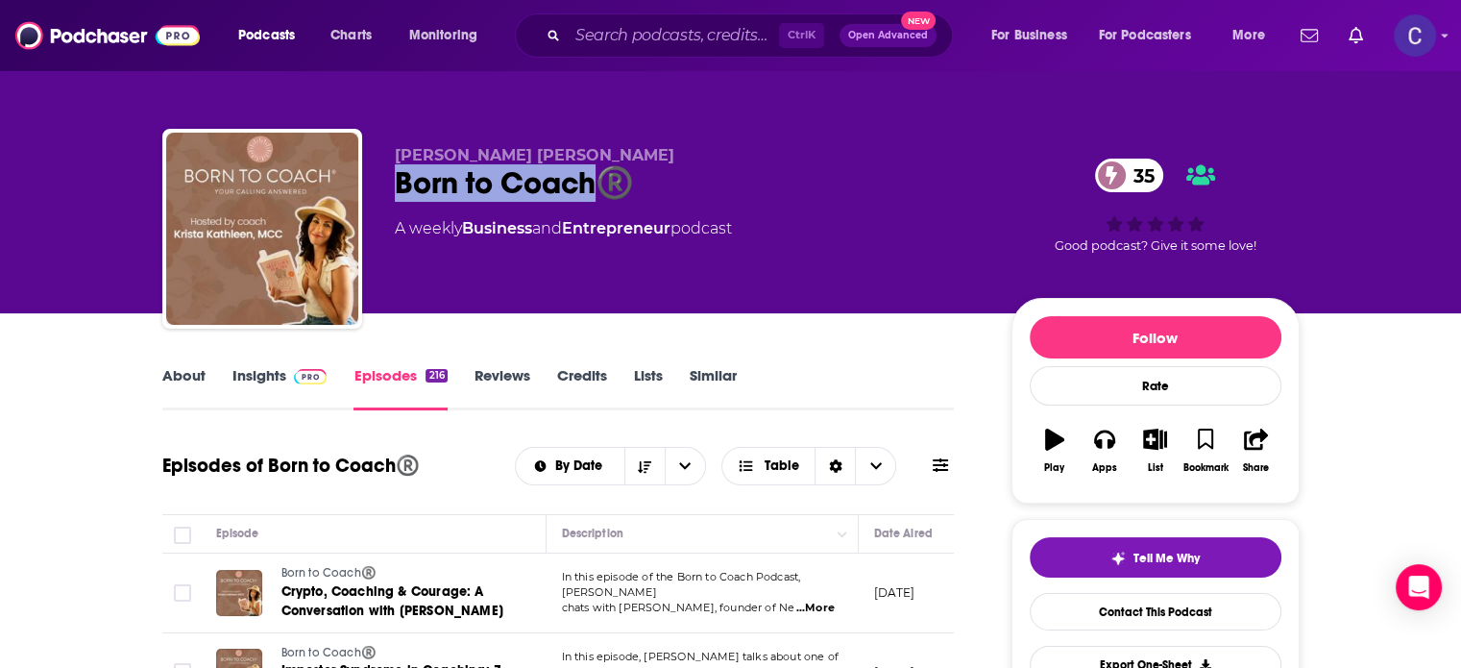
drag, startPoint x: 400, startPoint y: 188, endPoint x: 598, endPoint y: 189, distance: 197.9
click at [598, 189] on div "Born to Coach®️ 35" at bounding box center [688, 182] width 586 height 37
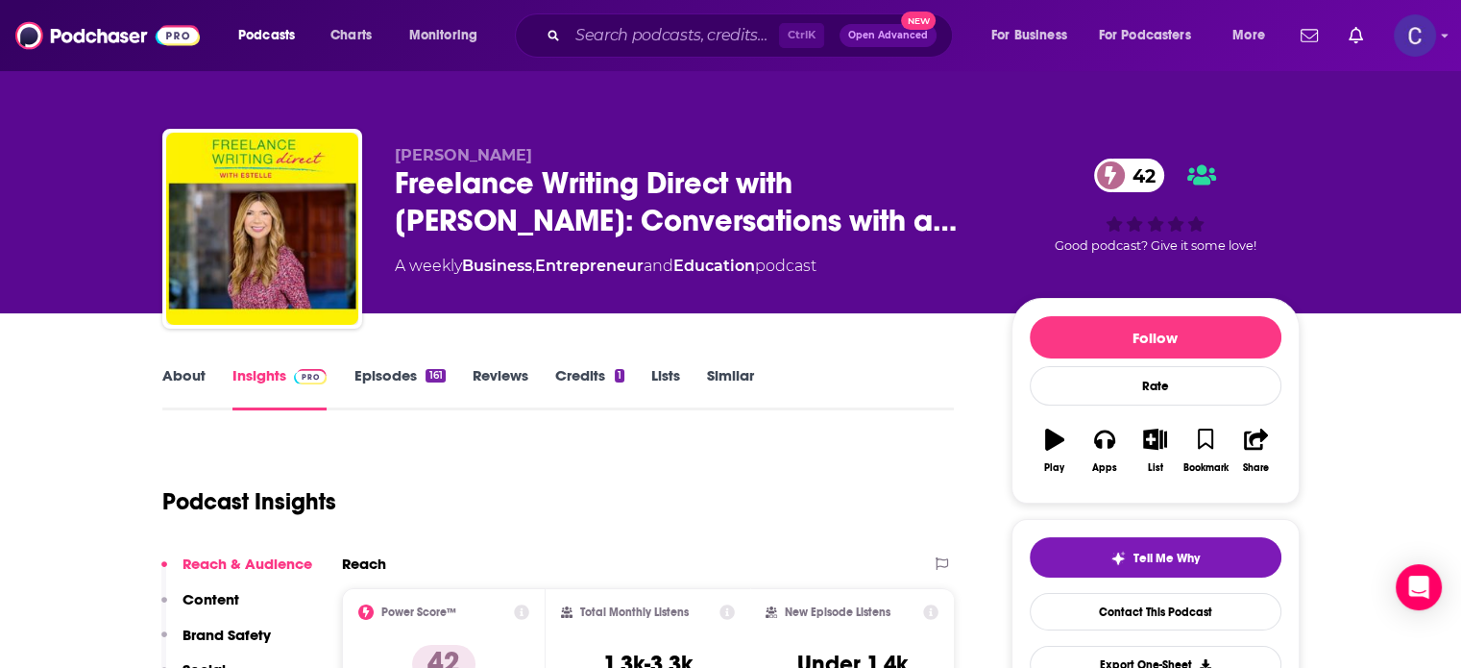
click at [200, 374] on link "About" at bounding box center [183, 388] width 43 height 44
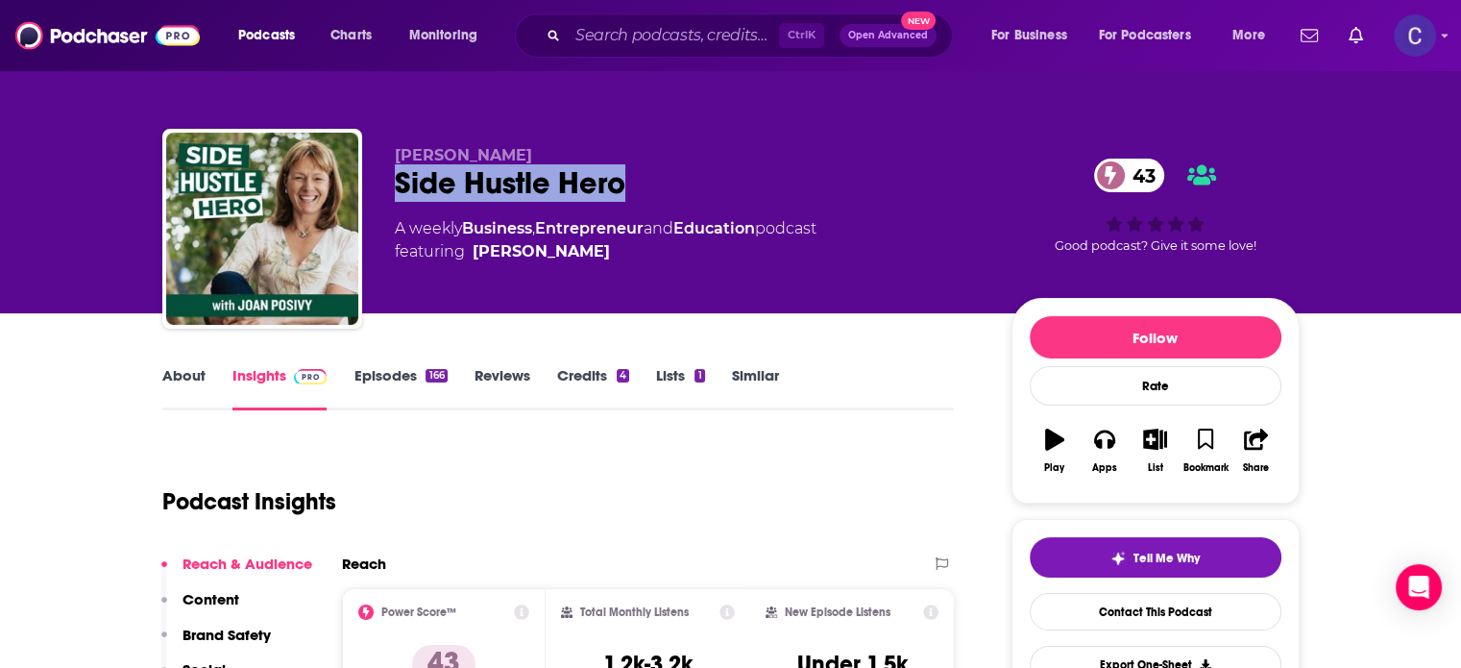
drag, startPoint x: 399, startPoint y: 180, endPoint x: 623, endPoint y: 180, distance: 223.9
click at [623, 180] on div "Side Hustle Hero 43" at bounding box center [688, 182] width 586 height 37
copy h2 "Side Hustle Hero"
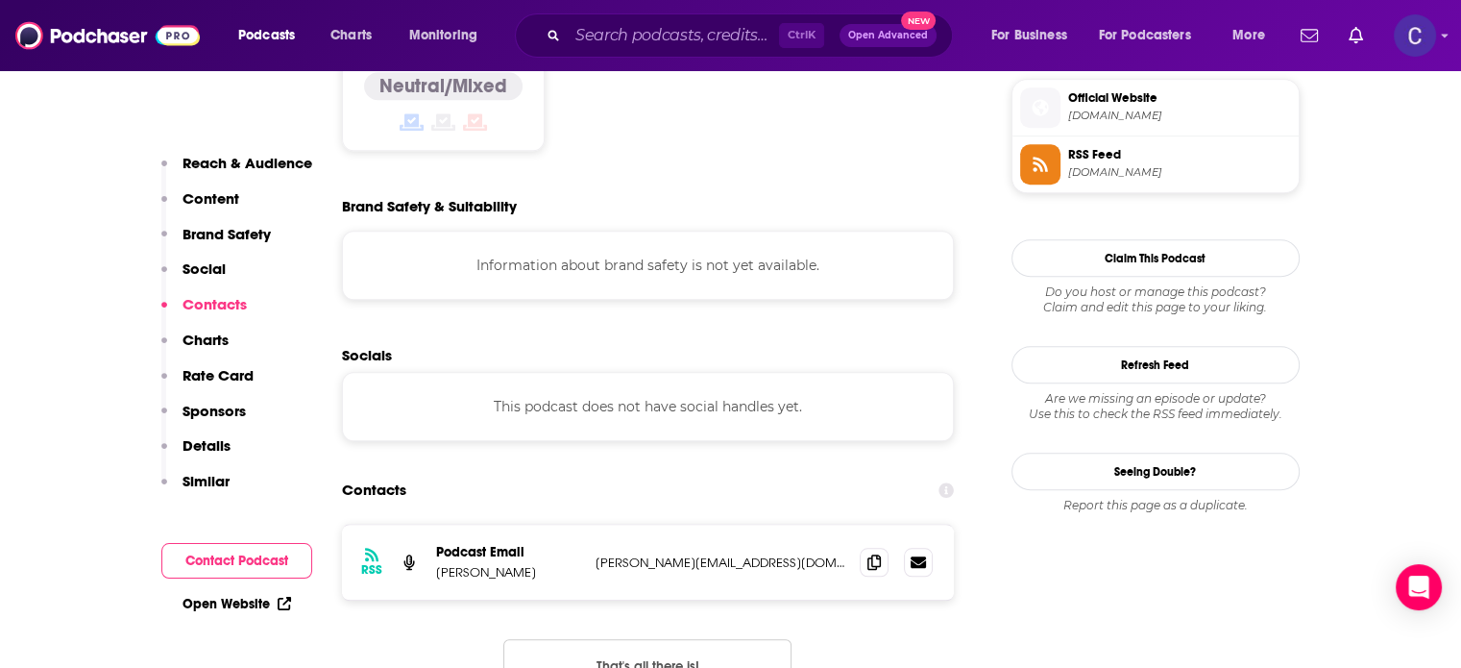
scroll to position [1730, 0]
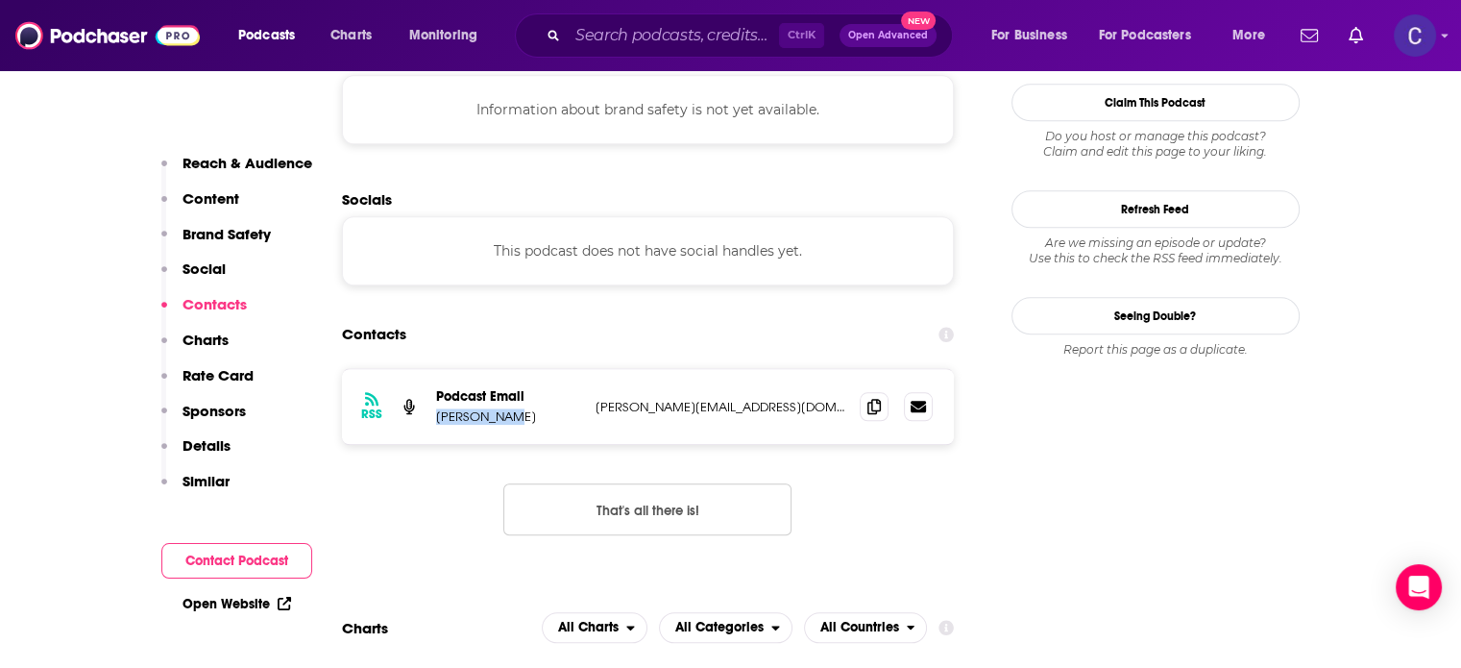
drag, startPoint x: 437, startPoint y: 364, endPoint x: 504, endPoint y: 365, distance: 67.3
click at [504, 408] on p "Joan Posivy" at bounding box center [508, 416] width 144 height 16
copy p "Joan Posivy"
click at [871, 399] on icon at bounding box center [874, 406] width 13 height 15
click at [626, 28] on input "Search podcasts, credits, & more..." at bounding box center [673, 35] width 211 height 31
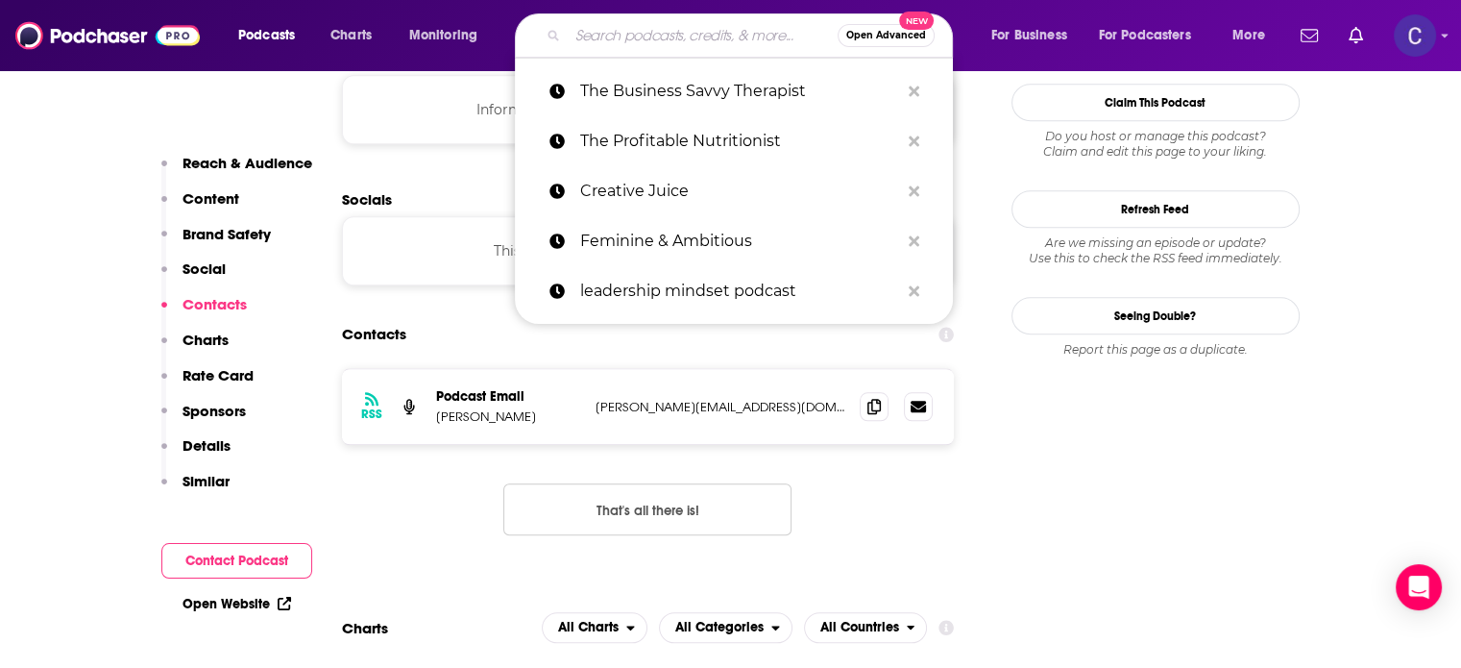
paste input "Introvertpreneur"
type input "Introvertpreneur"
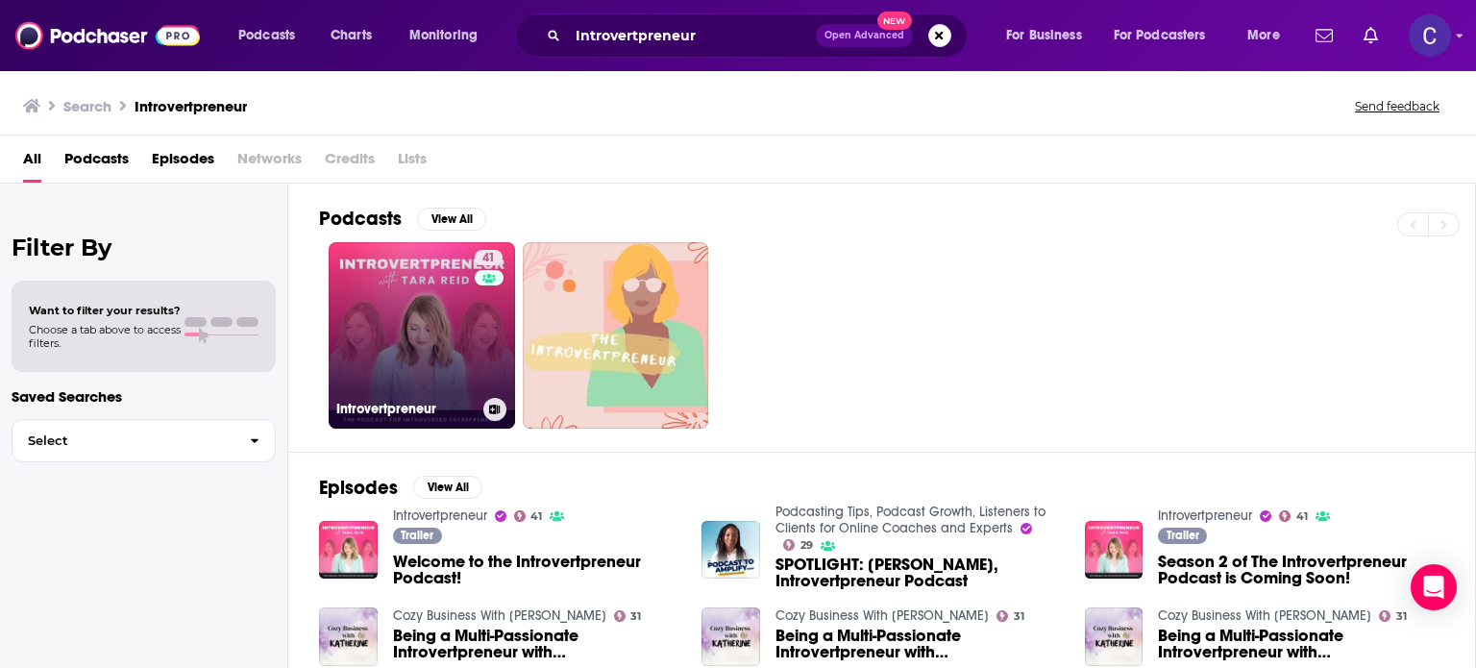
click at [451, 369] on link "41 Introvertpreneur" at bounding box center [422, 335] width 186 height 186
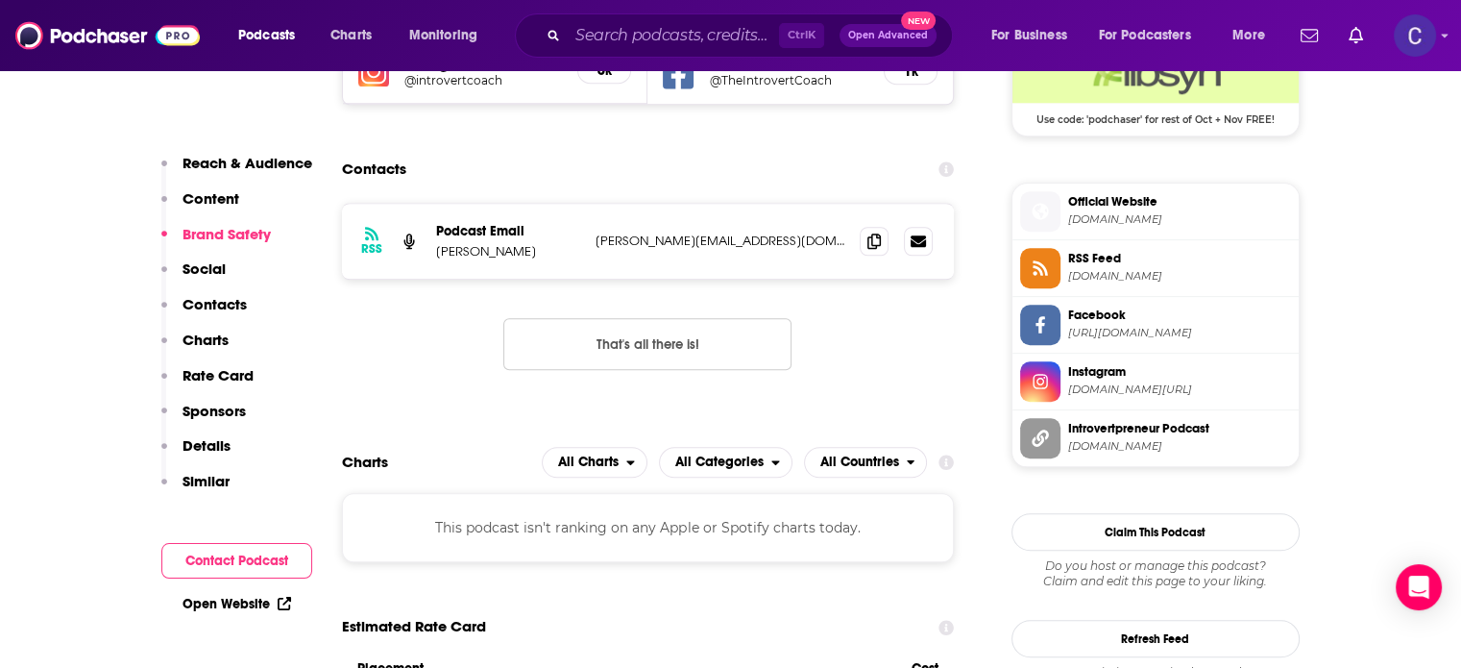
scroll to position [1633, 0]
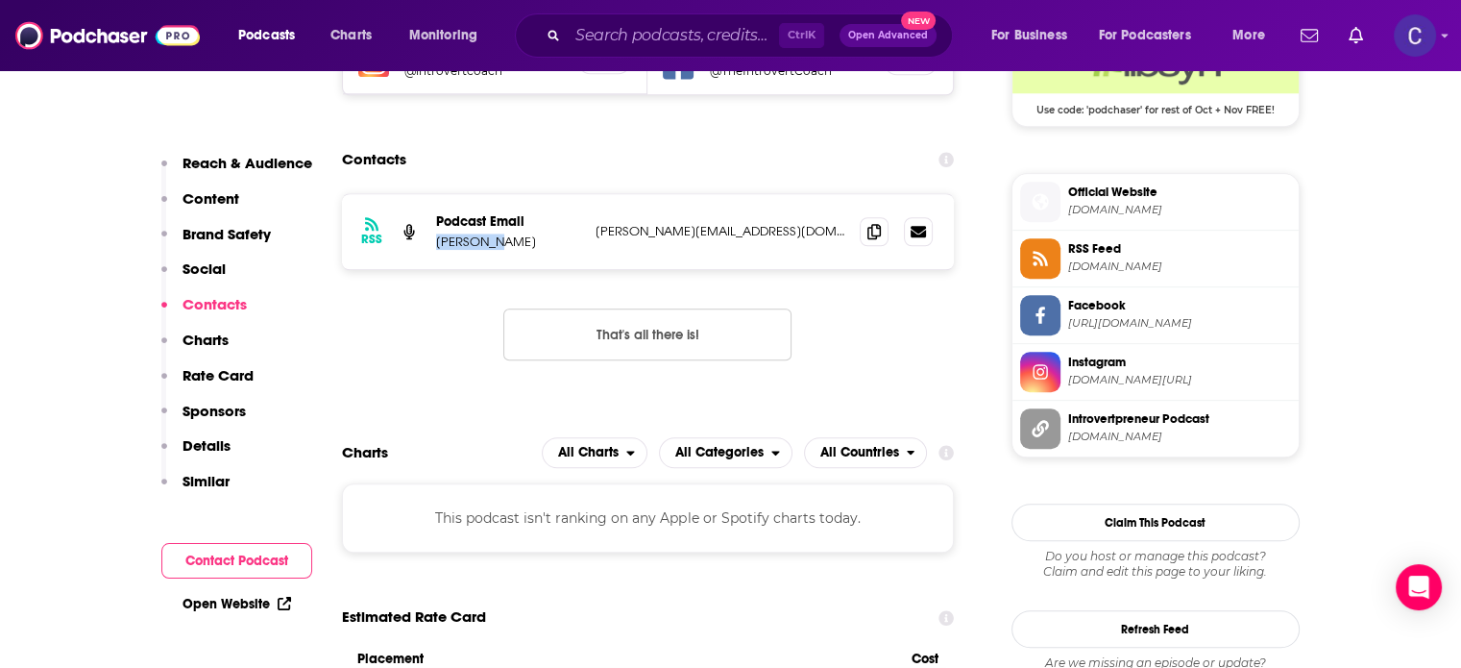
drag, startPoint x: 433, startPoint y: 244, endPoint x: 489, endPoint y: 242, distance: 55.8
click at [489, 242] on div "RSS Podcast Email Tara Reid tara@introvert-coach.com tara@introvert-coach.com" at bounding box center [648, 231] width 613 height 75
copy p "Tara Reid"
click at [872, 235] on icon at bounding box center [874, 230] width 13 height 15
click at [723, 37] on input "Search podcasts, credits, & more..." at bounding box center [673, 35] width 211 height 31
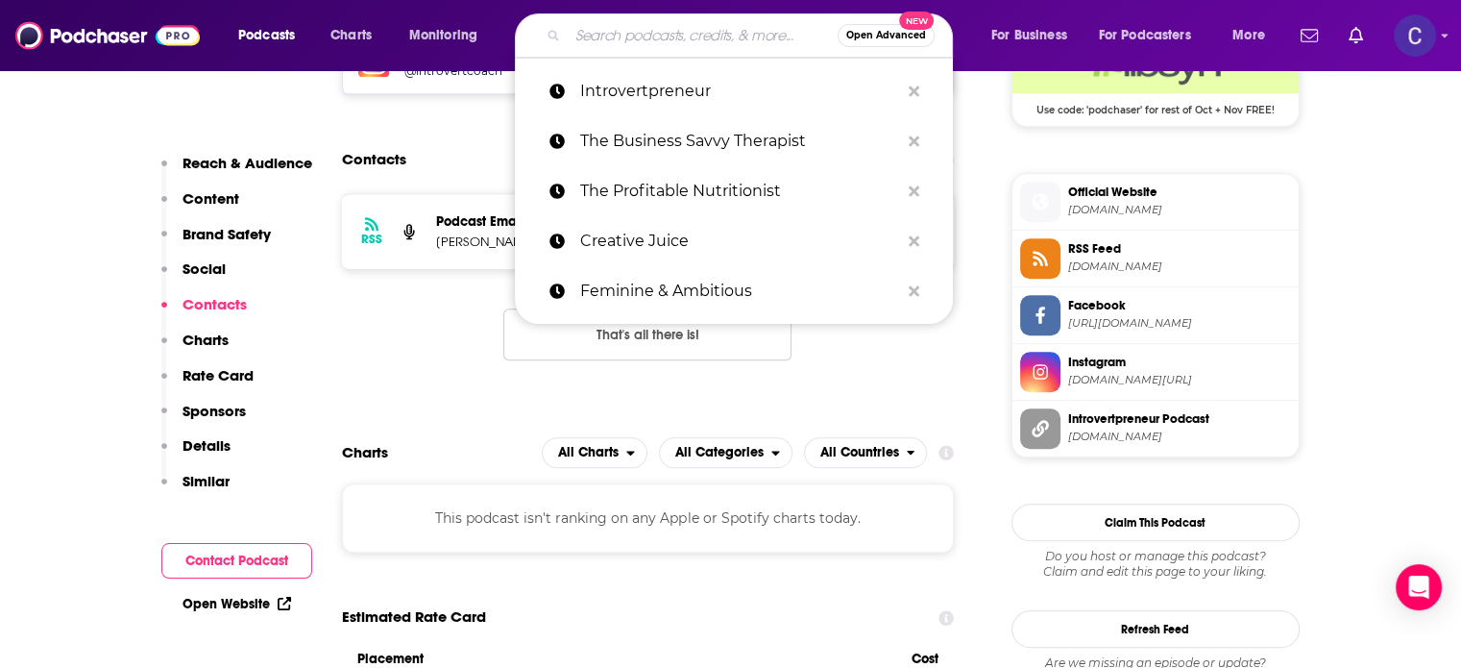
paste input "The Wholehearted Business Show"
type input "The Wholehearted Business Show"
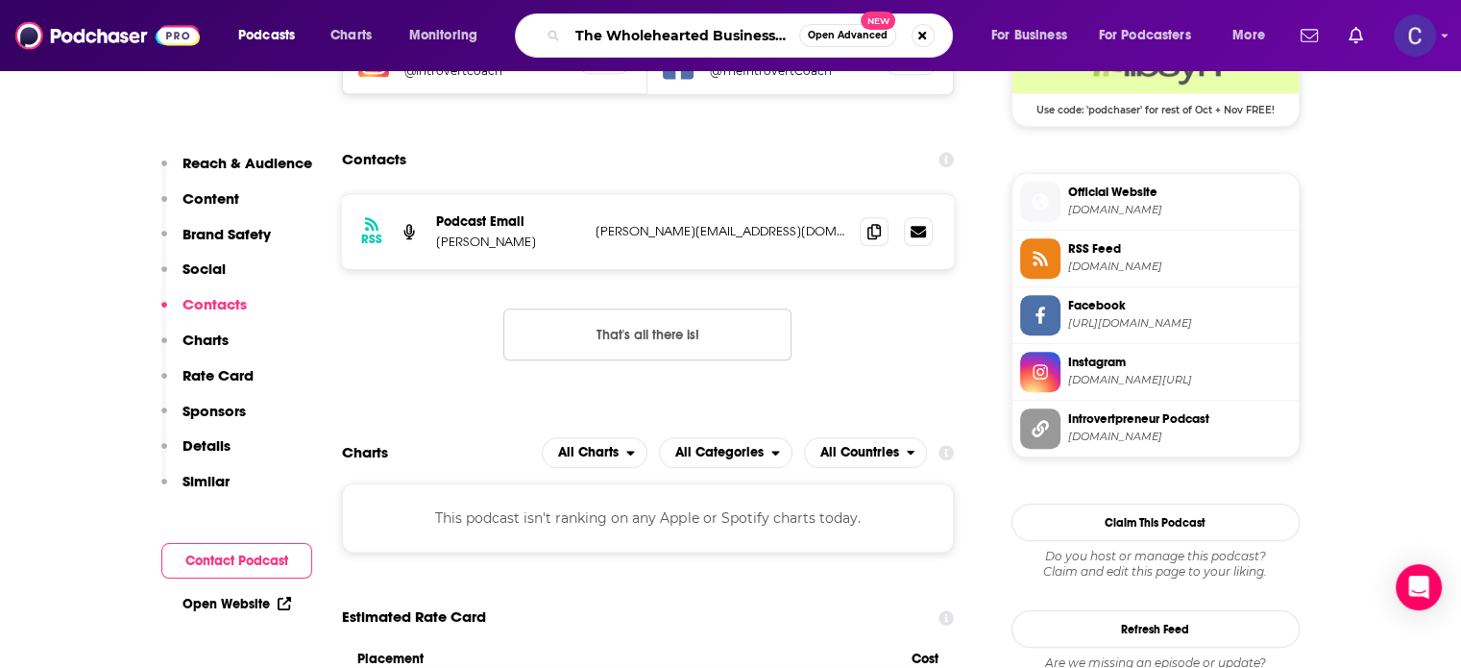
scroll to position [0, 27]
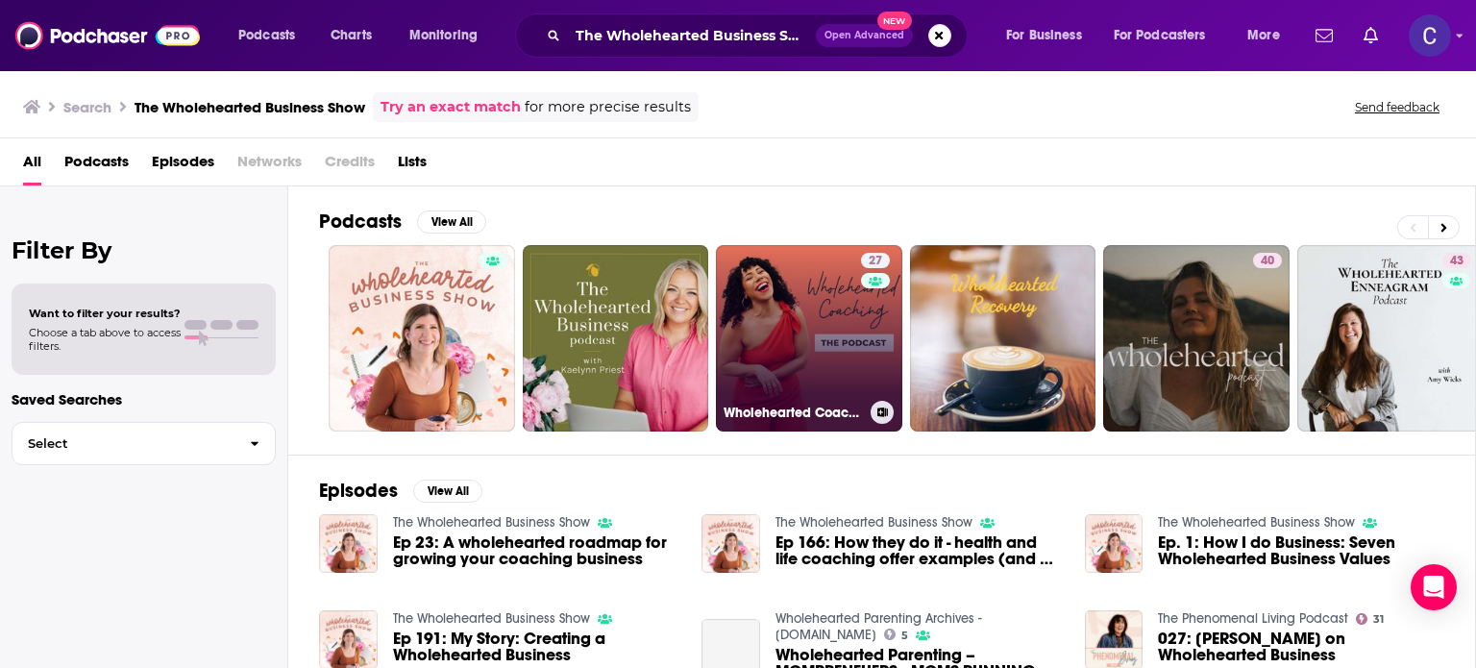
drag, startPoint x: 842, startPoint y: 298, endPoint x: 807, endPoint y: 291, distance: 35.2
click at [807, 291] on link "27 Wholehearted Coaching: The Podcast" at bounding box center [809, 338] width 186 height 186
click at [843, 345] on link "27 Wholehearted Coaching: The Podcast" at bounding box center [809, 338] width 186 height 186
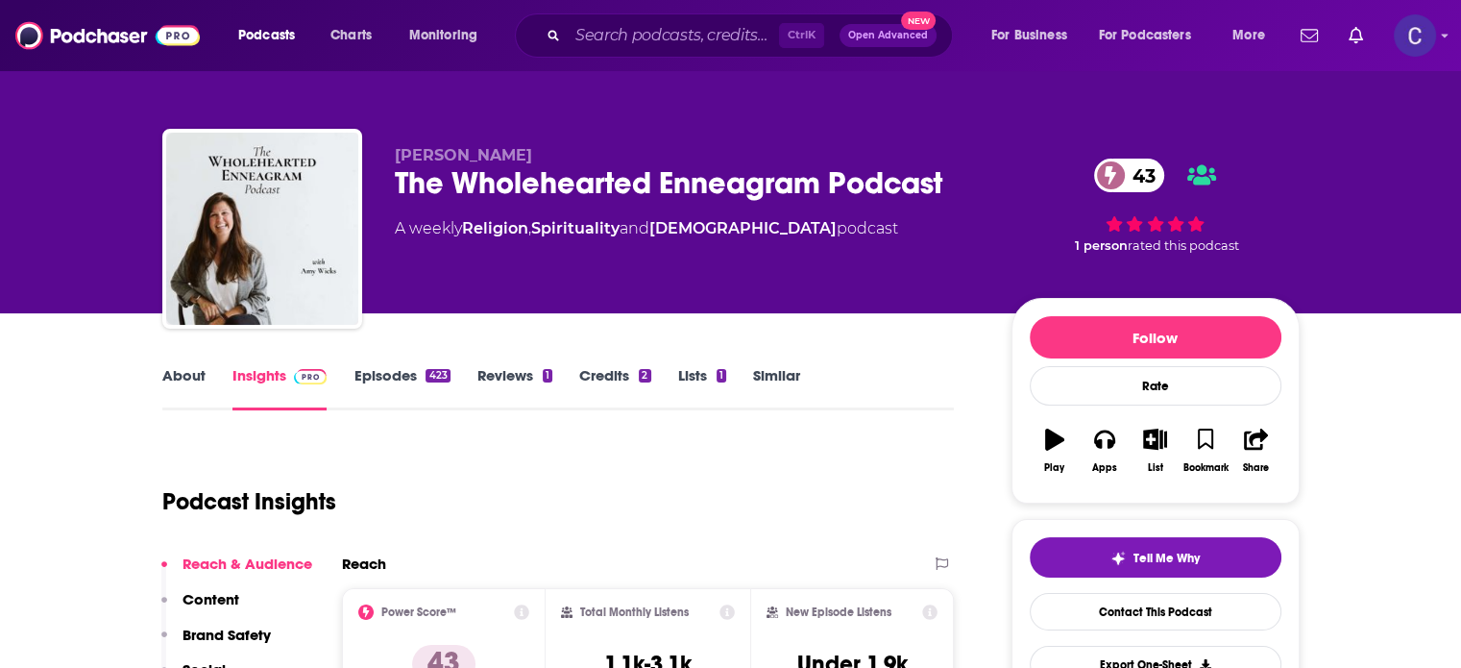
click at [363, 375] on link "Episodes 423" at bounding box center [402, 388] width 96 height 44
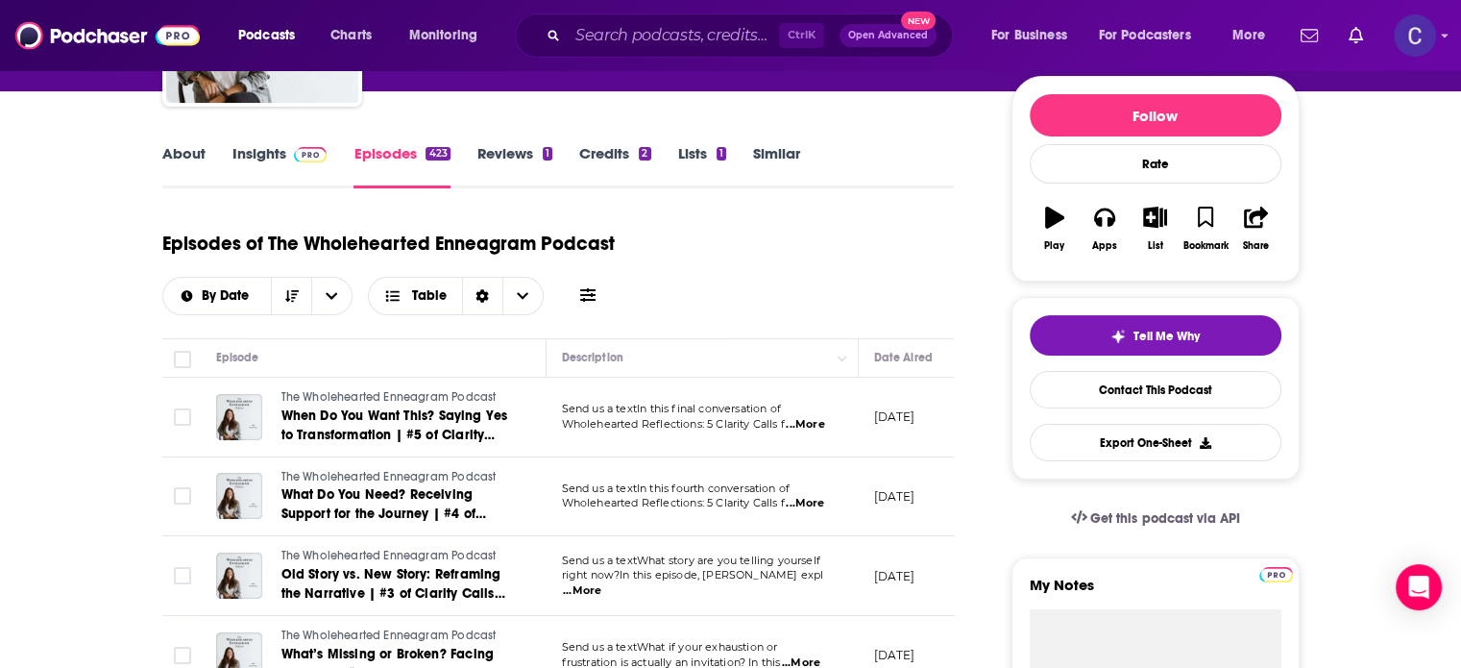
scroll to position [192, 0]
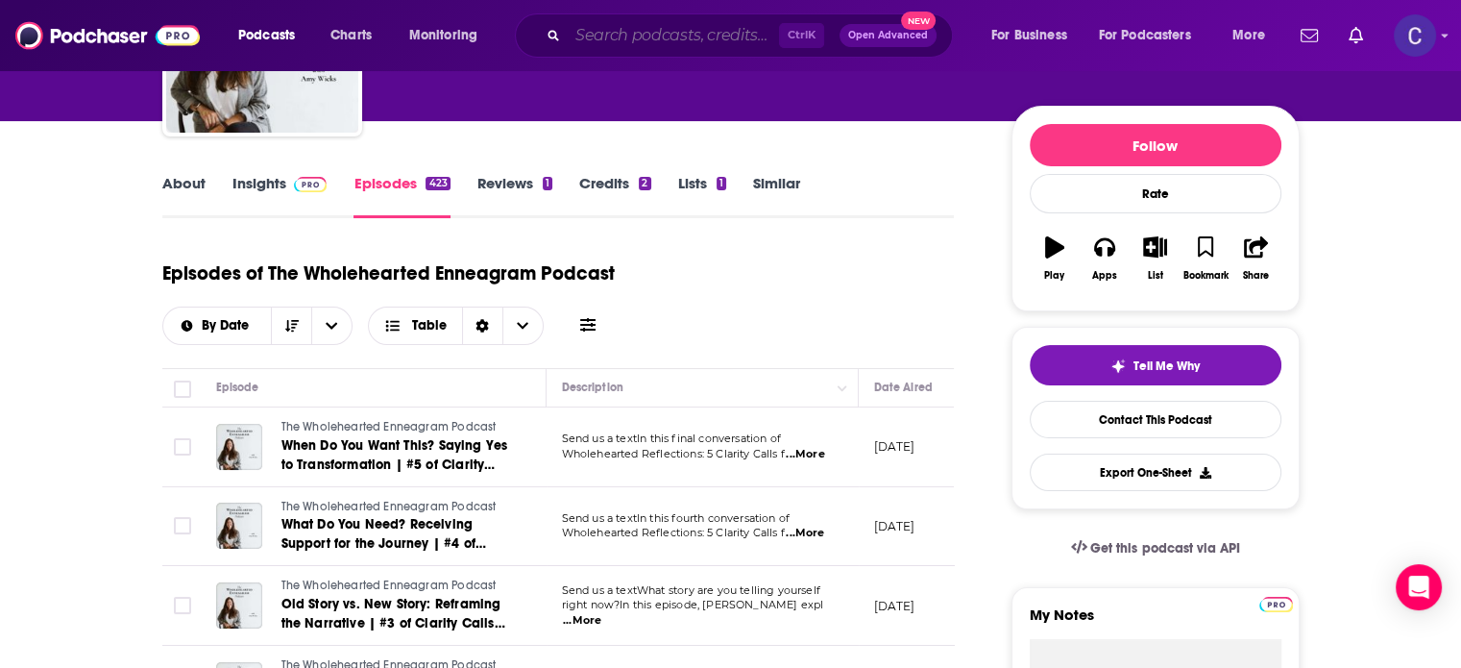
click at [630, 28] on input "Search podcasts, credits, & more..." at bounding box center [673, 35] width 211 height 31
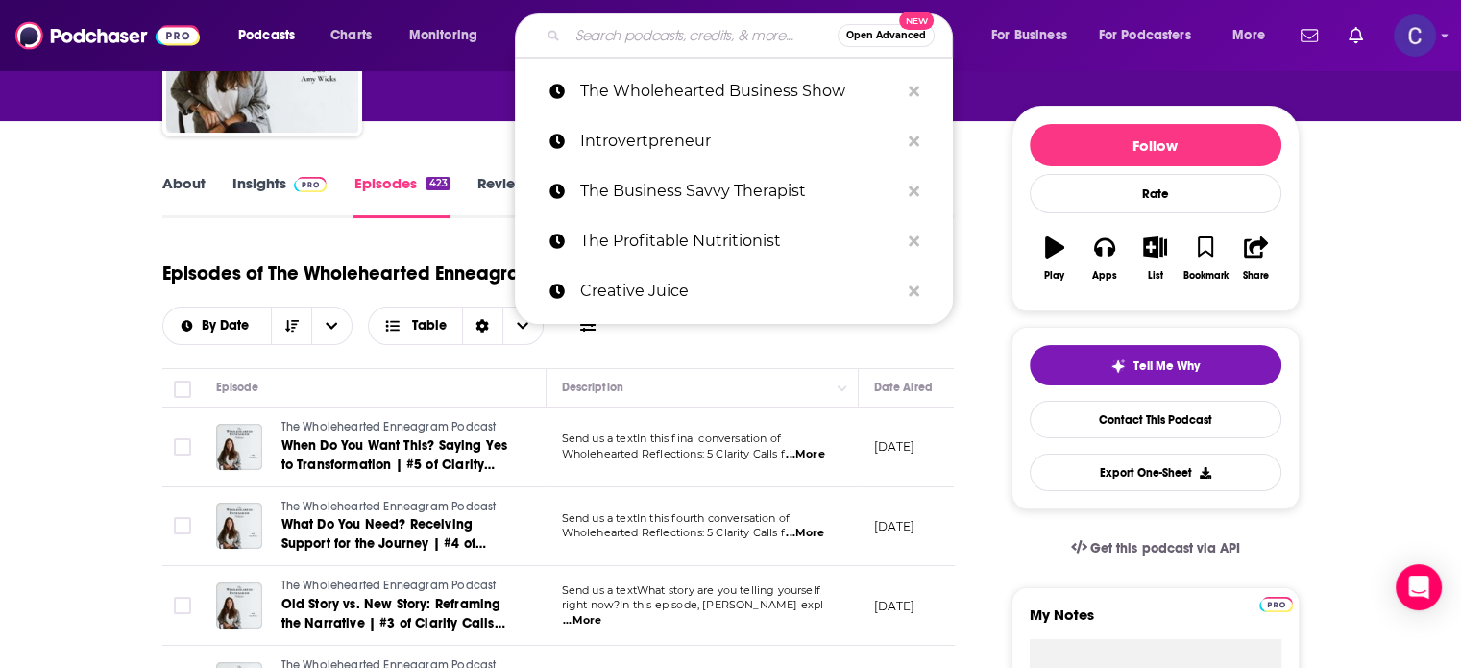
paste input "Scale with Success"
type input "Scale with Success"
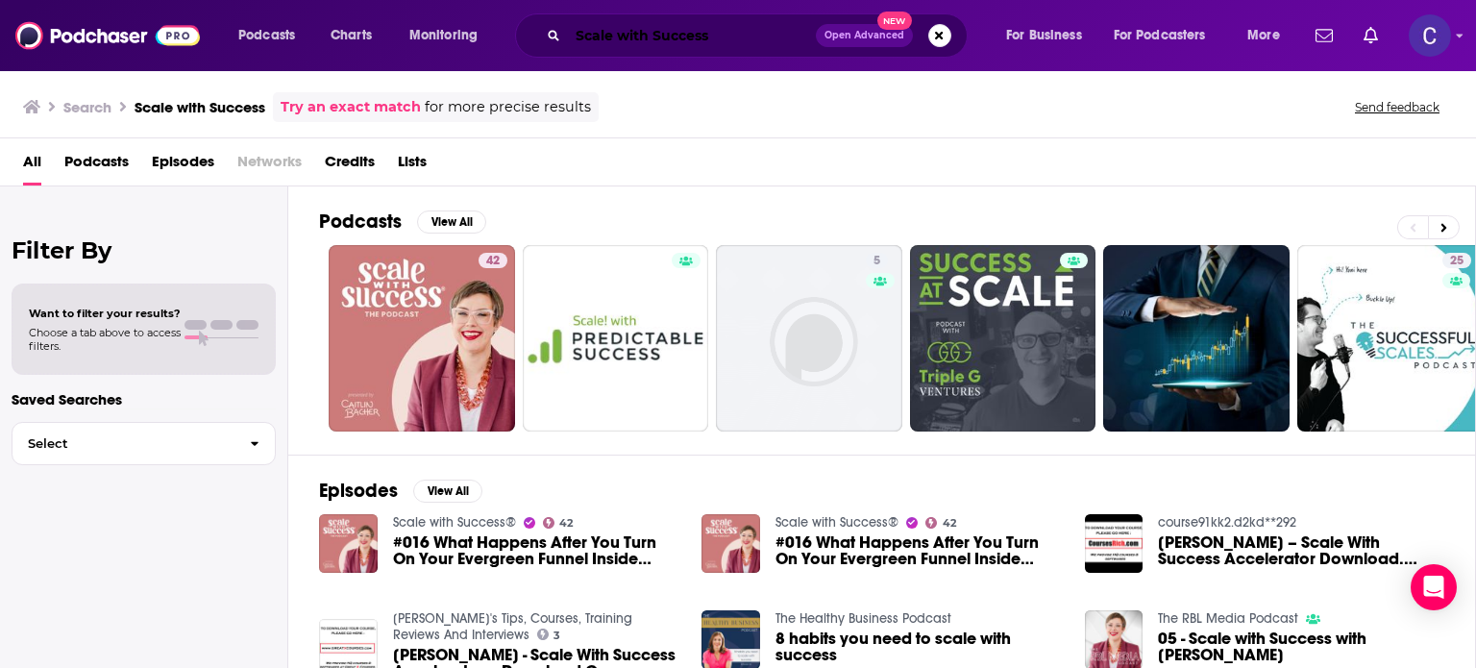
click at [723, 34] on input "Scale with Success" at bounding box center [692, 35] width 248 height 31
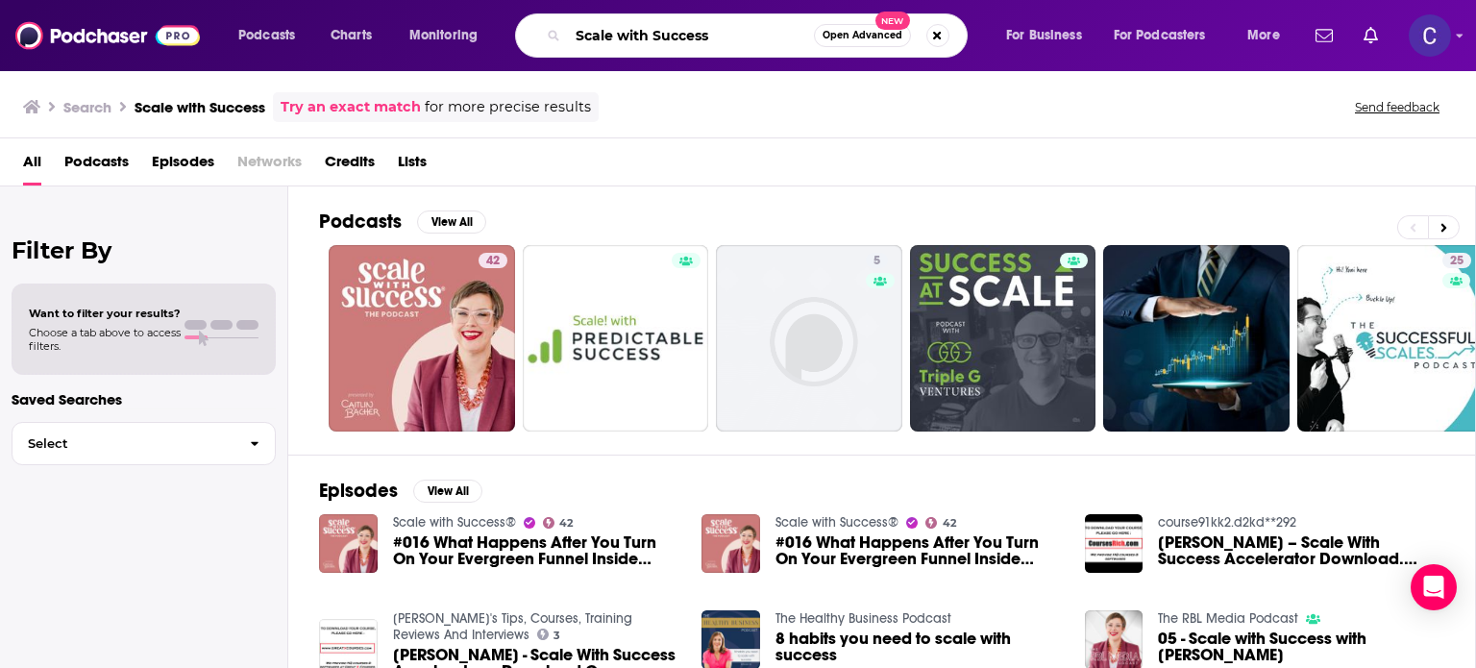
drag, startPoint x: 723, startPoint y: 34, endPoint x: 282, endPoint y: 127, distance: 449.8
click at [282, 127] on div "Podcasts Charts Monitoring Scale with Success Open Advanced New For Business Fo…" at bounding box center [738, 334] width 1476 height 668
type input "doing it online"
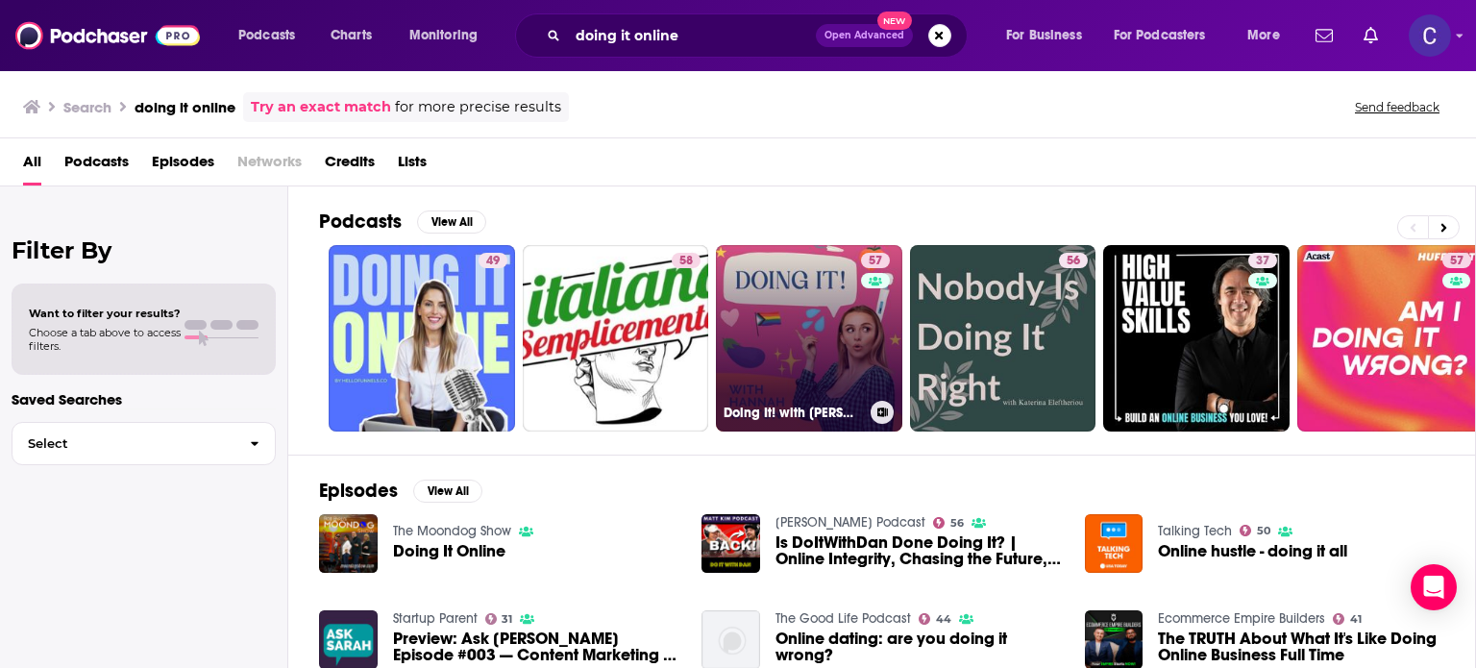
click at [772, 331] on link "57 Doing It! with [PERSON_NAME]" at bounding box center [809, 338] width 186 height 186
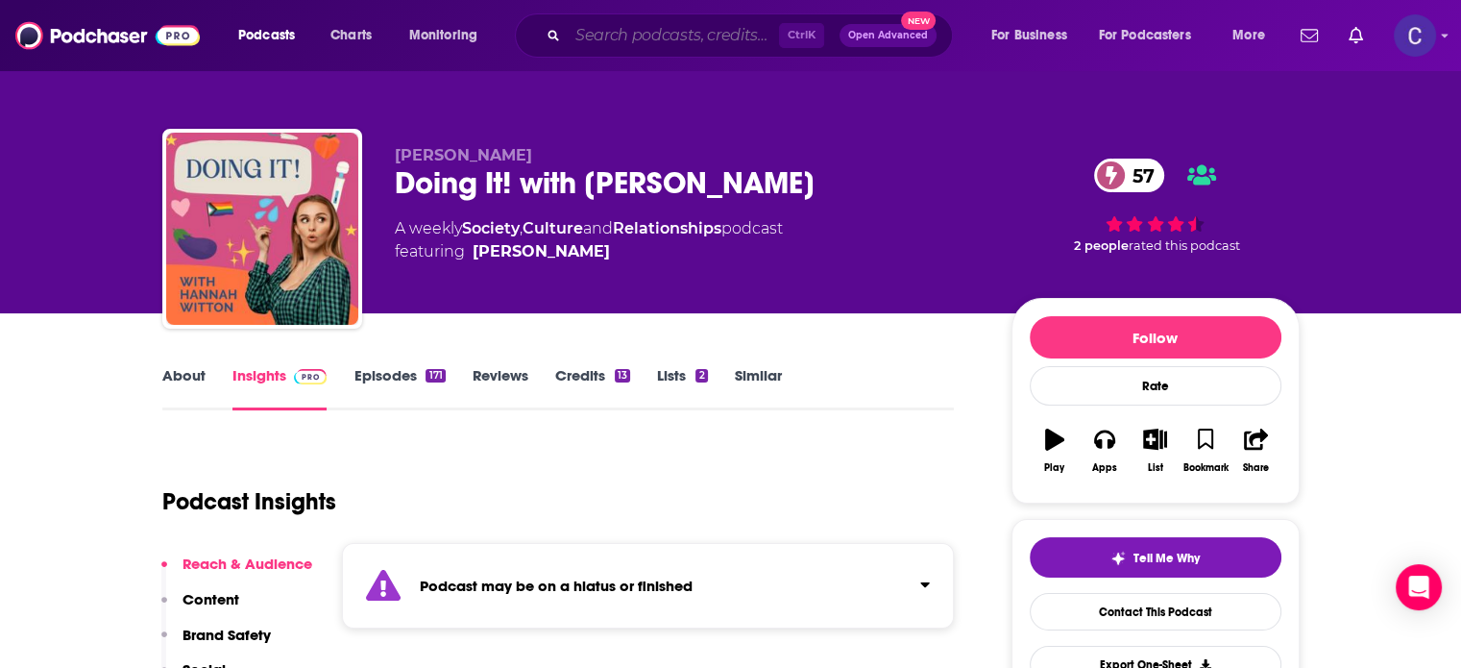
click at [670, 35] on input "Search podcasts, credits, & more..." at bounding box center [673, 35] width 211 height 31
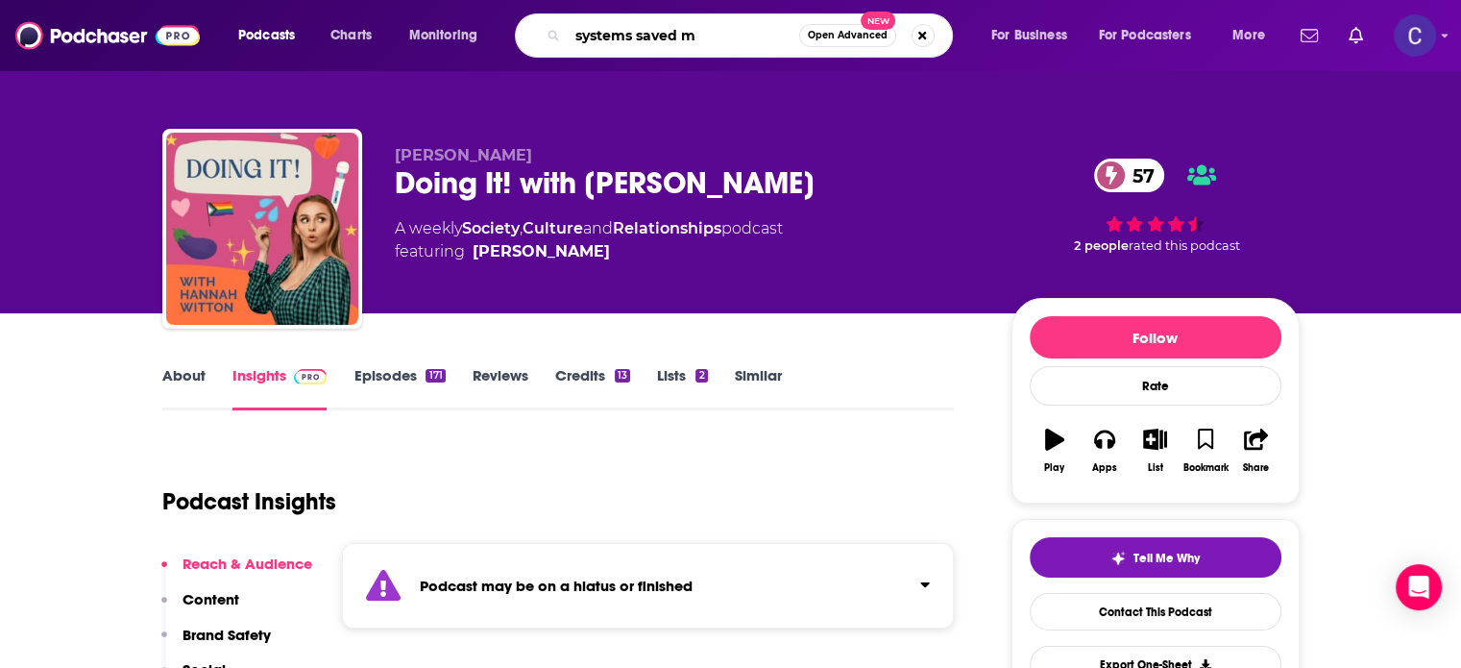
type input "systems saved me"
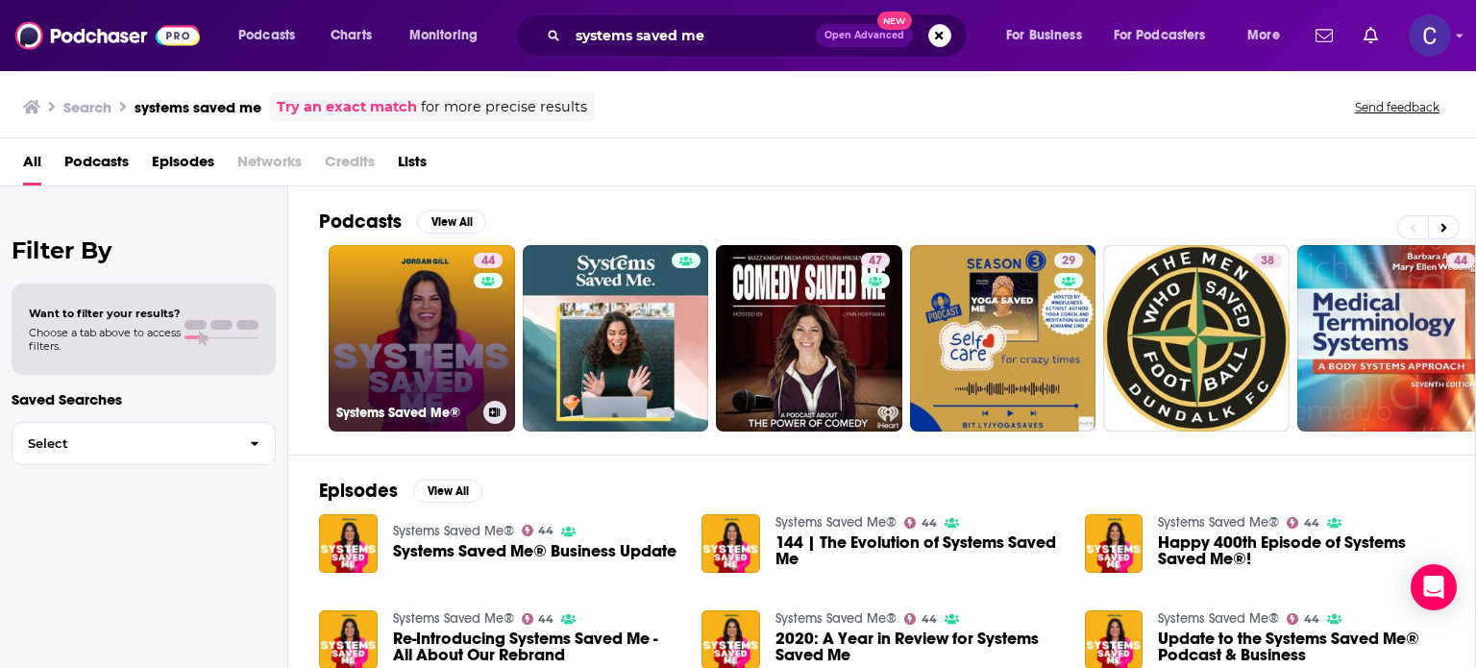
click at [474, 366] on div "44" at bounding box center [491, 327] width 34 height 148
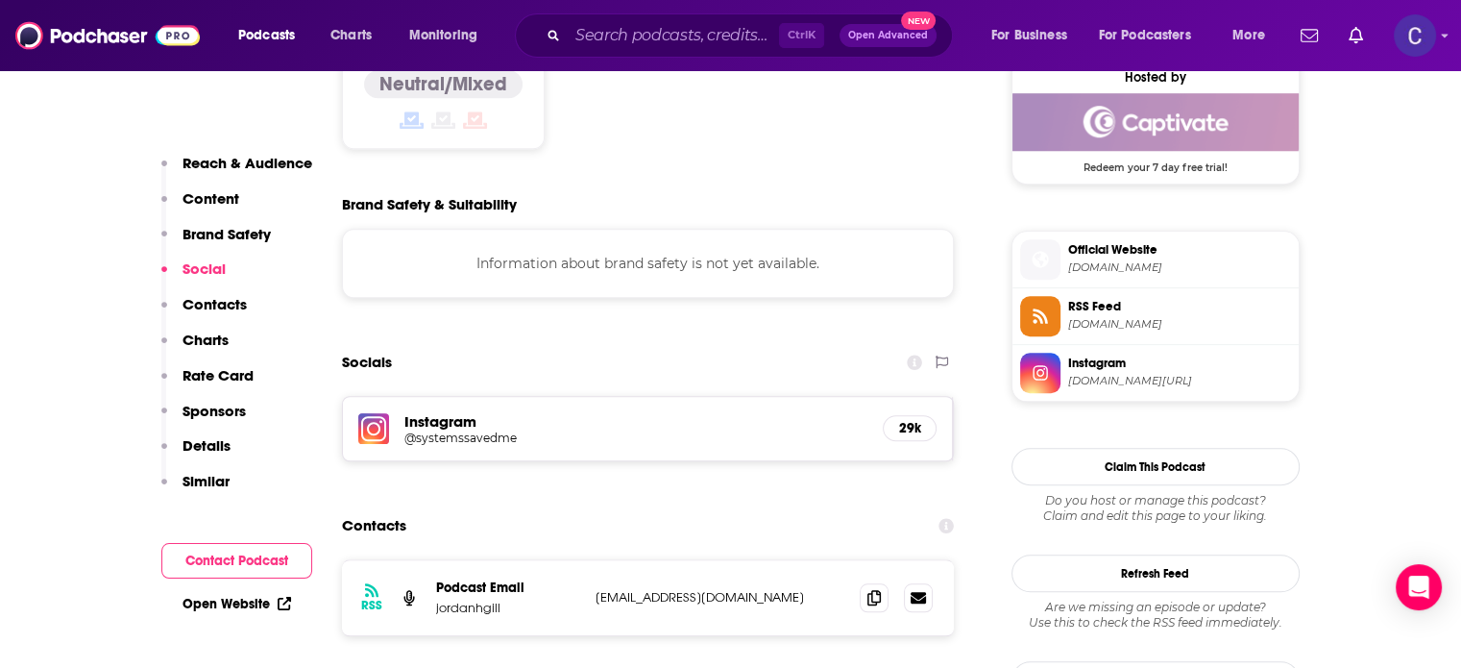
scroll to position [1633, 0]
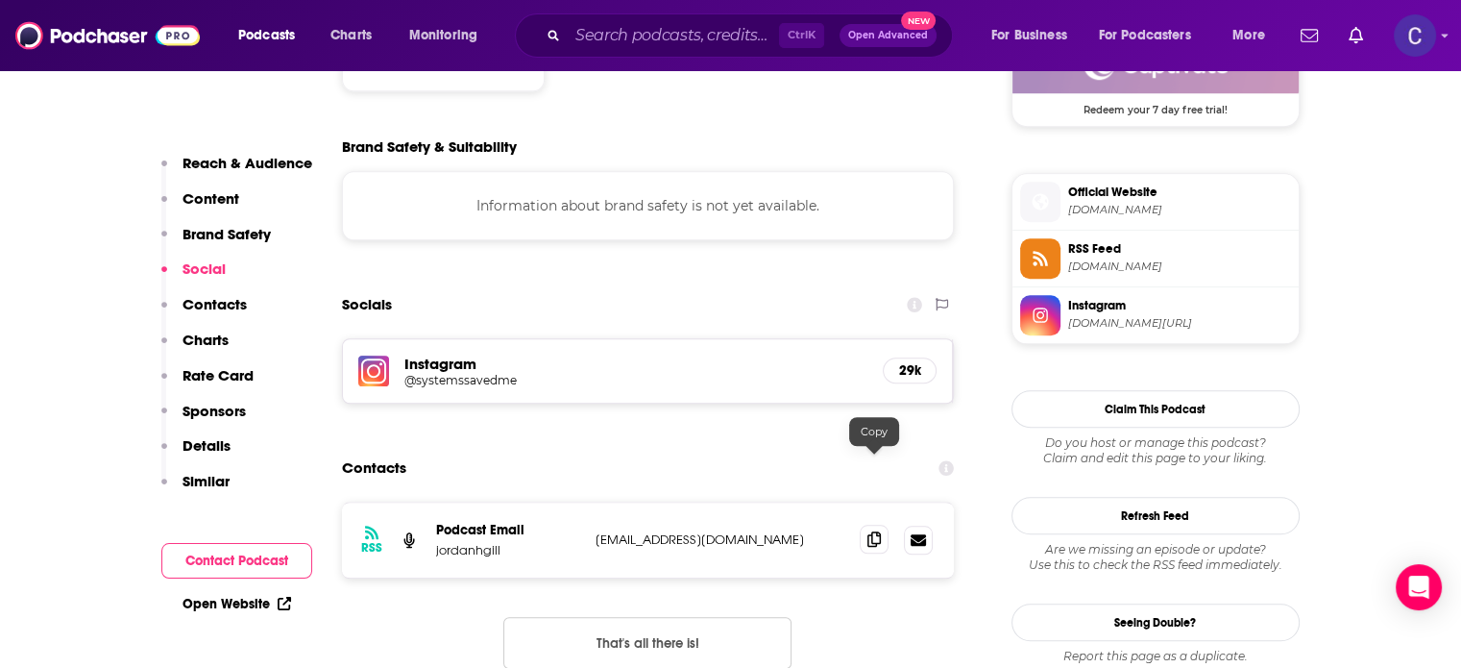
click at [880, 525] on span at bounding box center [874, 539] width 29 height 29
click at [687, 44] on input "Search podcasts, credits, & more..." at bounding box center [673, 35] width 211 height 31
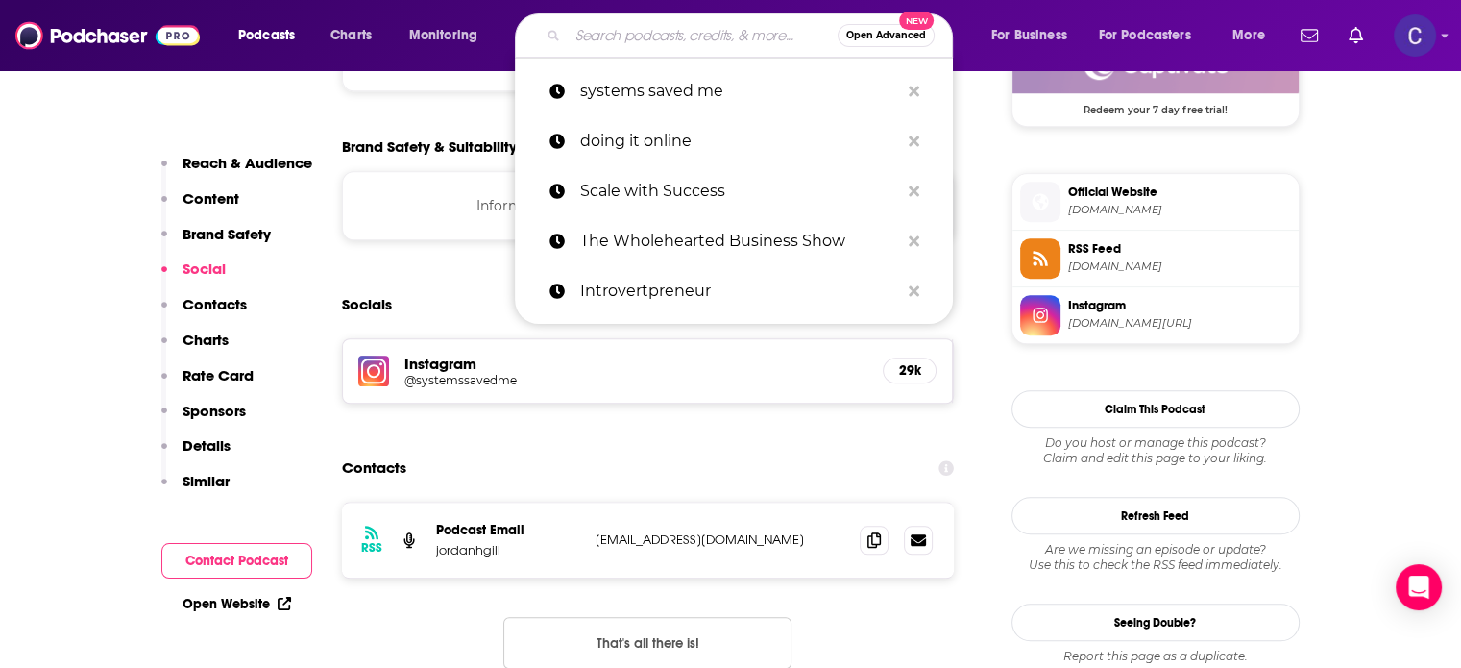
paste input "The Gorgeous Effect"
type input "The Gorgeous Effect"
